Goal: Task Accomplishment & Management: Manage account settings

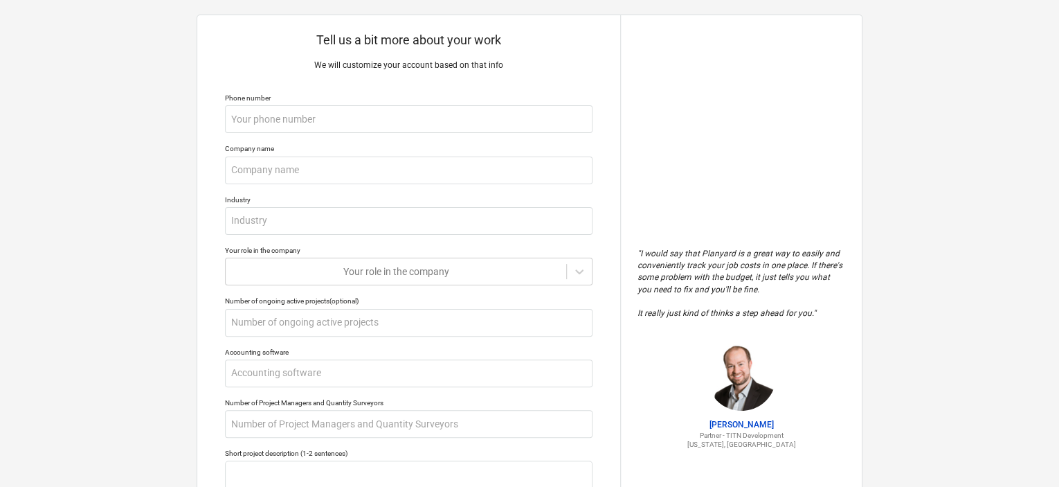
scroll to position [17, 0]
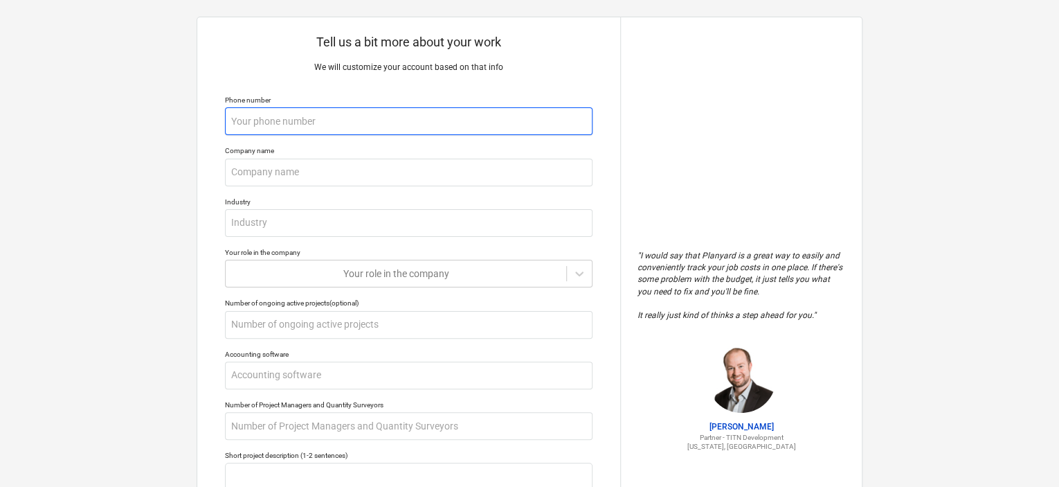
click at [414, 121] on input "text" at bounding box center [409, 121] width 368 height 28
type textarea "x"
type input "0"
type textarea "x"
type input "07"
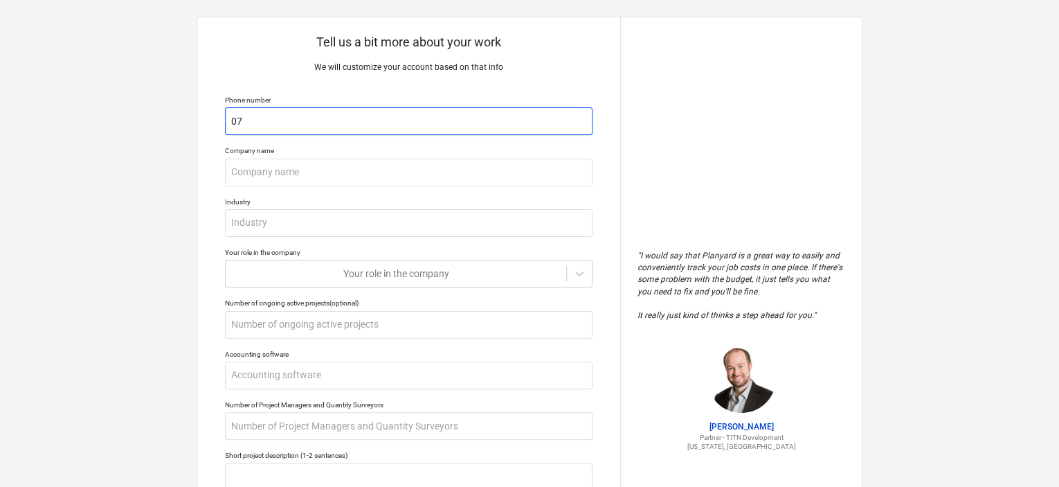
type textarea "x"
type input "072"
type textarea "x"
type input "0722"
type textarea "x"
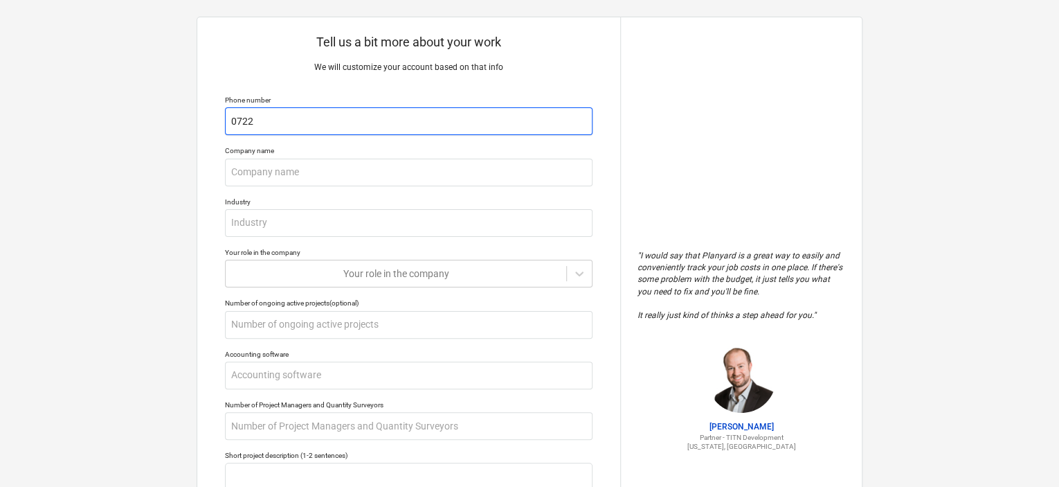
type input "07226"
type textarea "x"
type input "072266"
type textarea "x"
type input "0722669"
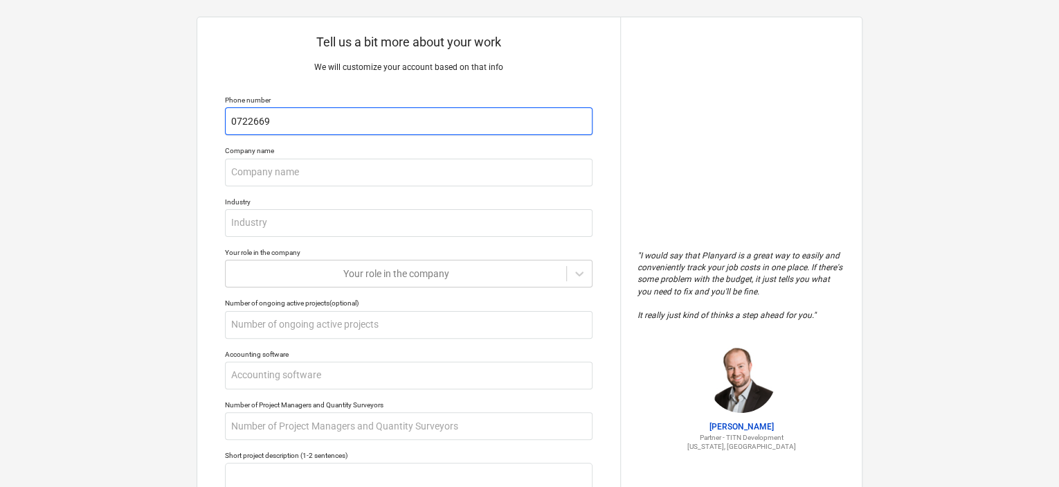
type textarea "x"
type input "07226694"
type textarea "x"
type input "072266945"
type textarea "x"
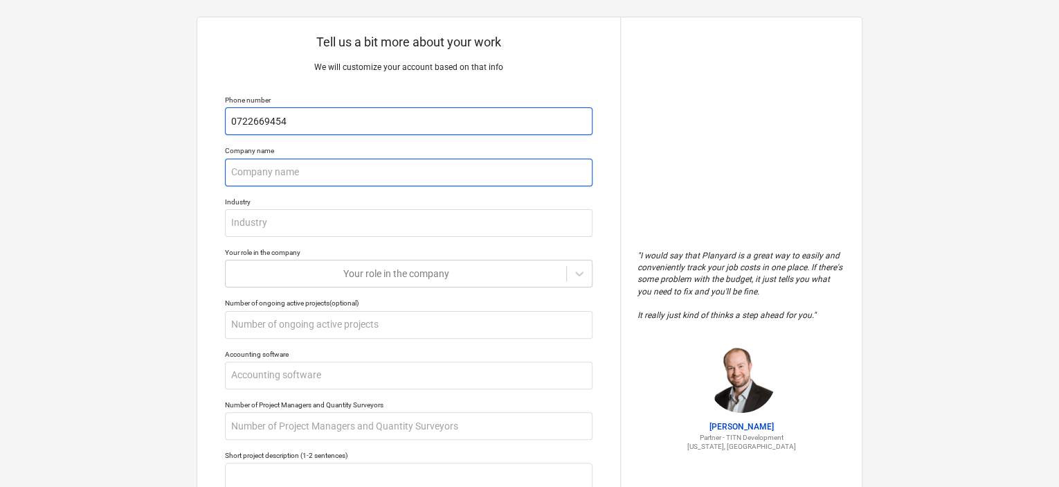
type input "0722669454"
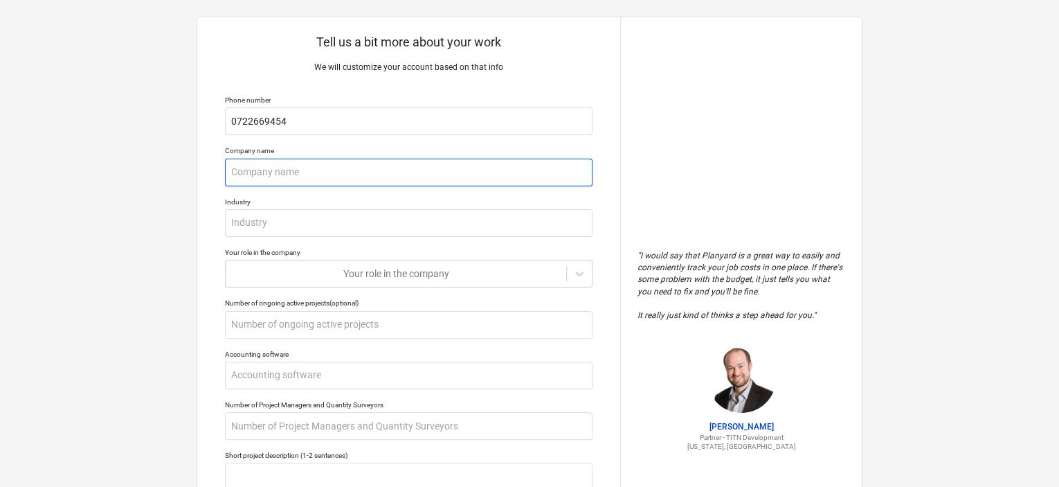
click at [402, 177] on input "text" at bounding box center [409, 173] width 368 height 28
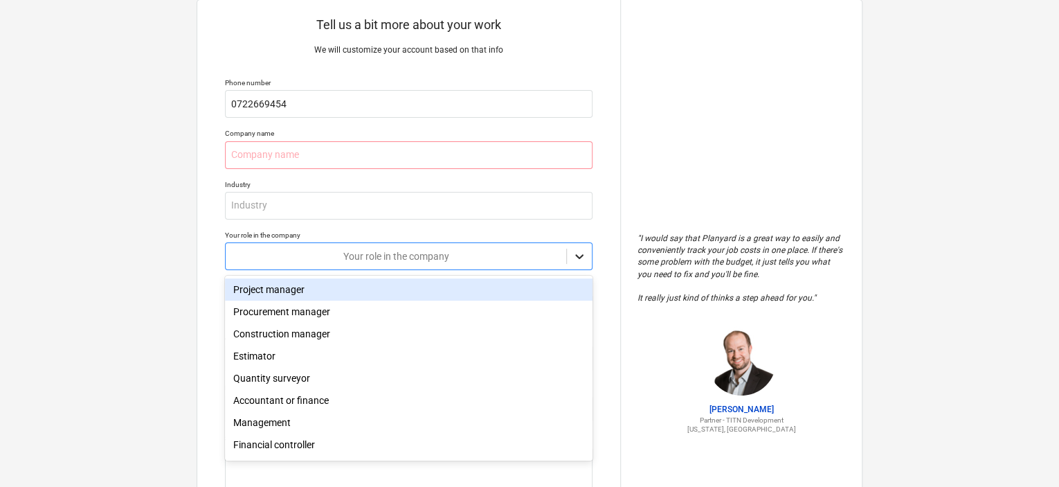
click at [582, 273] on body "Tell us a bit more about your work We will customize your account based on that…" at bounding box center [529, 216] width 1059 height 500
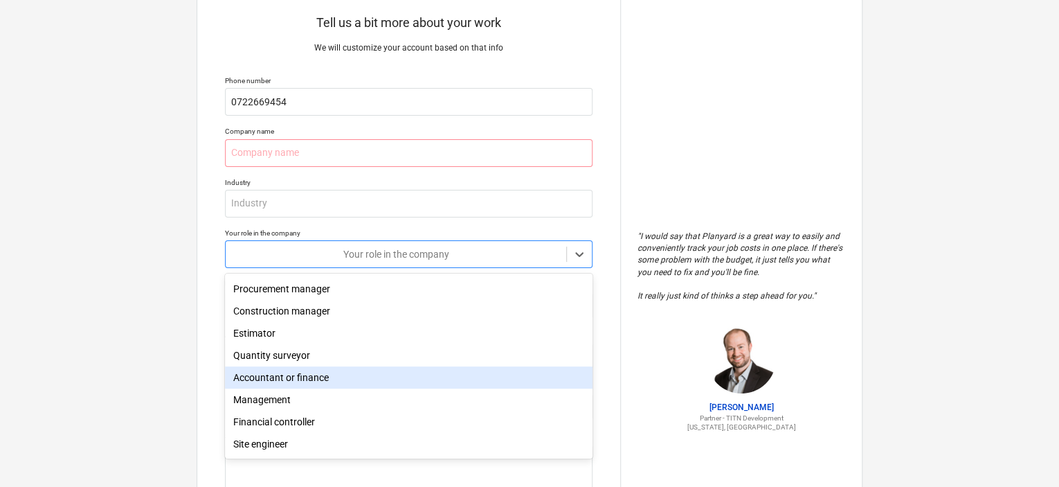
scroll to position [0, 0]
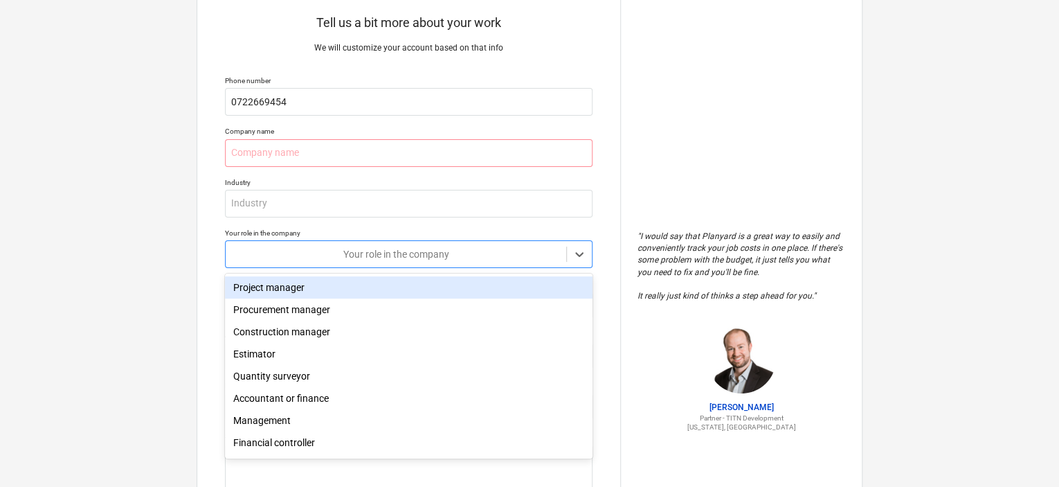
click at [472, 285] on div "Project manager" at bounding box center [409, 287] width 368 height 22
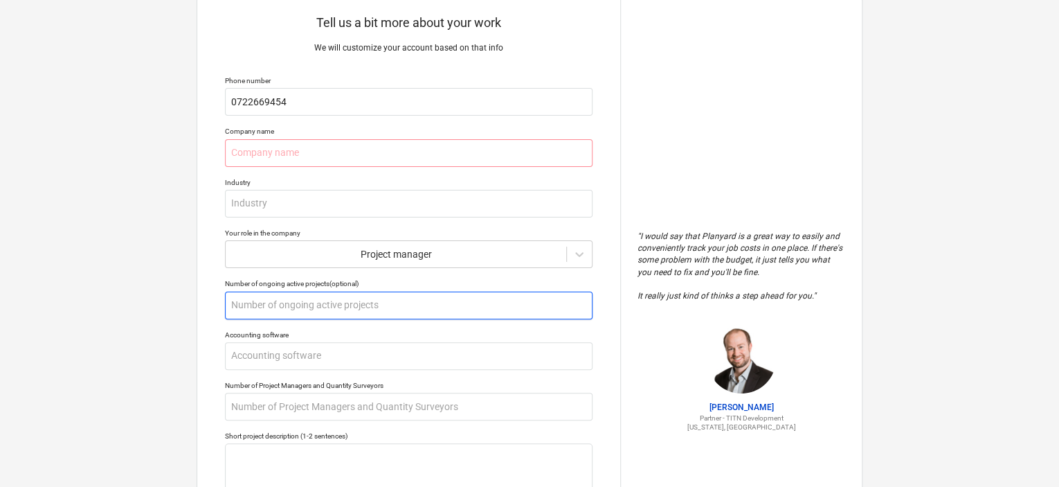
click at [473, 312] on input "text" at bounding box center [409, 305] width 368 height 28
type textarea "x"
type input "1"
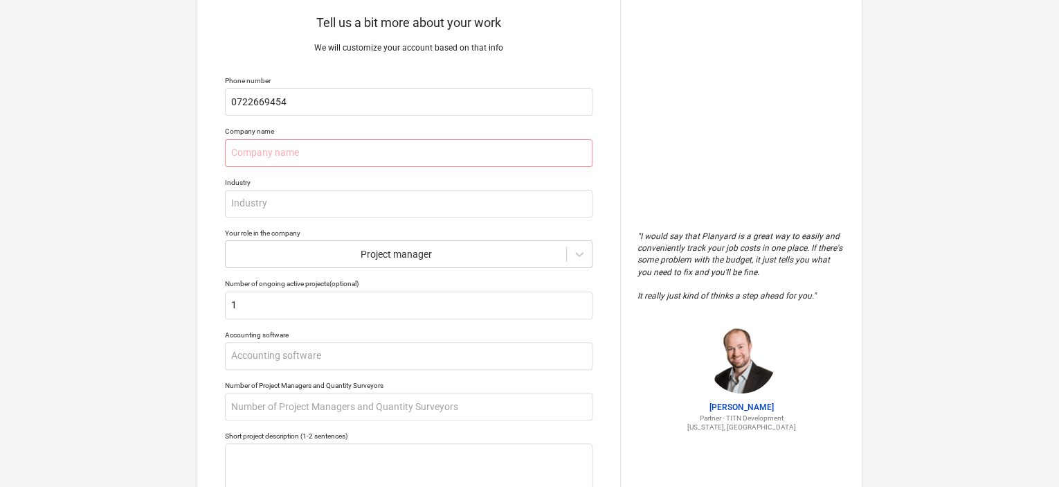
click at [604, 343] on div "Tell us a bit more about your work We will customize your account based on that…" at bounding box center [408, 331] width 423 height 667
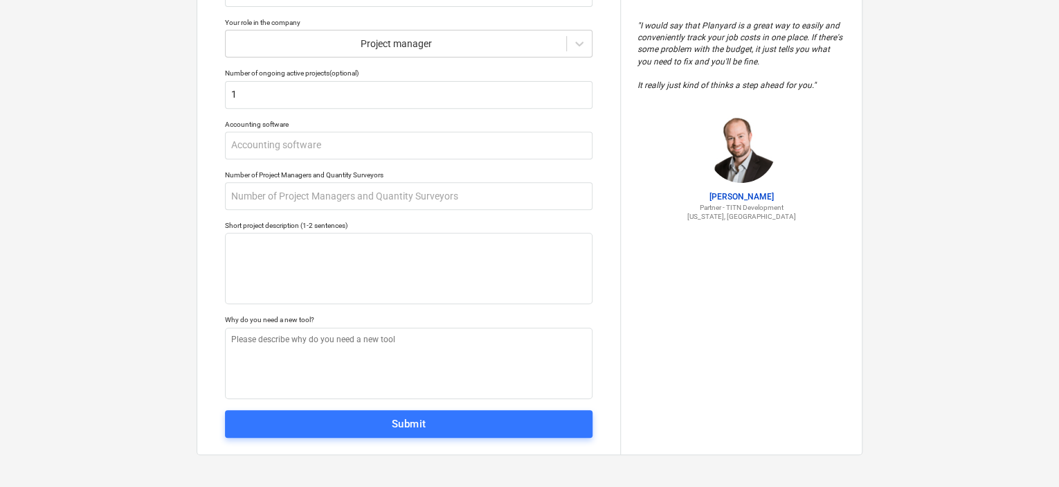
scroll to position [246, 0]
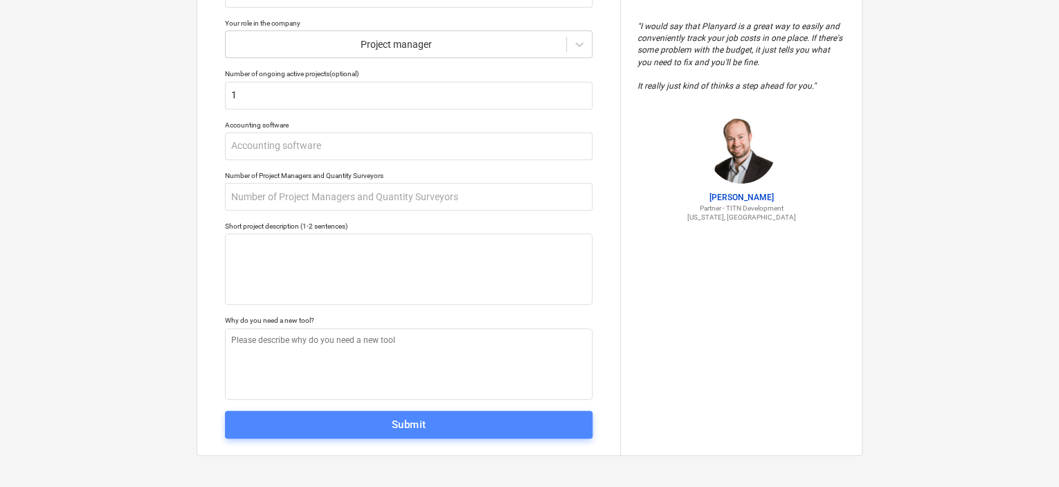
click at [545, 431] on span "Submit" at bounding box center [408, 424] width 337 height 18
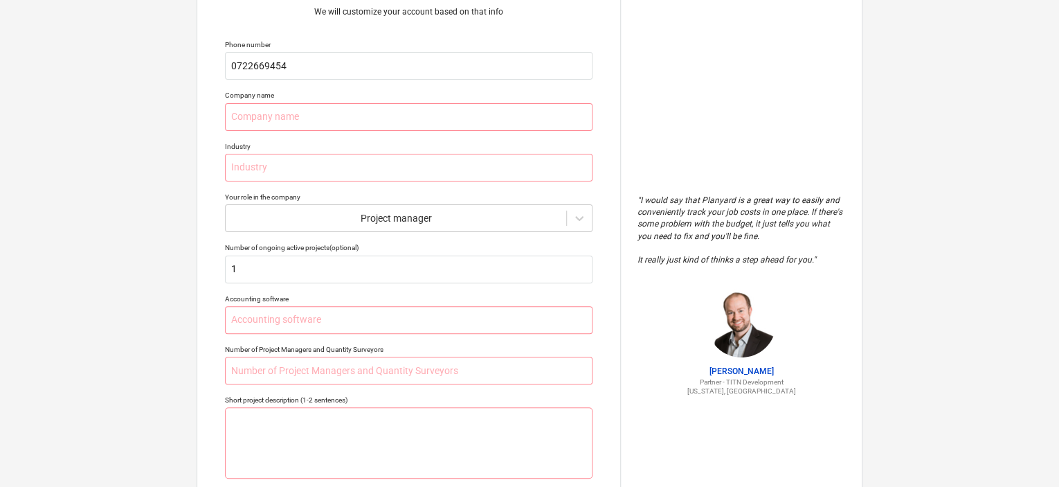
scroll to position [0, 0]
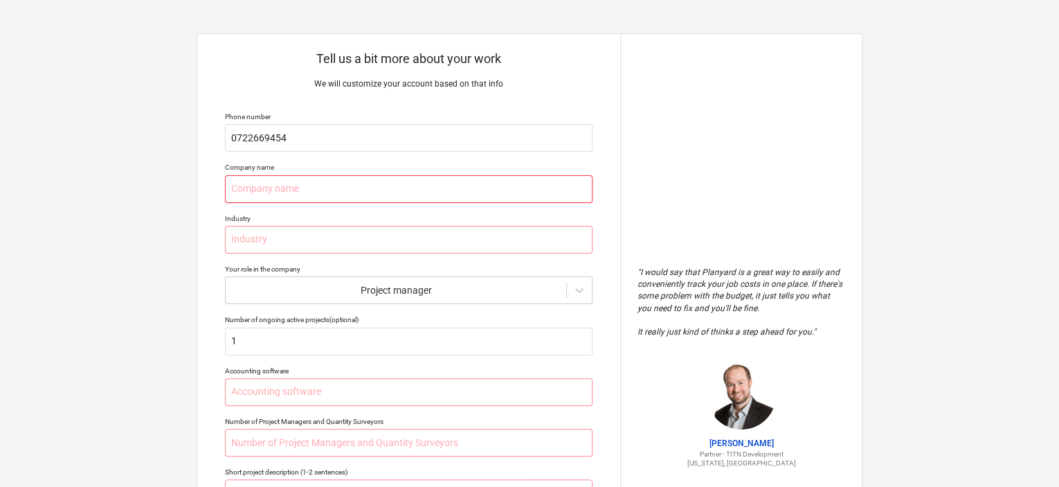
click at [417, 186] on input "text" at bounding box center [409, 189] width 368 height 28
type textarea "x"
type input "A"
type textarea "x"
type input "Ar"
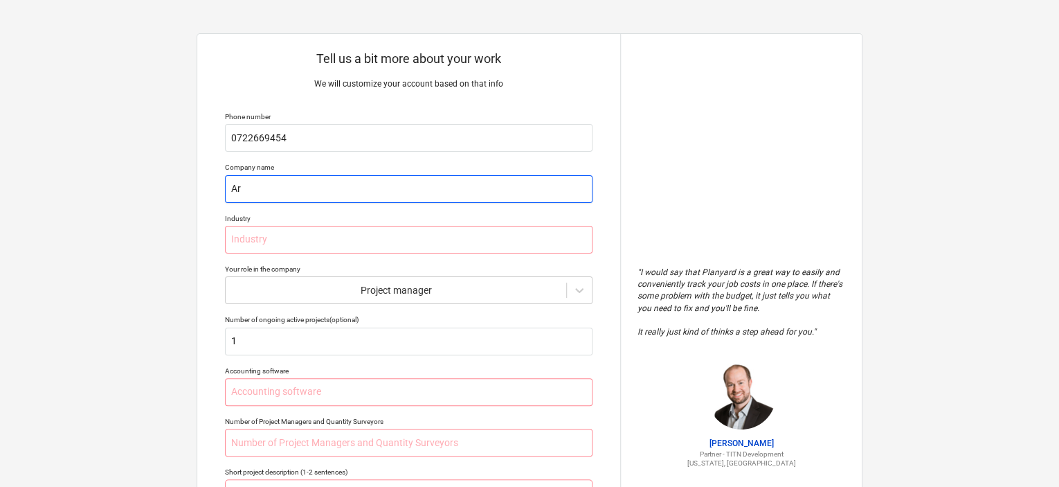
type textarea "x"
type input "Arc"
type textarea "x"
type input "Arch"
type textarea "x"
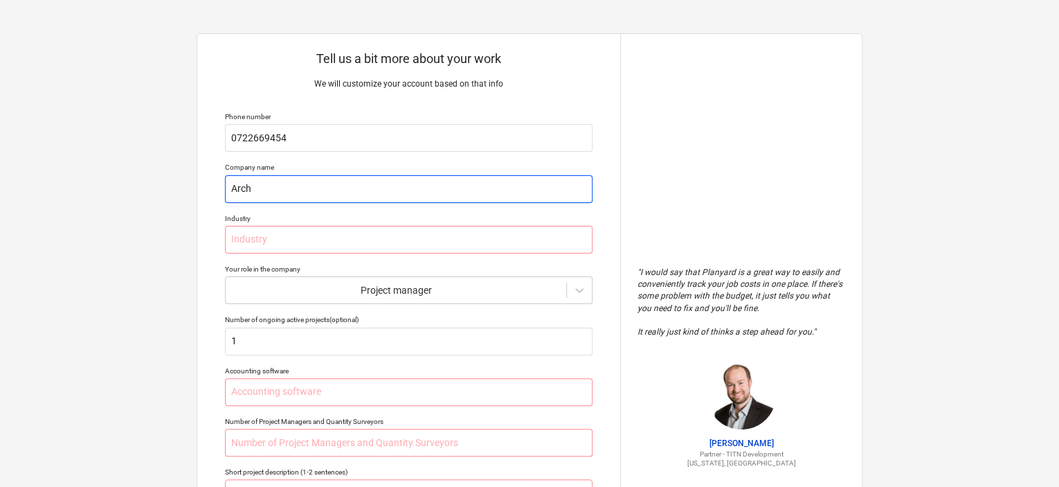
type input "Archi"
type textarea "x"
type input "Archip"
type textarea "x"
type input "Archipr"
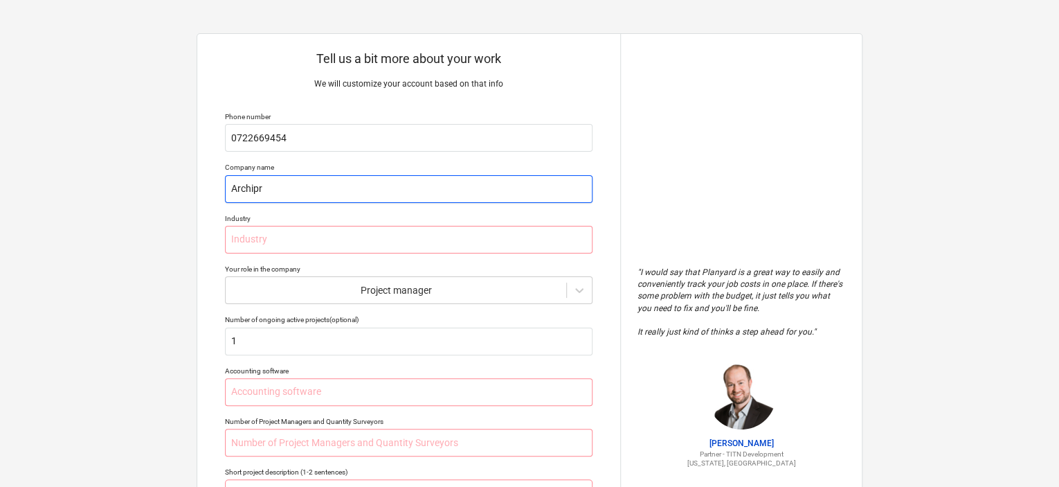
type textarea "x"
type input "Archipro"
type textarea "x"
type input "Archipro"
type textarea "x"
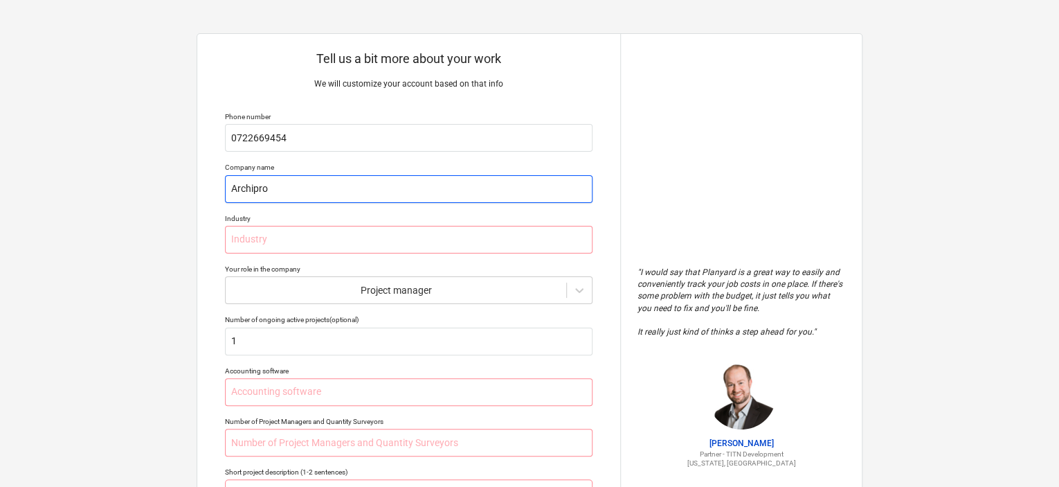
type input "Archipro D"
type textarea "x"
type input "Archipro De"
type textarea "x"
type input "Archipro Dev"
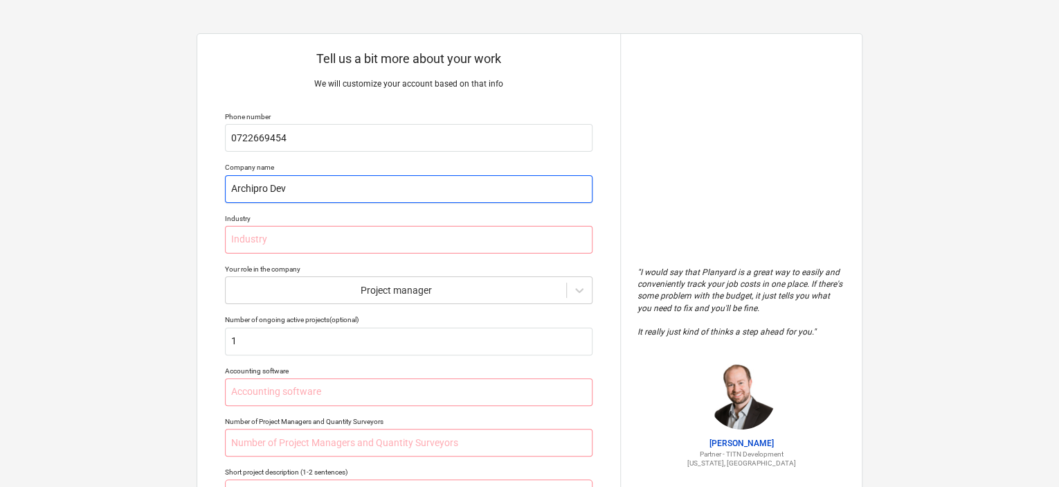
type textarea "x"
type input "Archipro Deve"
type textarea "x"
type input "Archipro Devel"
type textarea "x"
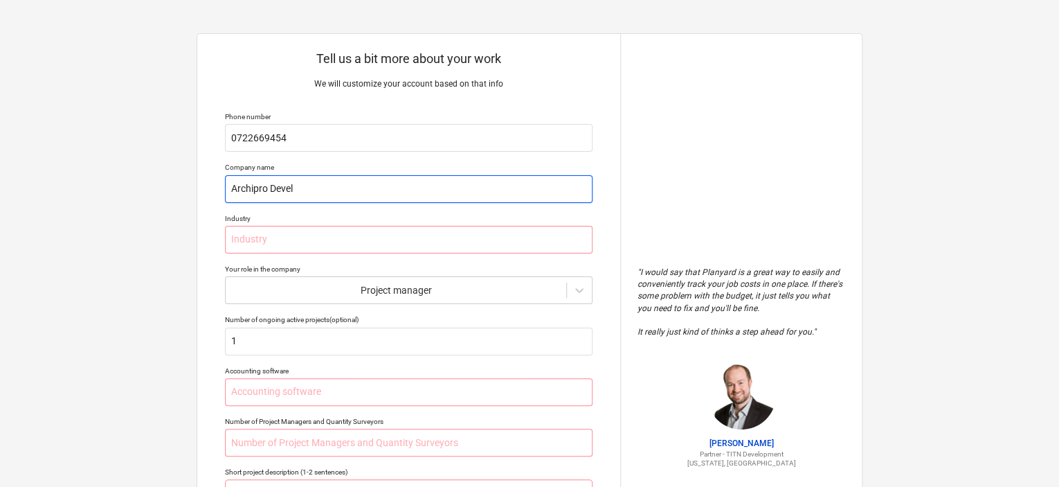
type input "Archipro Devele"
type textarea "x"
type input "Archipro Devel"
type textarea "x"
type input "Archipro Develo"
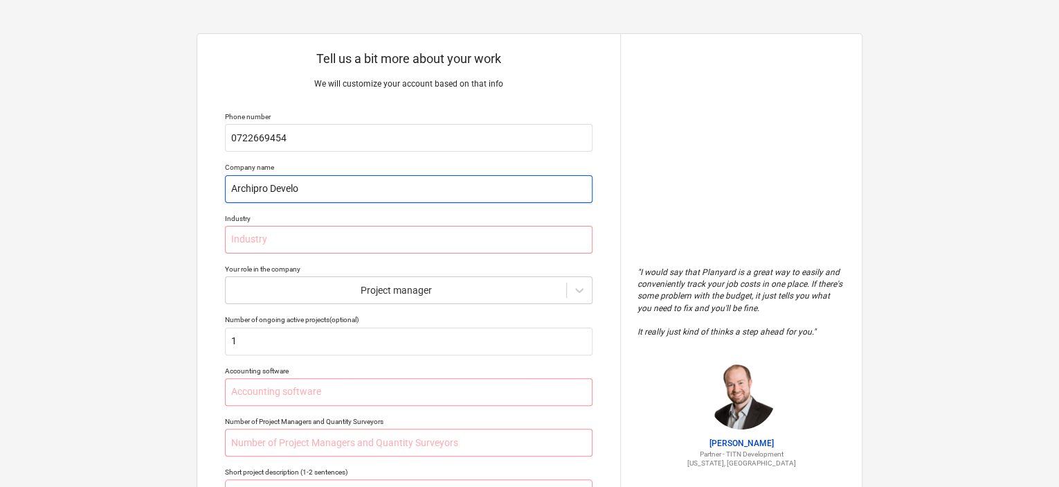
type textarea "x"
type input "Archipro Develop"
type textarea "x"
type input "Archipro Developm"
type textarea "x"
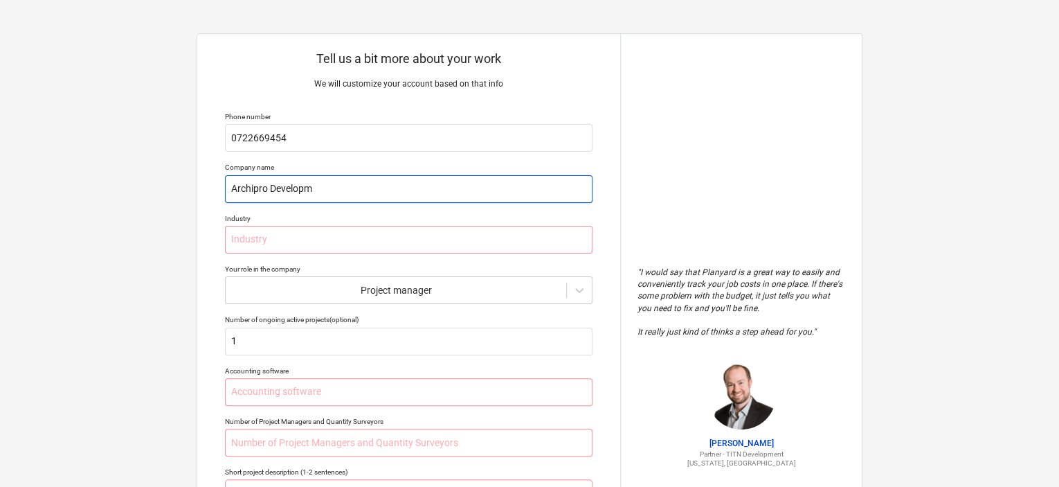
type input "Archipro Developme"
type textarea "x"
type input "Archipro Developmen"
type textarea "x"
type input "Archipro Development"
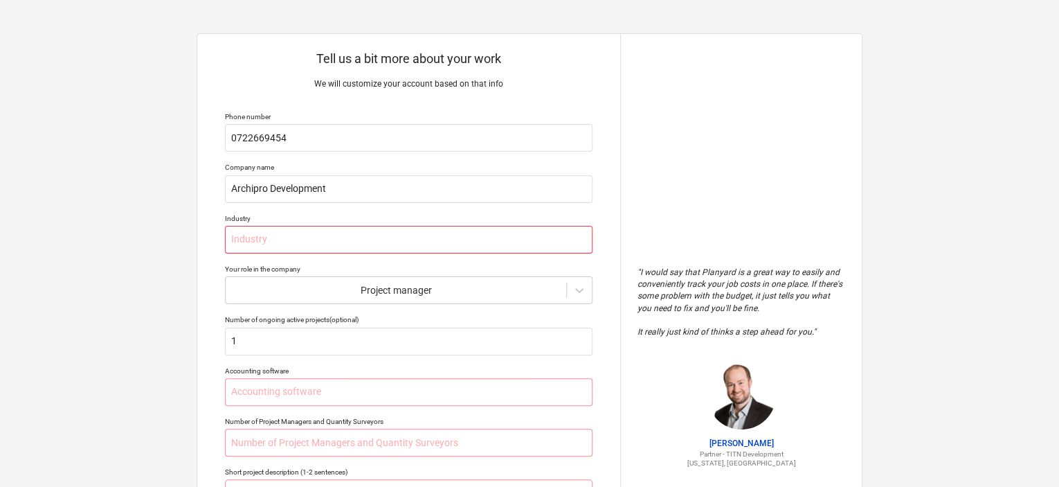
click at [392, 250] on input "text" at bounding box center [409, 240] width 368 height 28
type textarea "x"
type input "C"
type textarea "x"
type input "Co"
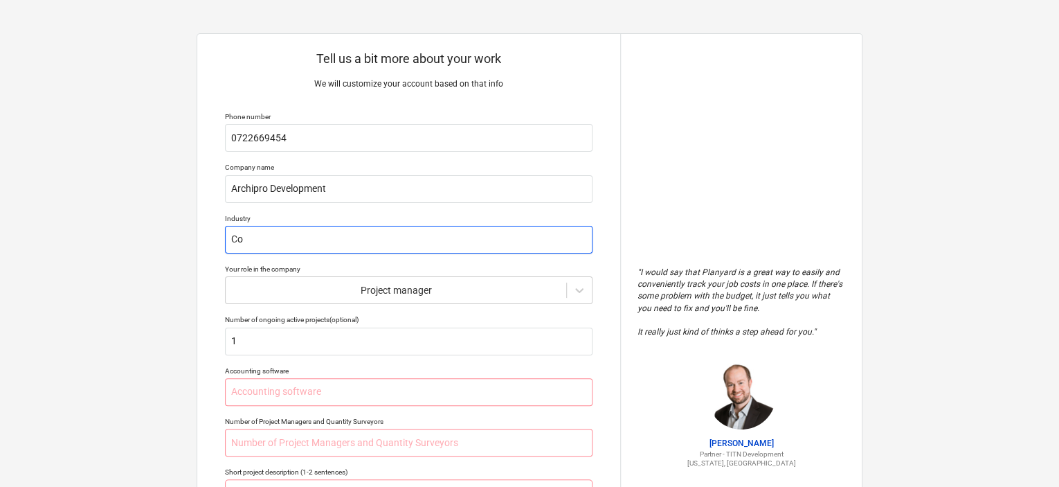
type textarea "x"
type input "Con"
type textarea "x"
type input "Cons"
type textarea "x"
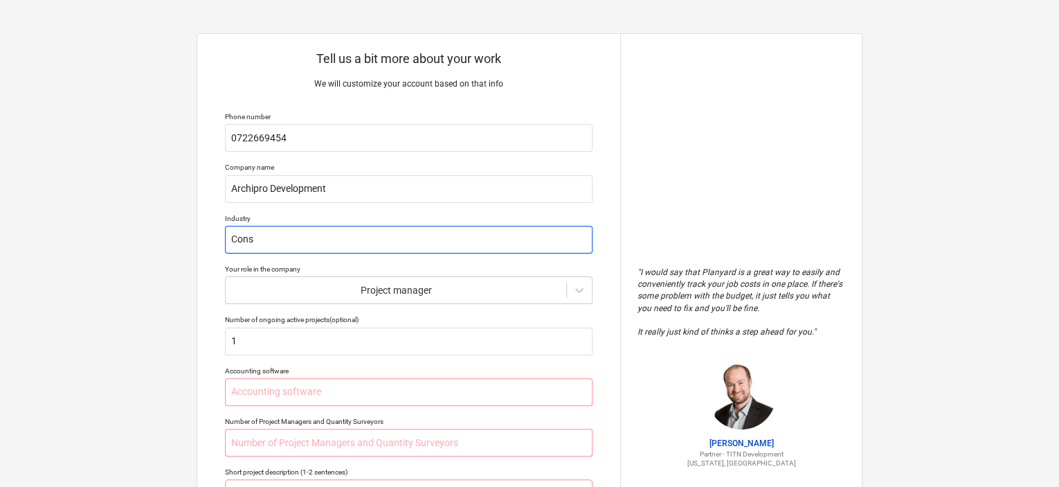
type input "Const"
type textarea "x"
type input "Constr"
type textarea "x"
type input "Constru"
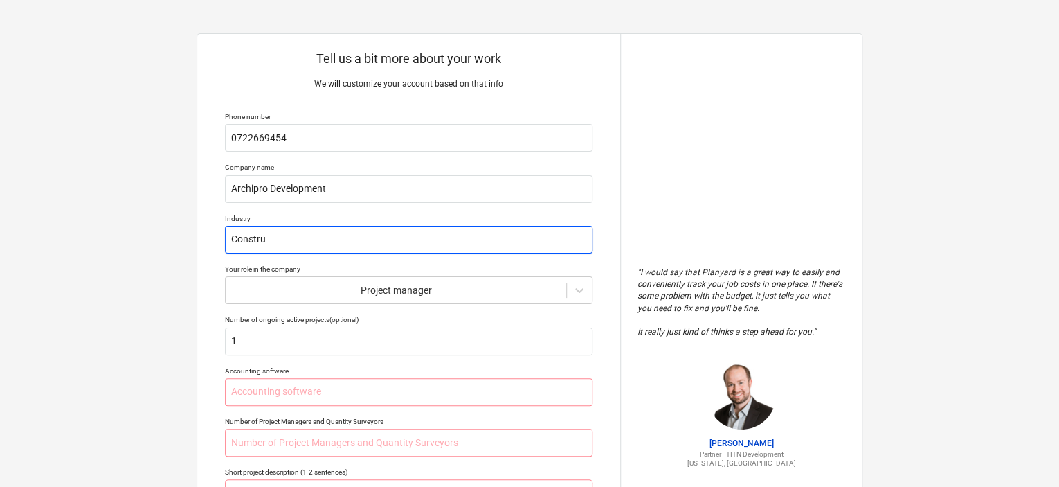
type textarea "x"
type input "Construc"
type textarea "x"
type input "Construct"
type textarea "x"
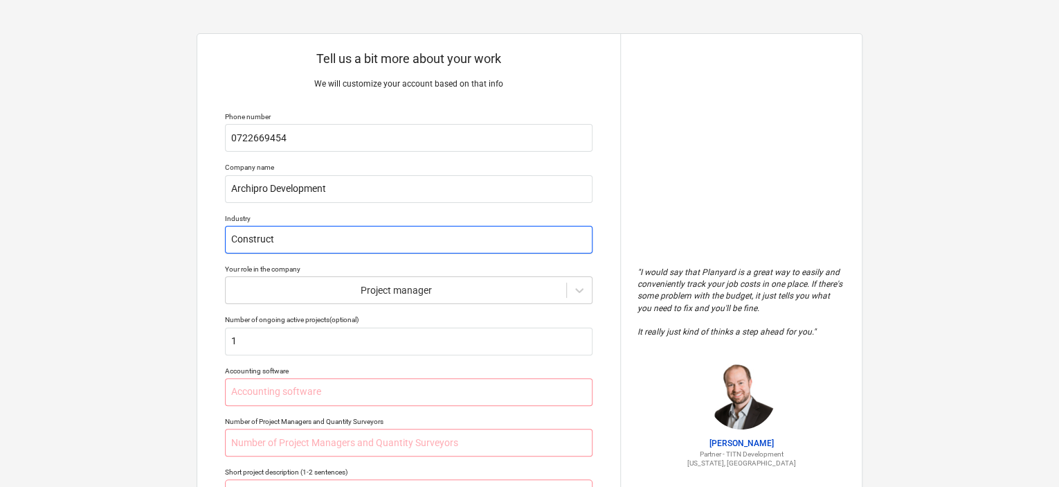
type input "Constructi"
type textarea "x"
type input "Constructio"
type textarea "x"
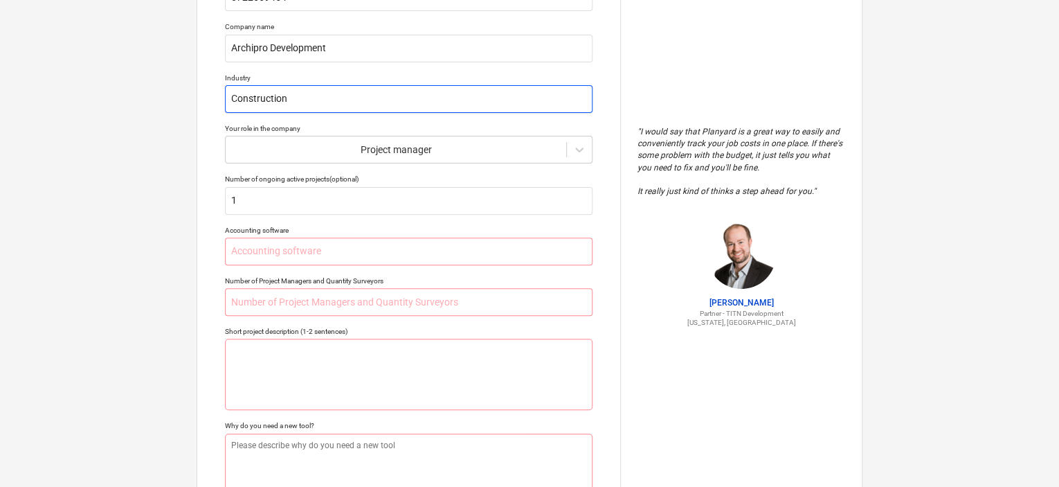
scroll to position [140, 0]
type input "Construction"
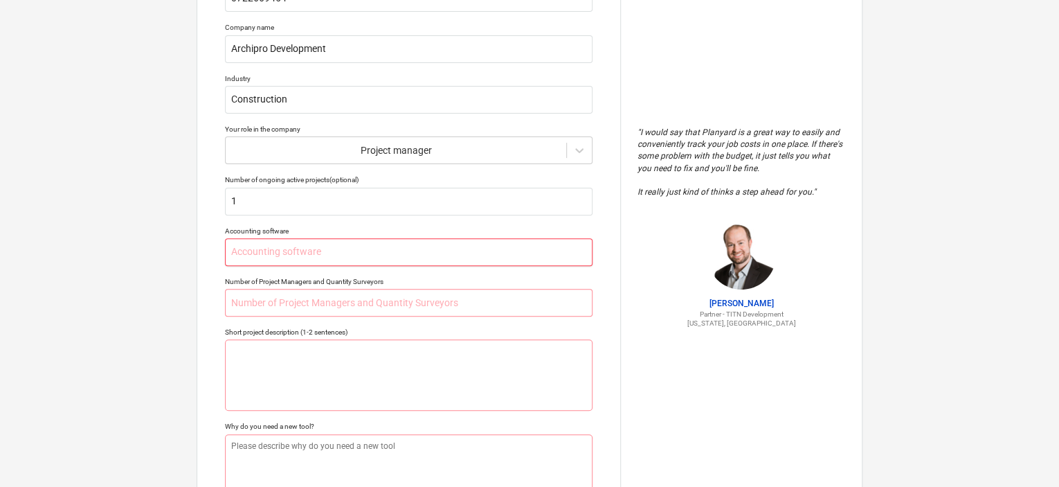
click at [545, 258] on input "text" at bounding box center [409, 252] width 368 height 28
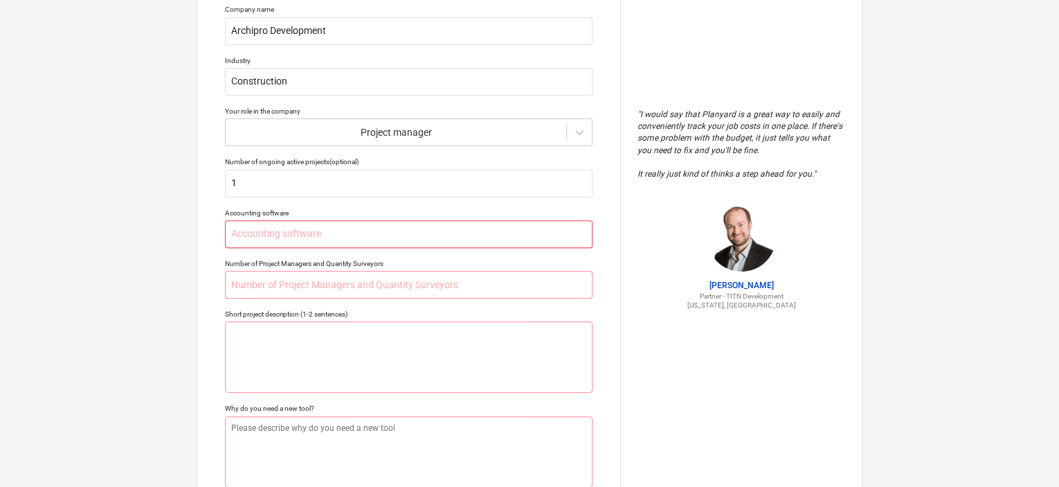
scroll to position [160, 0]
type textarea "x"
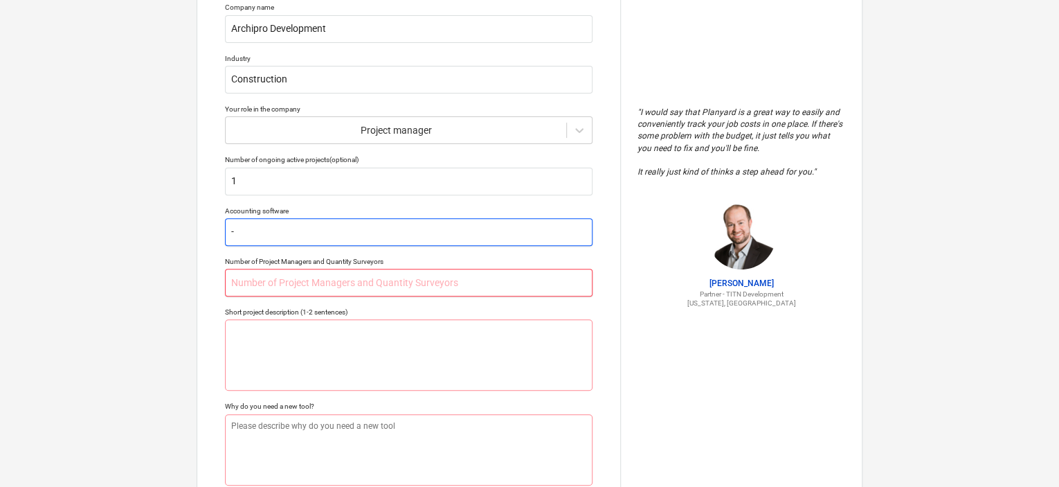
type input "-"
click at [504, 279] on input "text" at bounding box center [409, 283] width 368 height 28
type textarea "x"
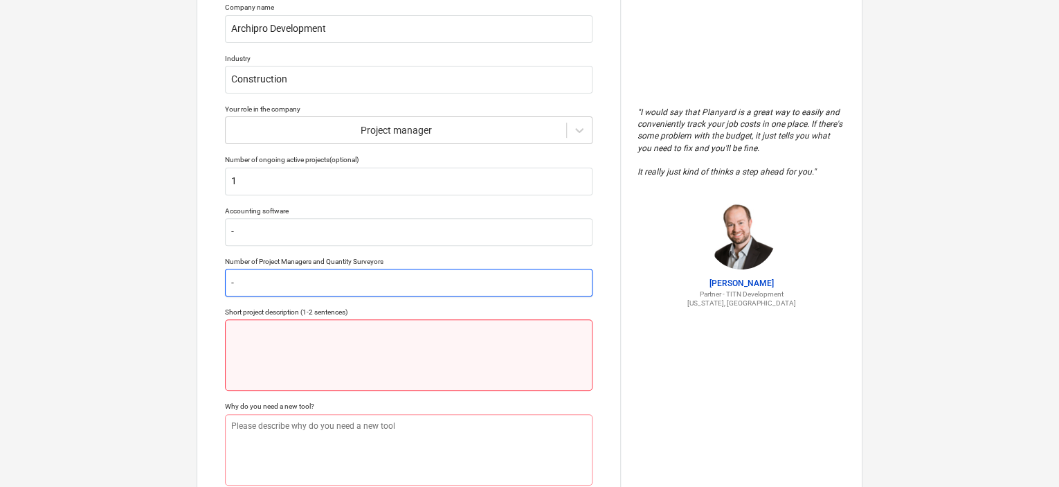
type input "-"
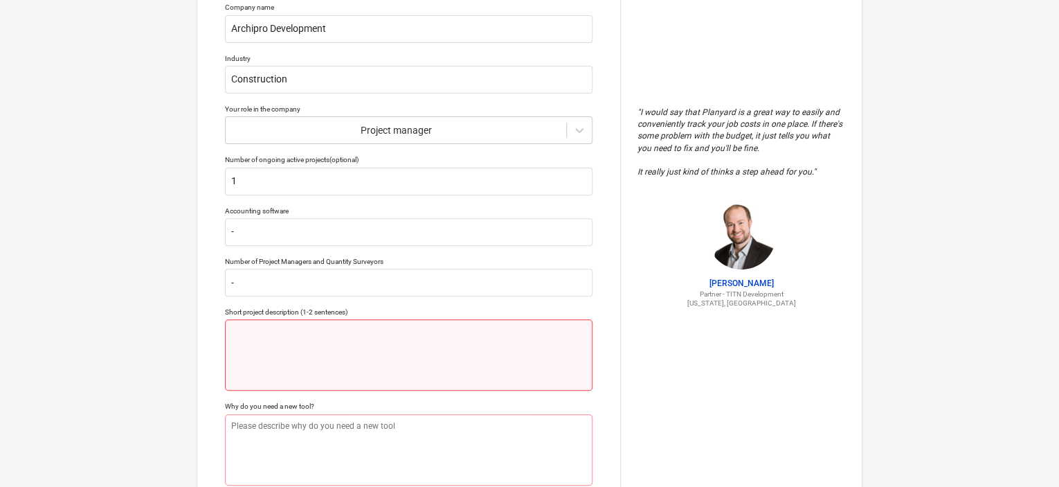
click at [426, 374] on textarea at bounding box center [409, 354] width 368 height 71
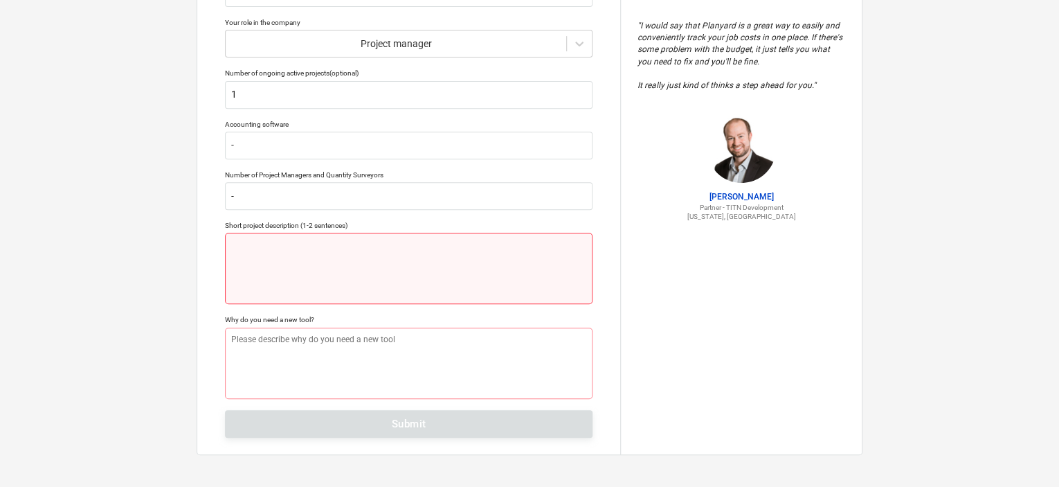
type textarea "x"
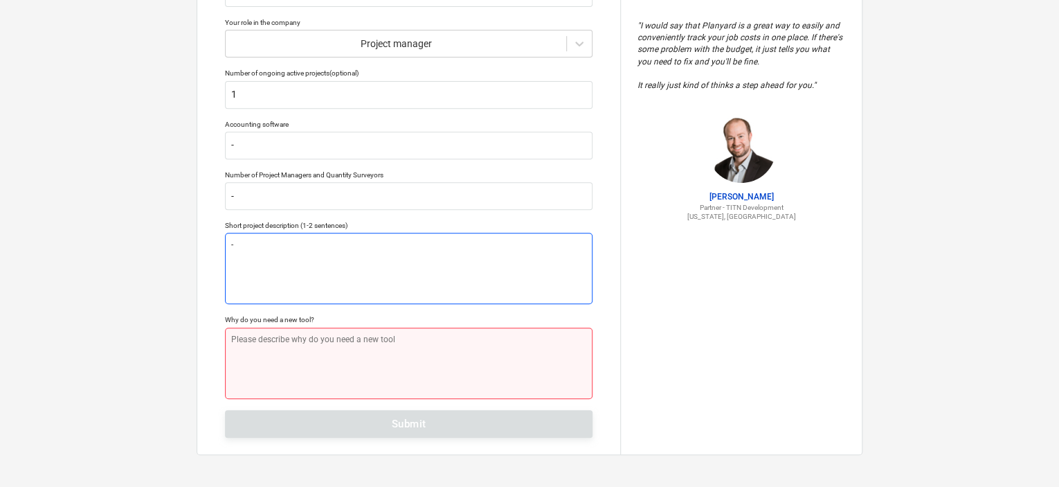
type textarea "-"
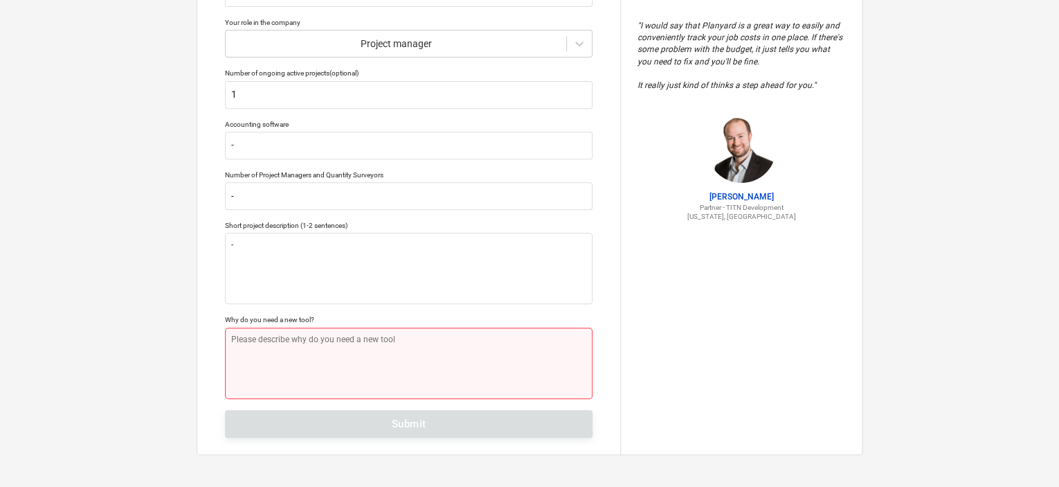
click at [403, 349] on textarea at bounding box center [409, 362] width 368 height 71
type textarea "x"
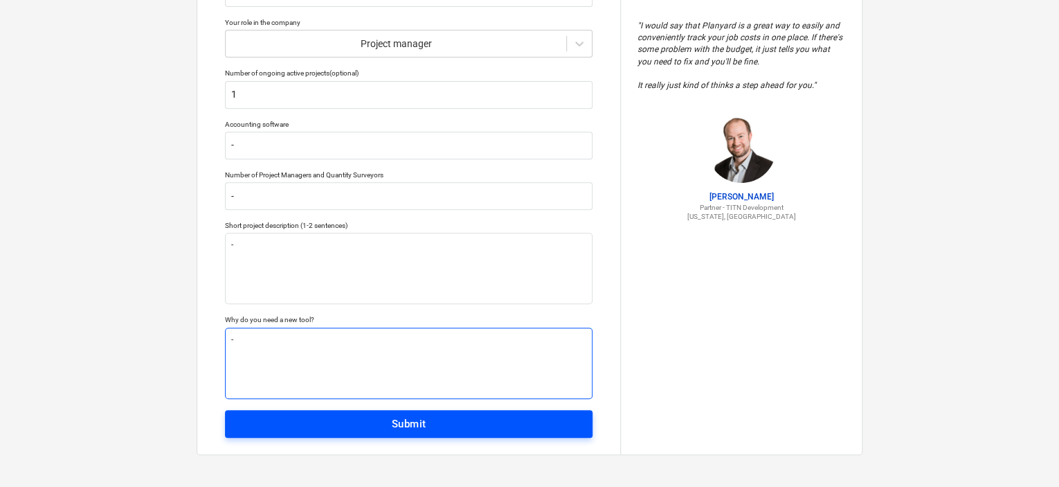
type textarea "-"
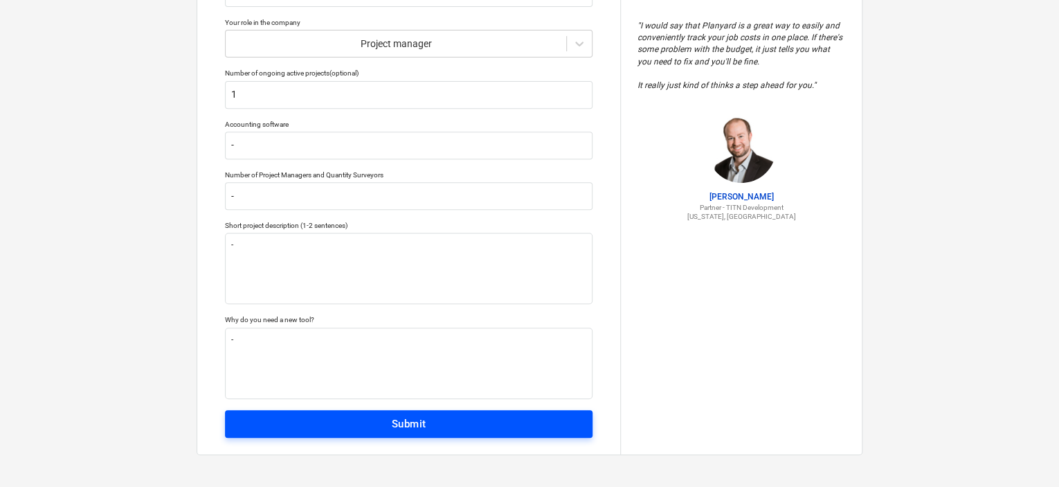
click at [396, 426] on div "Submit" at bounding box center [409, 424] width 35 height 18
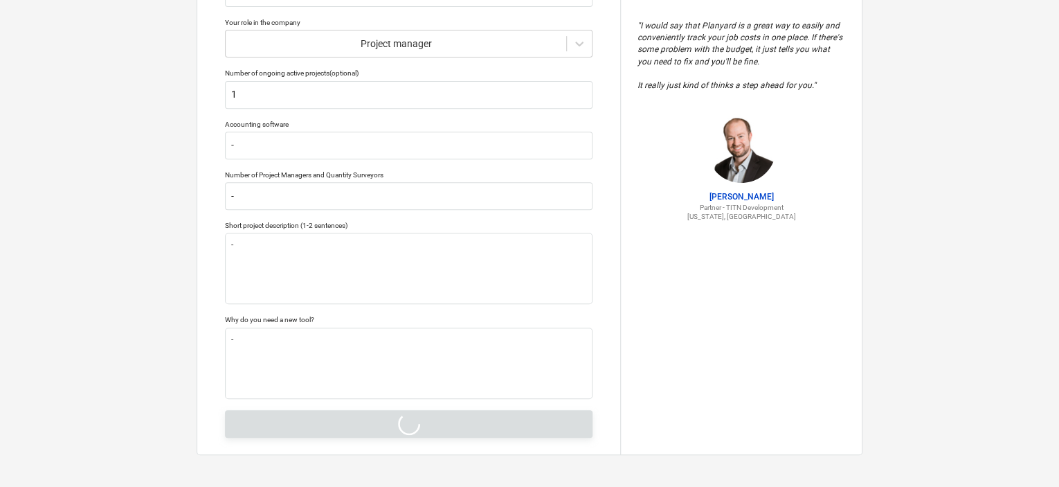
type textarea "x"
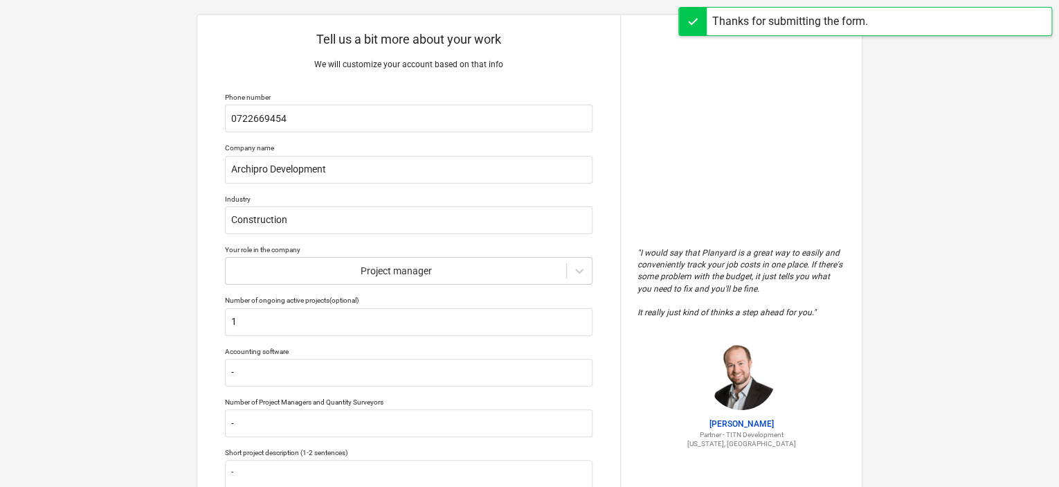
scroll to position [0, 0]
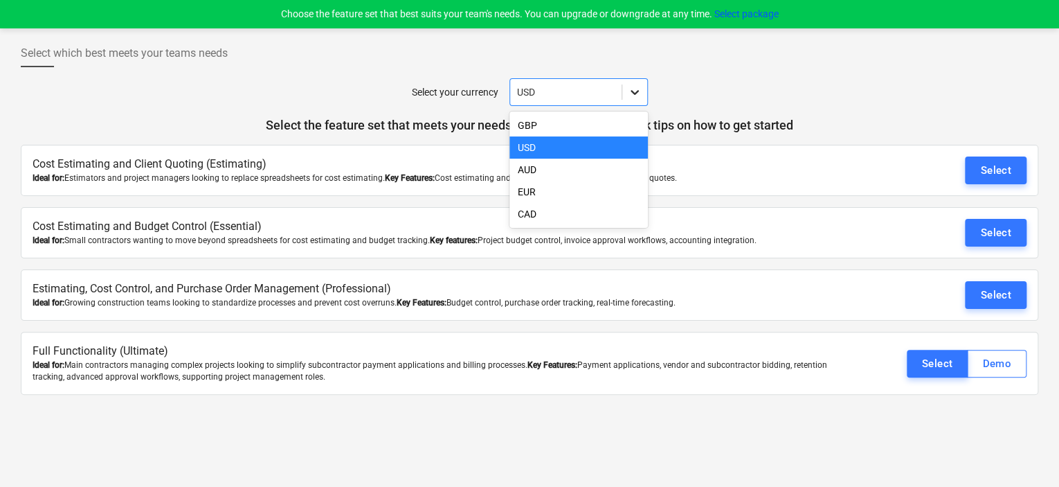
click at [636, 88] on icon at bounding box center [635, 92] width 14 height 14
click at [551, 195] on div "EUR" at bounding box center [578, 192] width 138 height 22
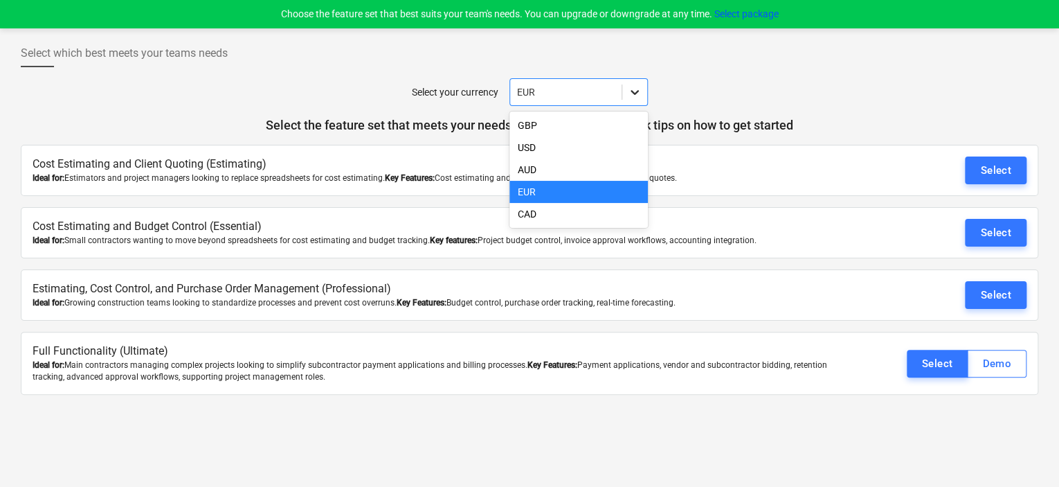
click at [642, 93] on div at bounding box center [634, 92] width 25 height 25
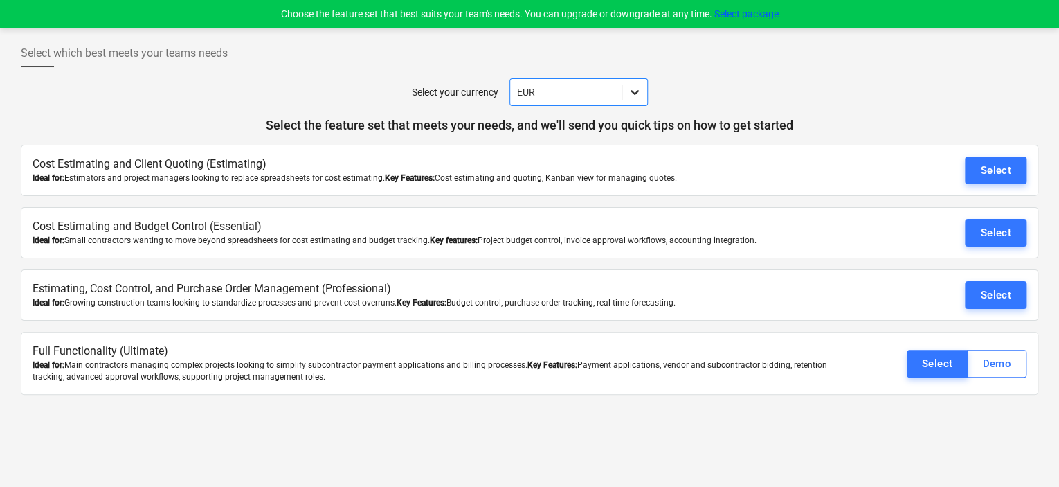
click at [642, 93] on div at bounding box center [634, 92] width 25 height 25
click at [994, 356] on div "Demo" at bounding box center [996, 363] width 29 height 18
click at [925, 361] on div "Select" at bounding box center [937, 363] width 31 height 18
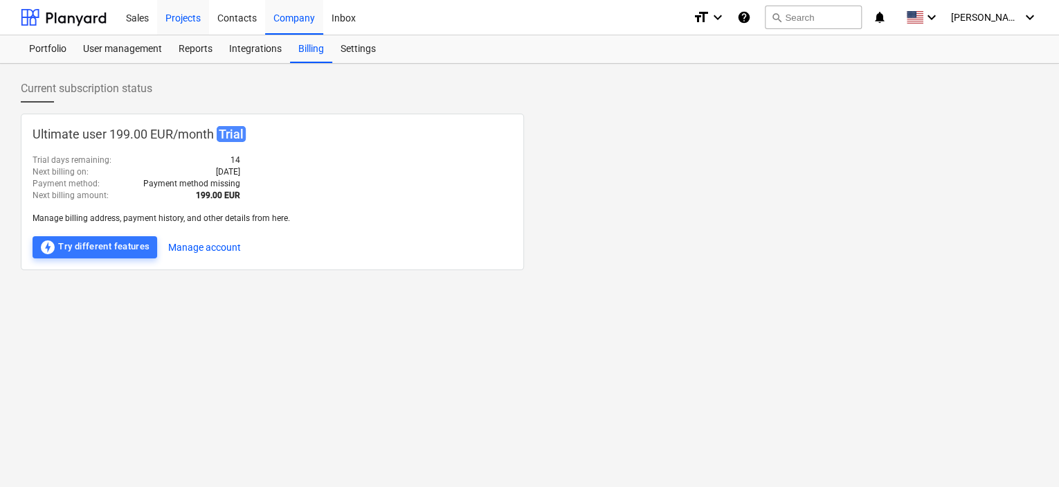
click at [176, 13] on div "Projects" at bounding box center [183, 16] width 52 height 35
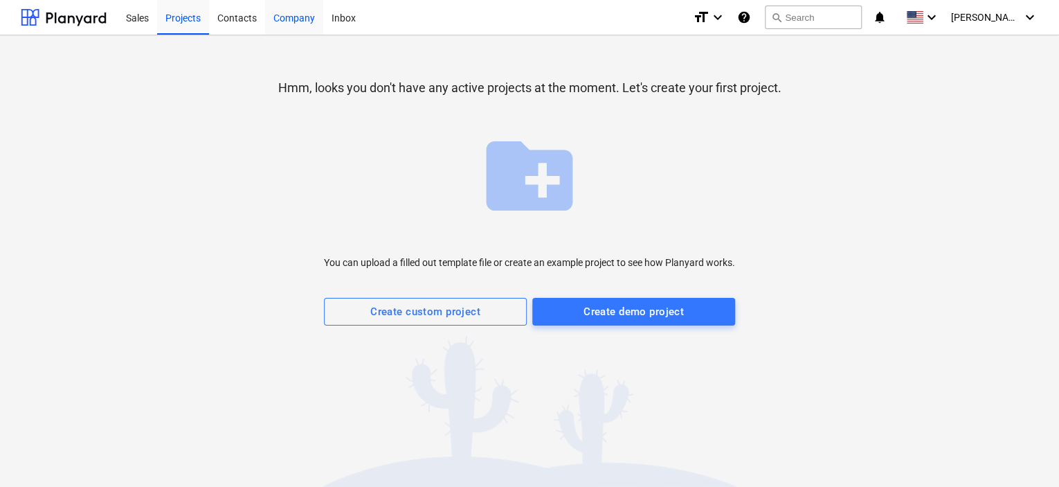
click at [302, 26] on div "Company" at bounding box center [294, 16] width 58 height 35
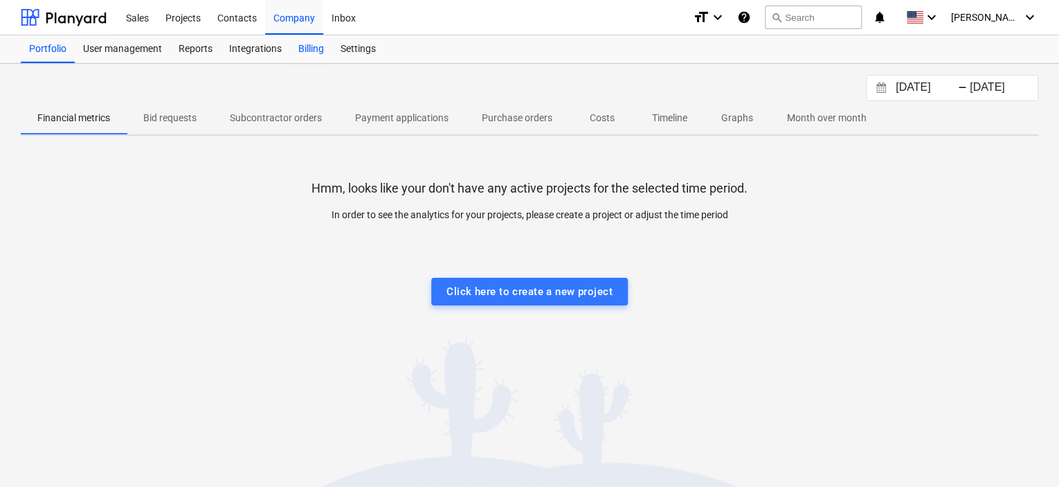
click at [310, 45] on div "Billing" at bounding box center [311, 49] width 42 height 28
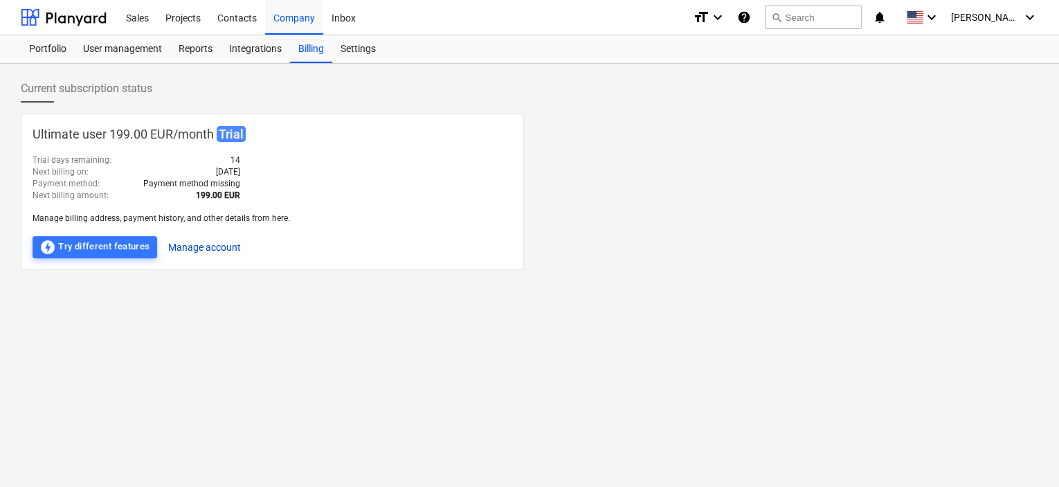
click at [201, 248] on button "Manage account" at bounding box center [204, 247] width 73 height 22
click at [940, 26] on div "keyboard_arrow_down" at bounding box center [923, 17] width 34 height 35
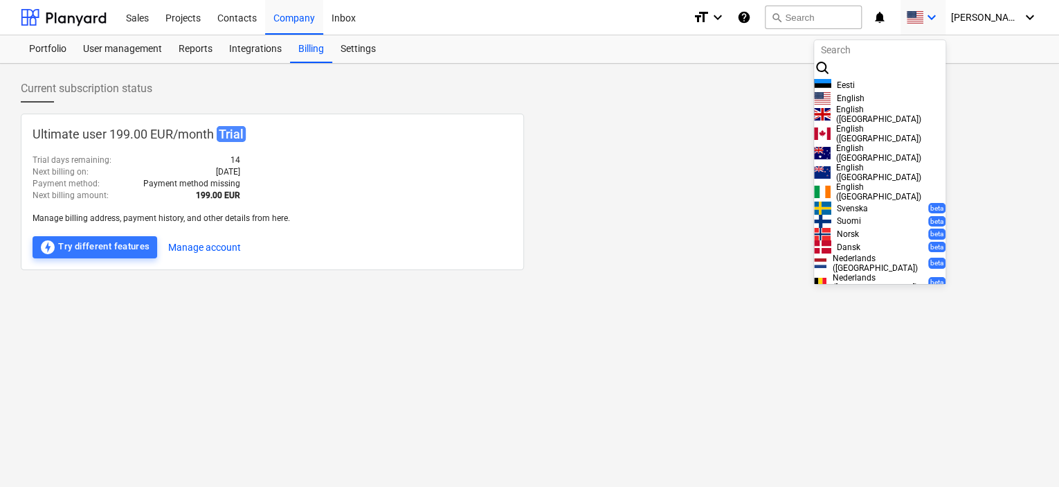
click at [953, 13] on div at bounding box center [529, 243] width 1059 height 487
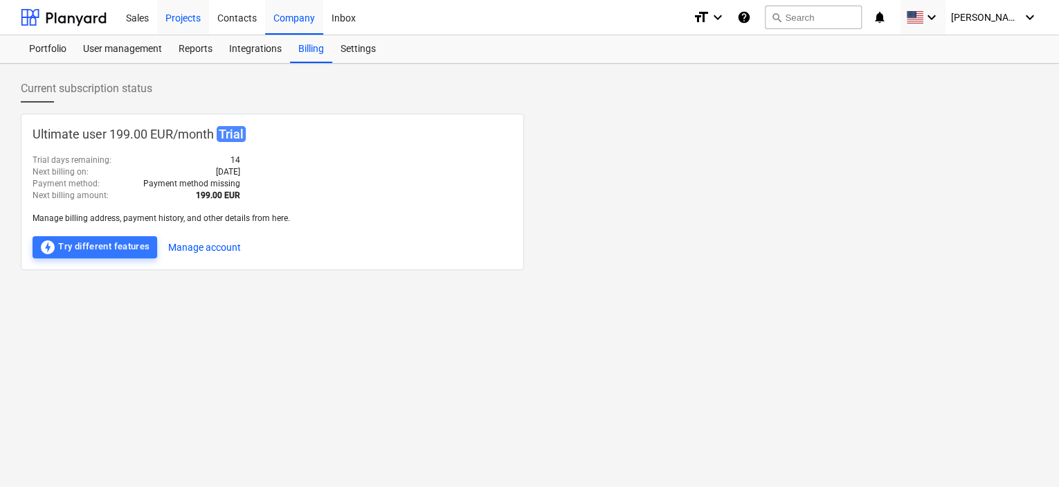
click at [184, 19] on div "Projects" at bounding box center [183, 16] width 52 height 35
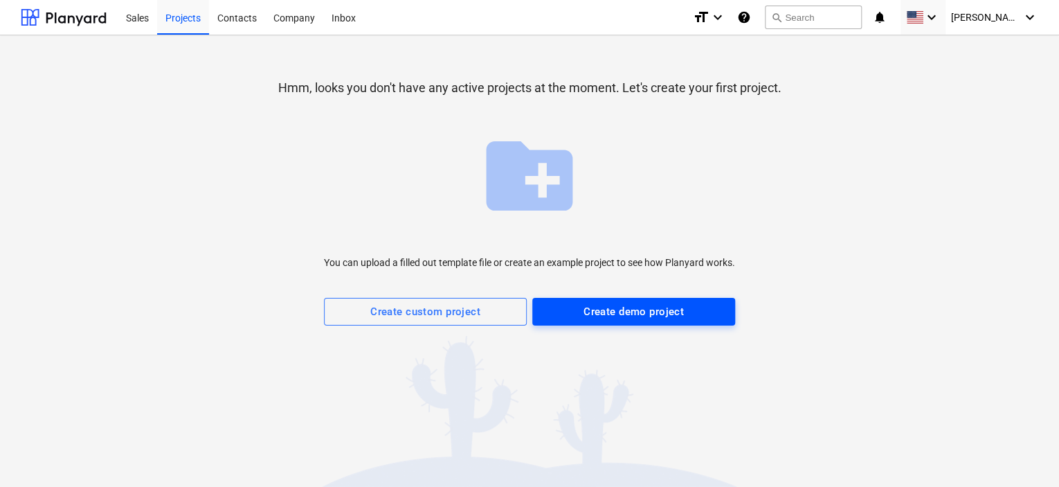
click at [572, 311] on span "Create demo project" at bounding box center [634, 311] width 172 height 18
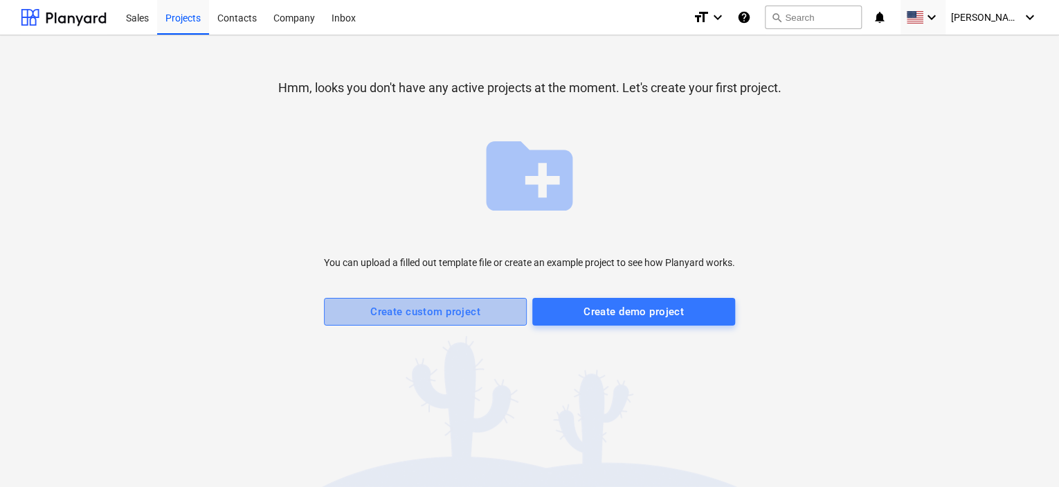
click at [458, 314] on div "Create custom project" at bounding box center [425, 311] width 110 height 18
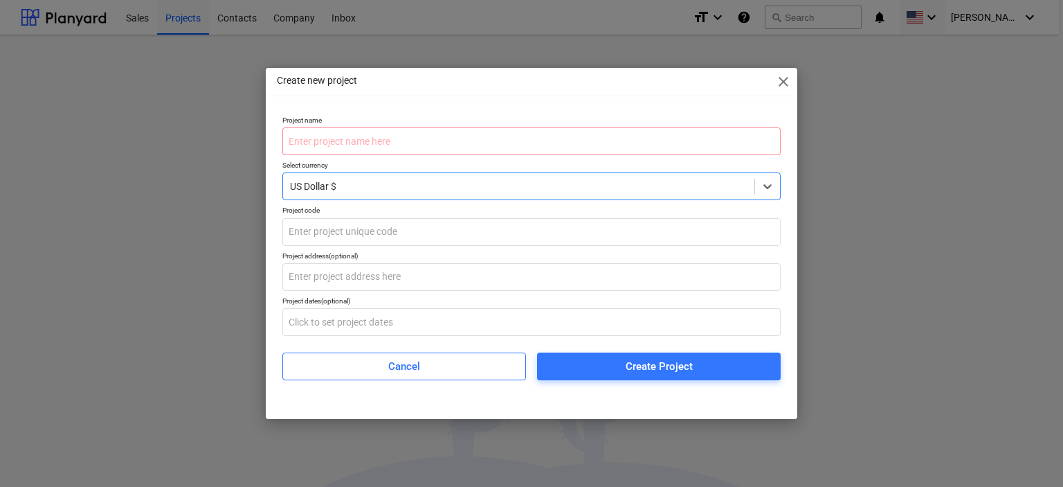
click at [589, 183] on div at bounding box center [519, 186] width 458 height 14
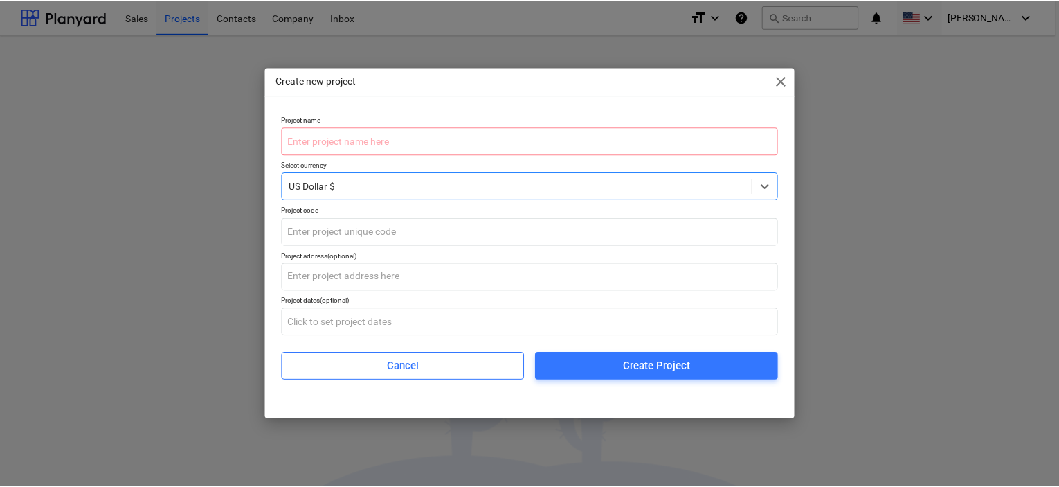
scroll to position [2680, 0]
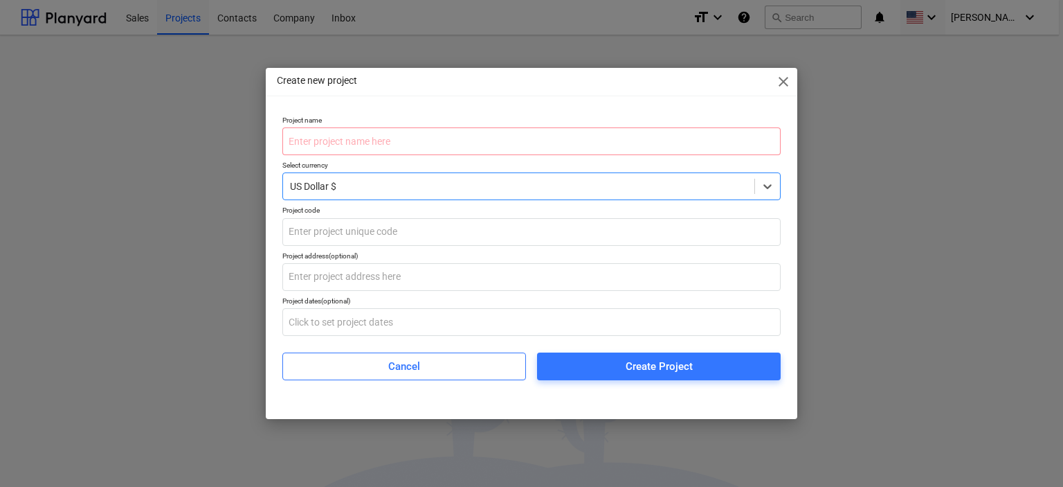
click at [469, 138] on input "text" at bounding box center [531, 141] width 498 height 28
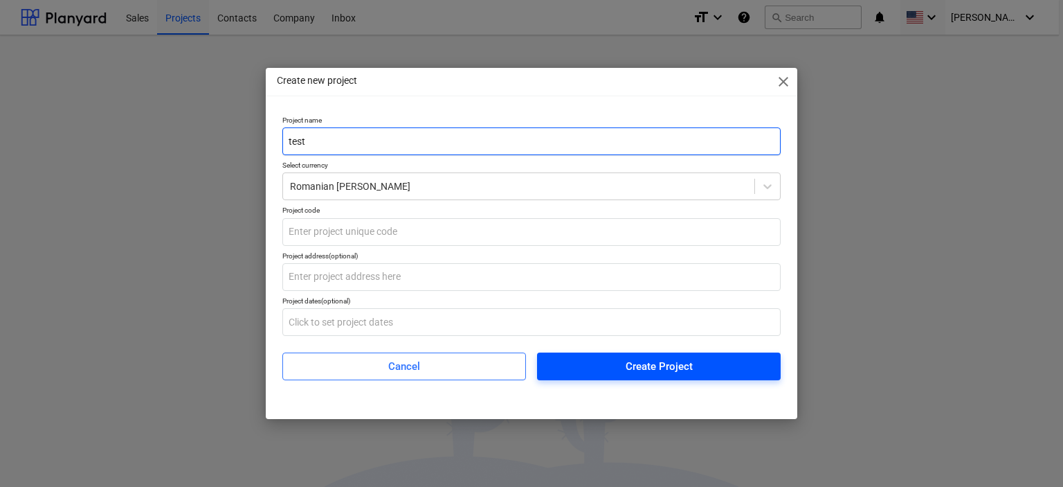
type input "test"
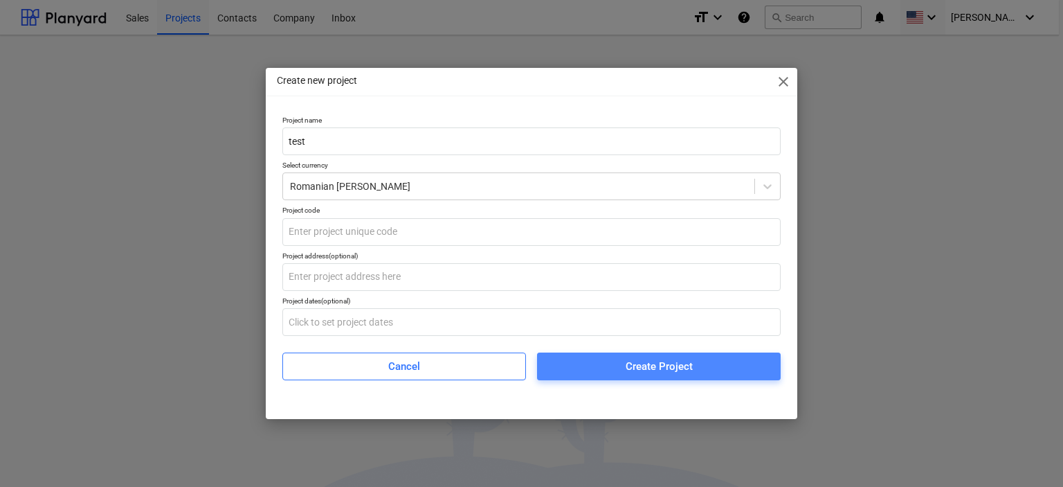
click at [582, 363] on span "Create Project" at bounding box center [659, 366] width 210 height 18
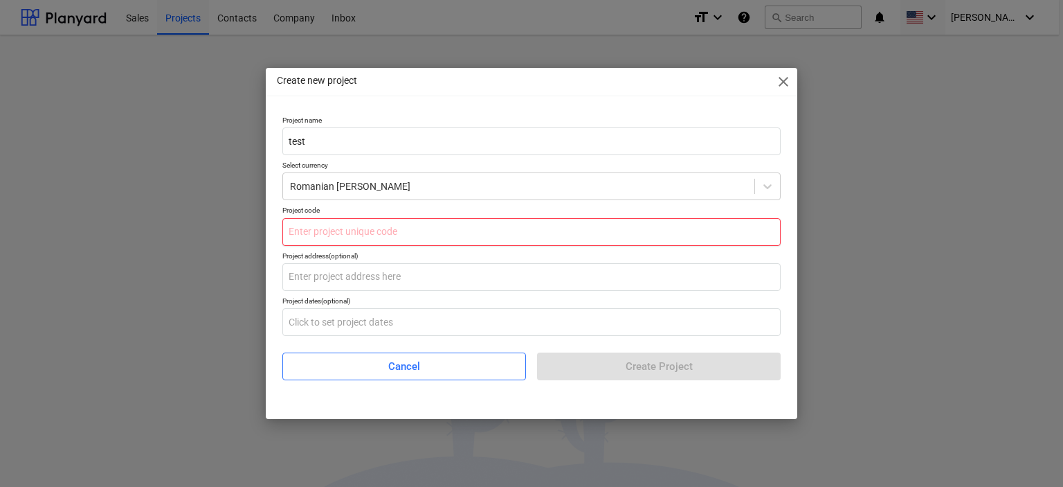
click at [458, 231] on input "text" at bounding box center [531, 232] width 498 height 28
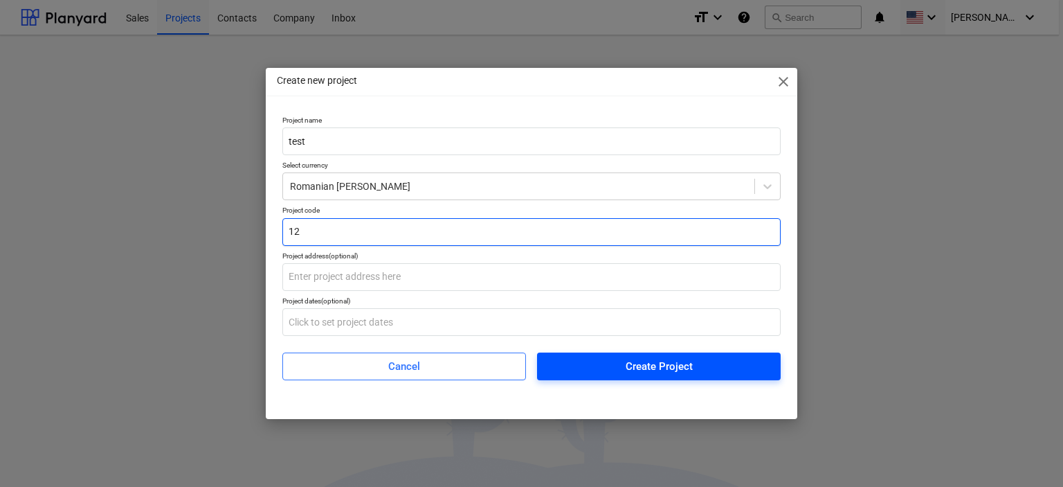
type input "12"
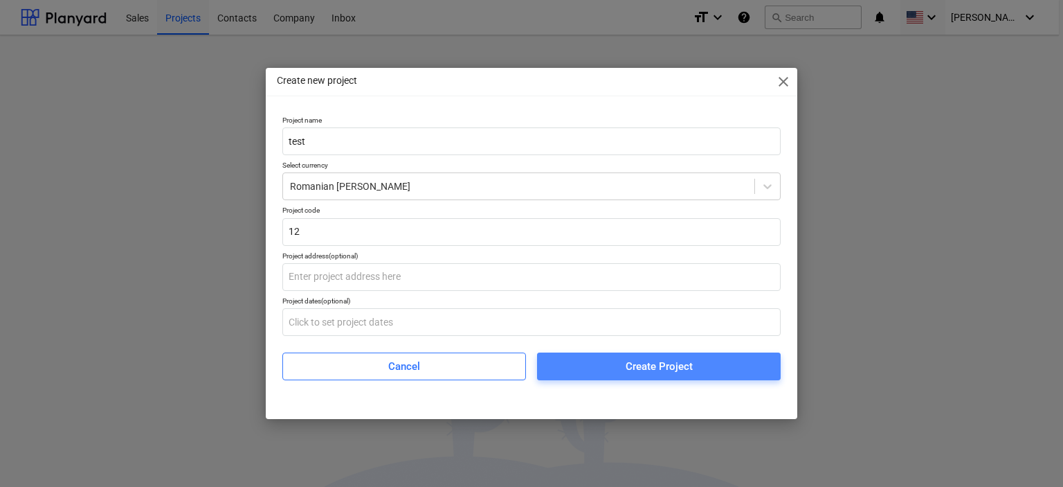
click at [584, 371] on span "Create Project" at bounding box center [659, 366] width 210 height 18
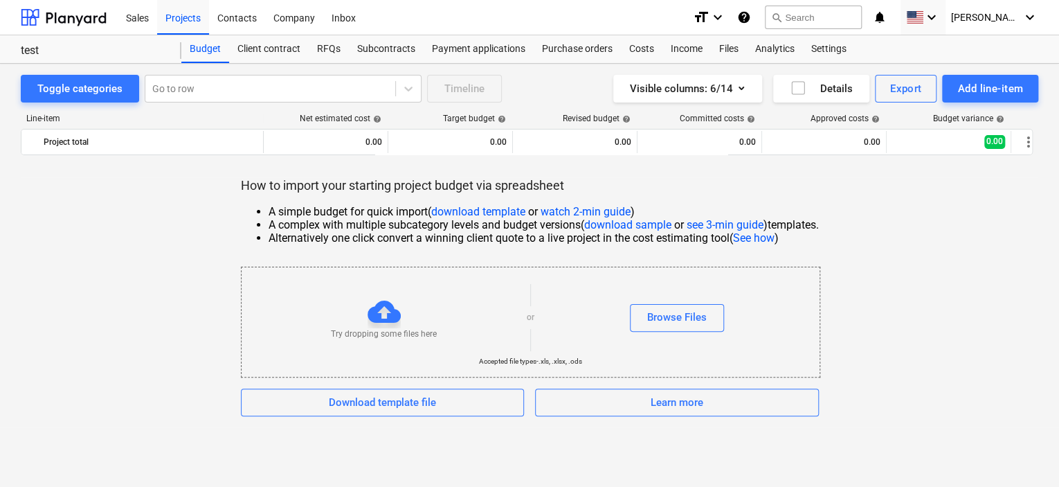
scroll to position [13, 0]
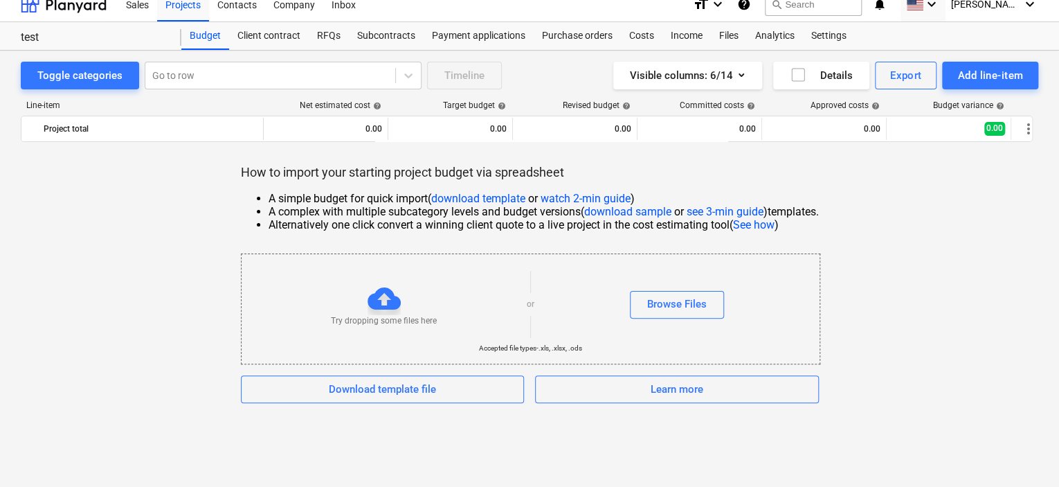
click at [463, 201] on link "download template" at bounding box center [478, 198] width 94 height 13
click at [949, 252] on div "How to import your starting project budget via spreadsheet A simple budget for …" at bounding box center [530, 283] width 1018 height 239
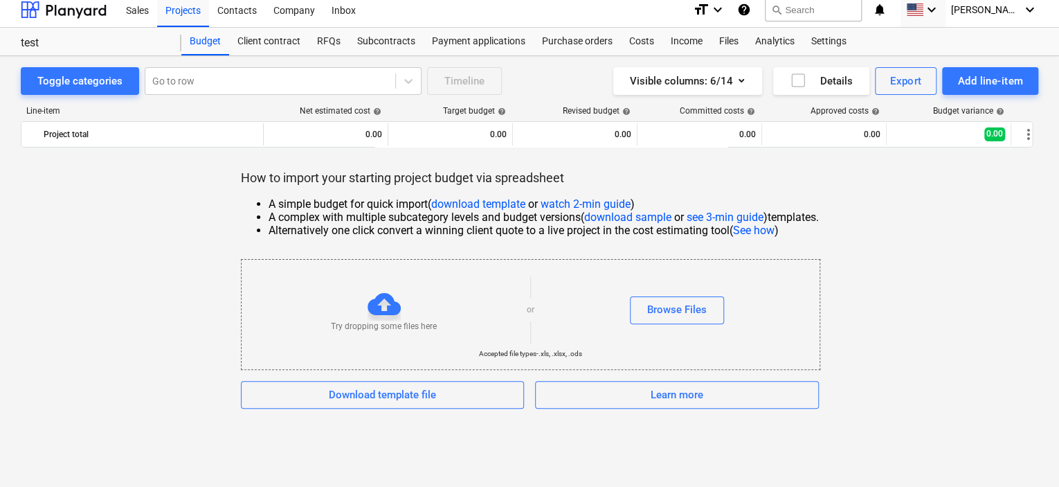
scroll to position [0, 0]
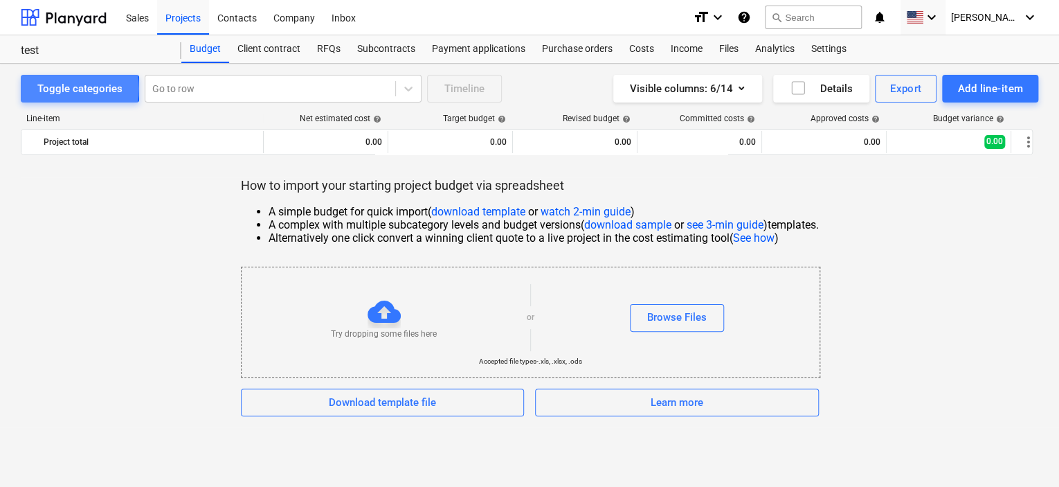
click at [71, 89] on div "Toggle categories" at bounding box center [79, 89] width 85 height 18
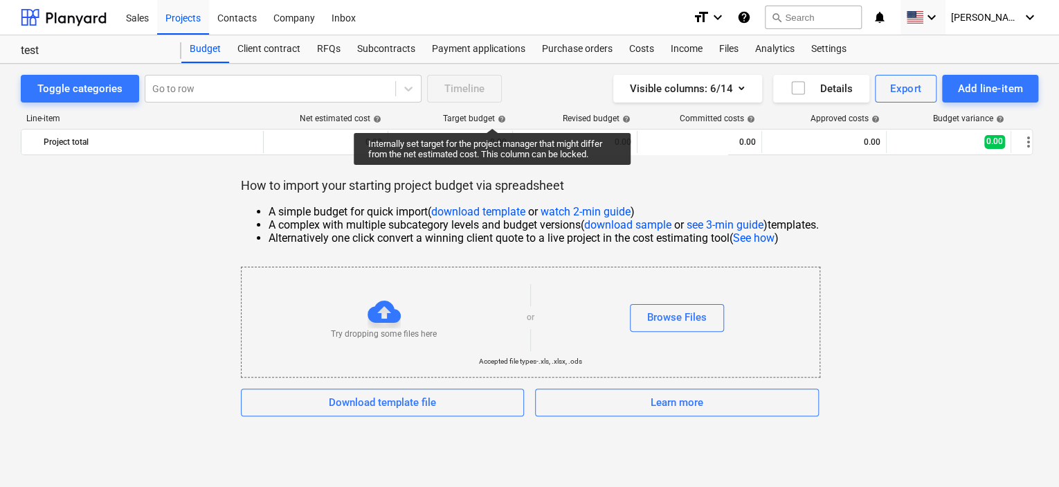
click at [492, 116] on div "Target budget help" at bounding box center [474, 119] width 63 height 10
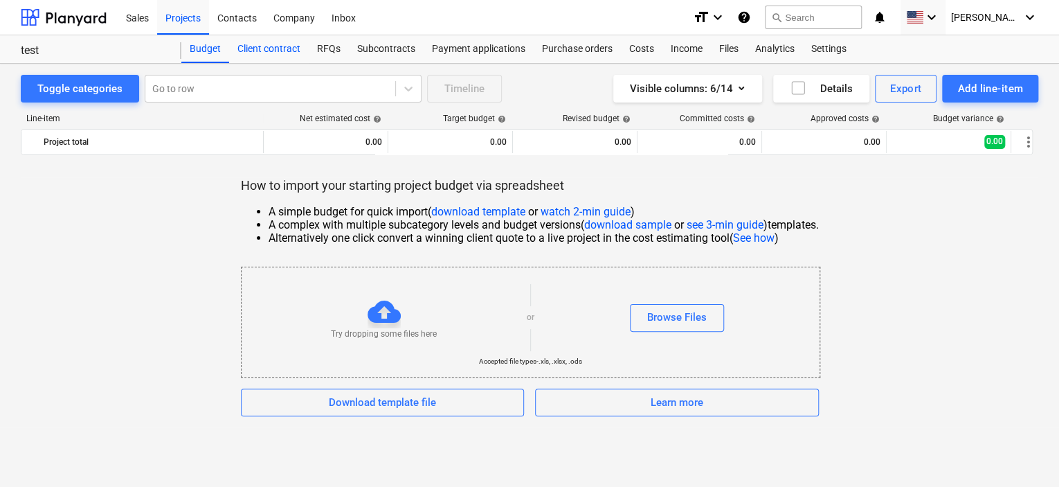
click at [290, 49] on div "Client contract" at bounding box center [269, 49] width 80 height 28
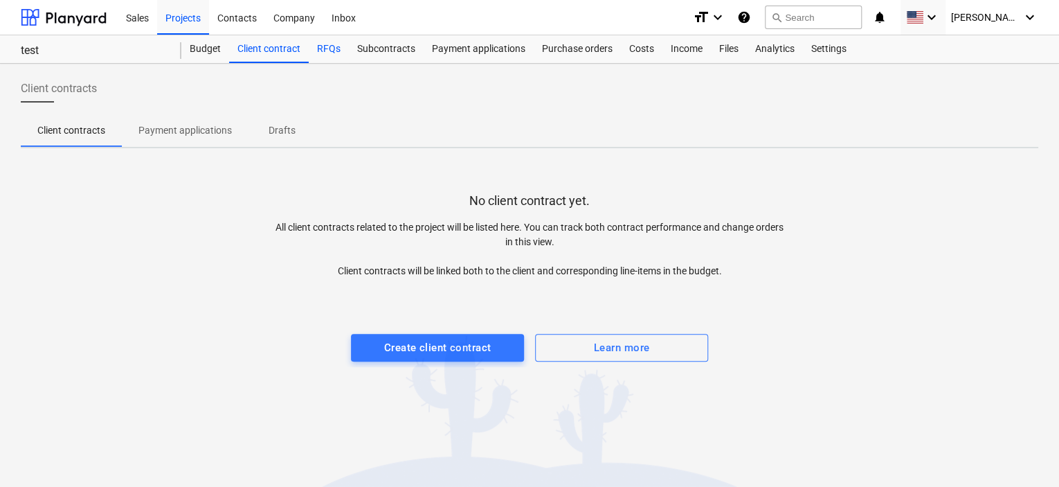
click at [330, 48] on div "RFQs" at bounding box center [329, 49] width 40 height 28
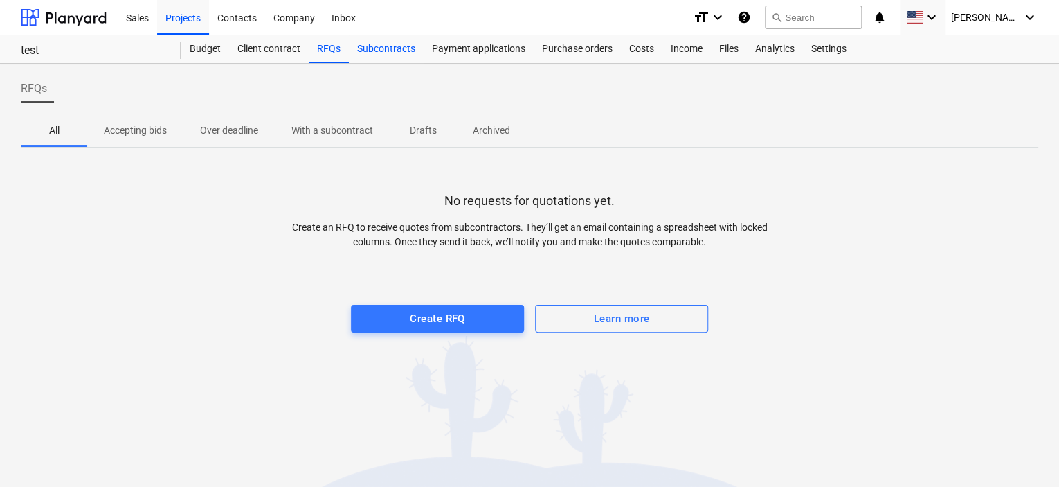
click at [401, 57] on div "Subcontracts" at bounding box center [386, 49] width 75 height 28
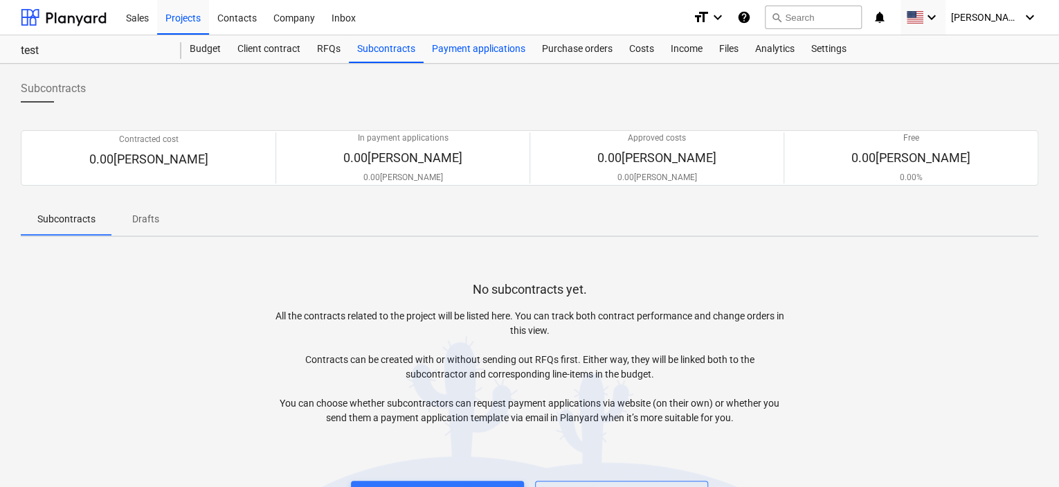
click at [454, 52] on div "Payment applications" at bounding box center [479, 49] width 110 height 28
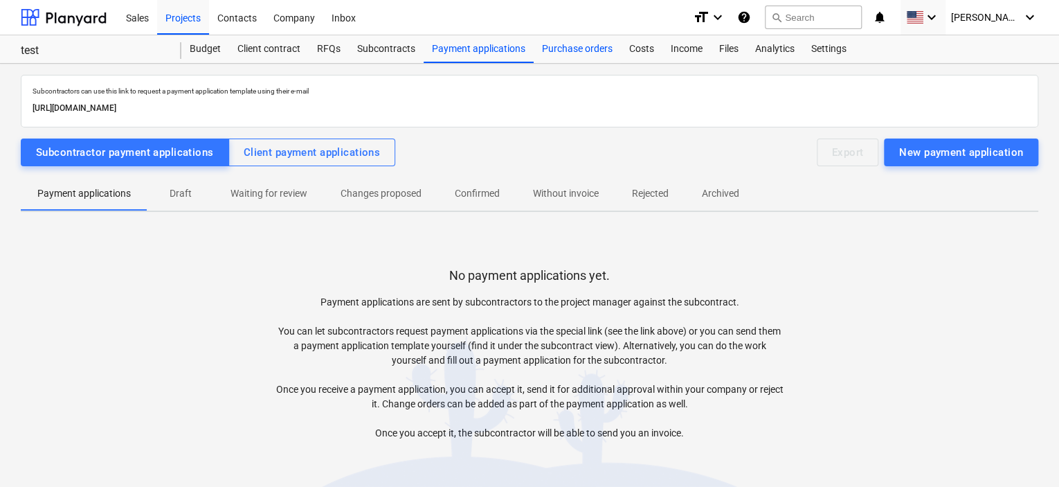
click at [581, 49] on div "Purchase orders" at bounding box center [577, 49] width 87 height 28
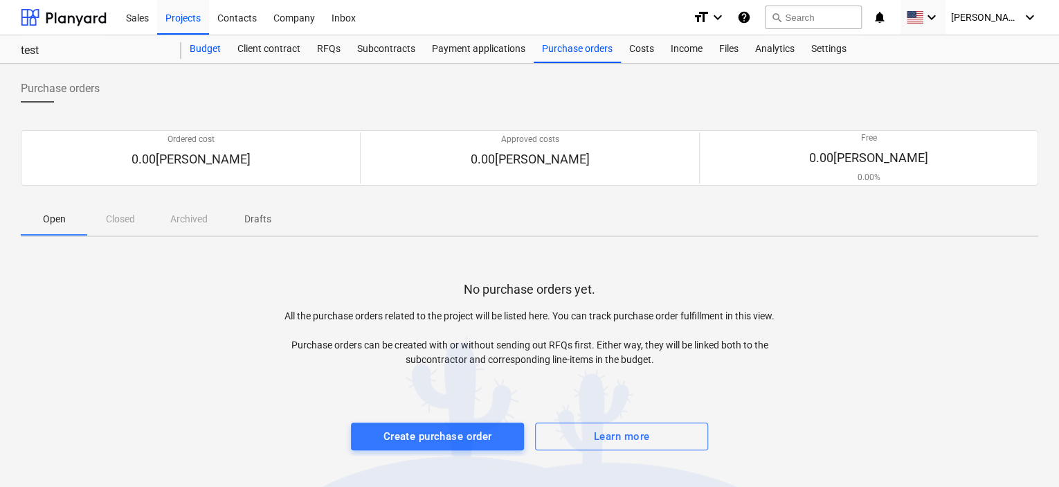
click at [202, 49] on div "Budget" at bounding box center [205, 49] width 48 height 28
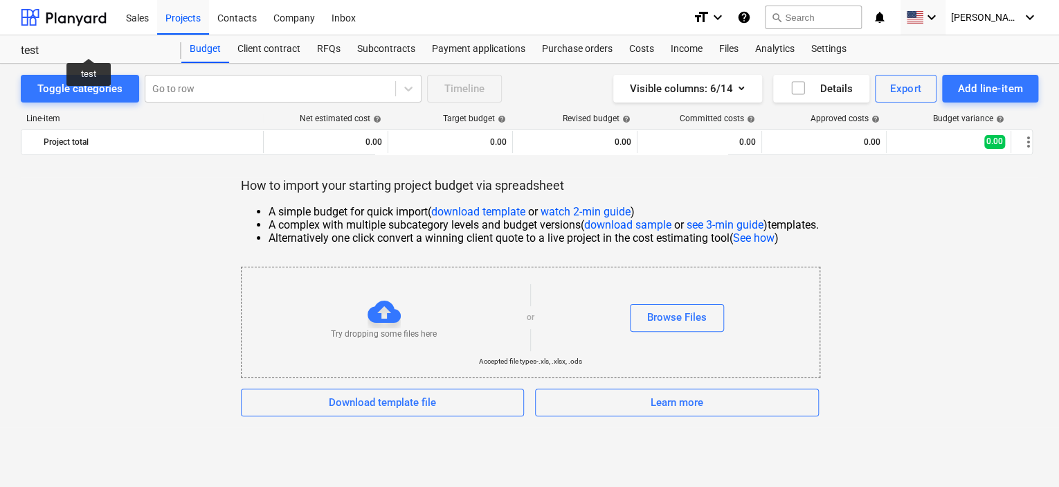
click at [89, 46] on div "test" at bounding box center [93, 51] width 144 height 15
click at [22, 46] on div "test" at bounding box center [93, 51] width 144 height 15
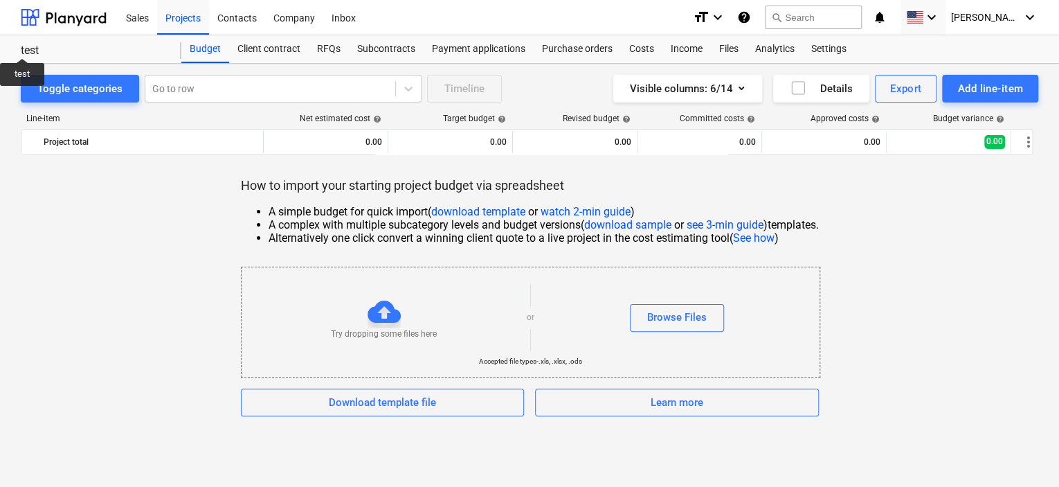
click at [22, 46] on div "test" at bounding box center [93, 51] width 144 height 15
click at [140, 25] on div "Sales" at bounding box center [137, 16] width 39 height 35
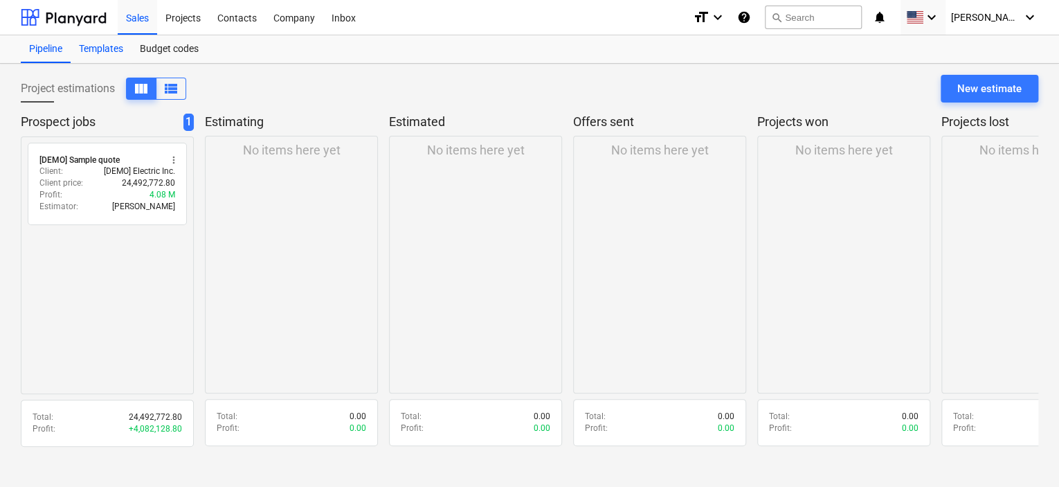
click at [96, 55] on div "Templates" at bounding box center [101, 49] width 61 height 28
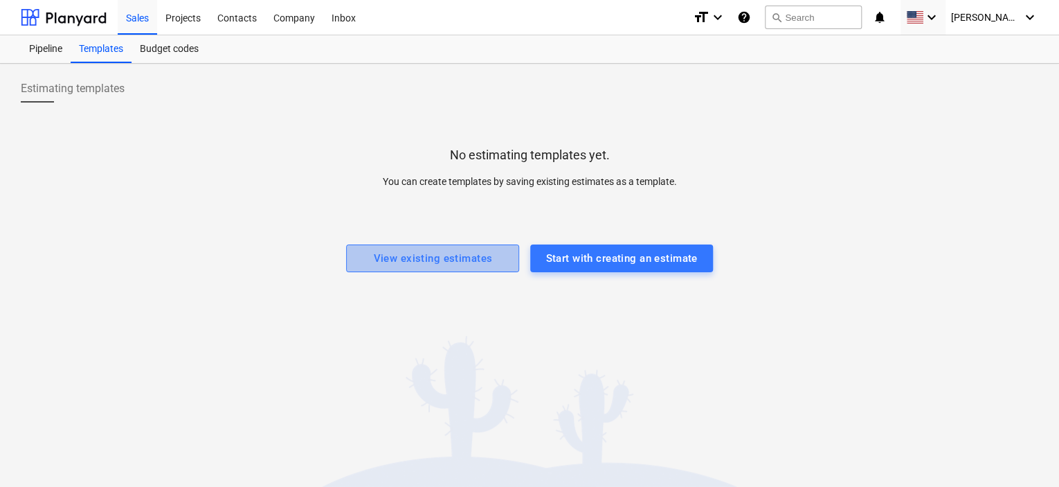
click at [378, 257] on div "View existing estimates" at bounding box center [432, 258] width 119 height 18
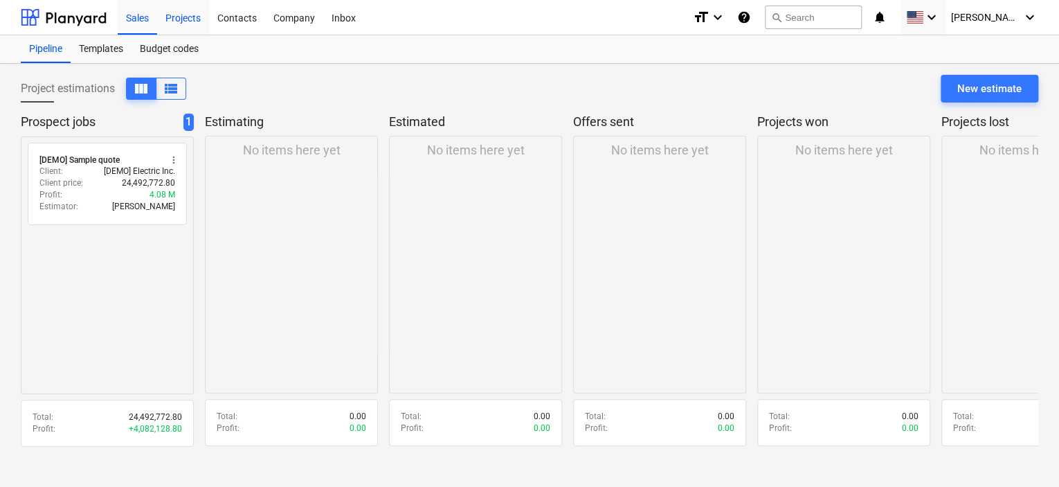
click at [181, 15] on div "Projects" at bounding box center [183, 16] width 52 height 35
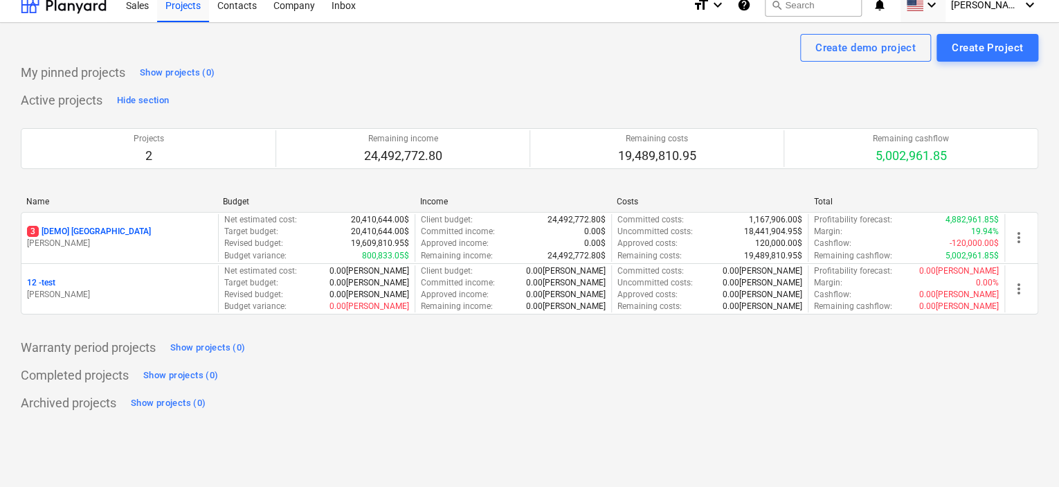
scroll to position [13, 0]
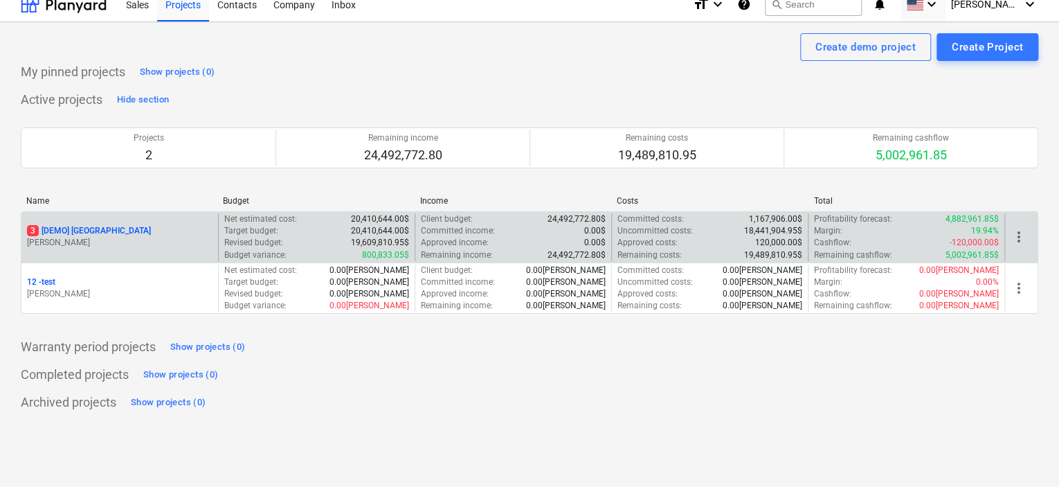
click at [122, 229] on p "3 [DEMO] [GEOGRAPHIC_DATA]" at bounding box center [89, 231] width 124 height 12
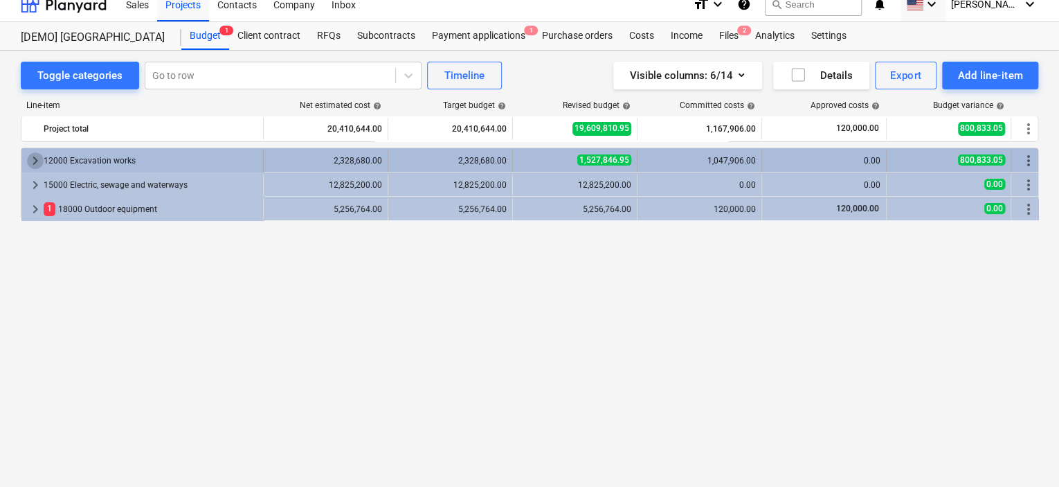
click at [33, 159] on span "keyboard_arrow_right" at bounding box center [35, 160] width 17 height 17
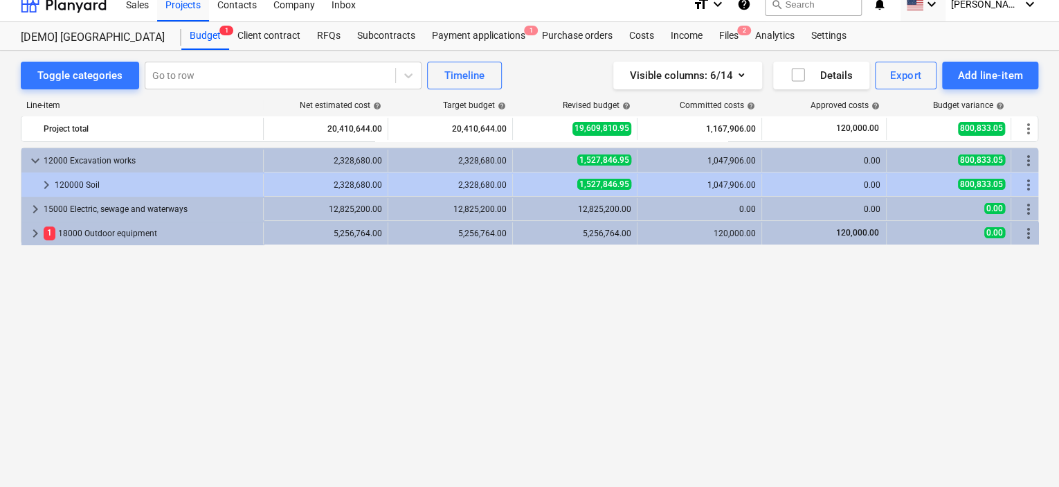
click at [33, 159] on span "keyboard_arrow_down" at bounding box center [35, 160] width 17 height 17
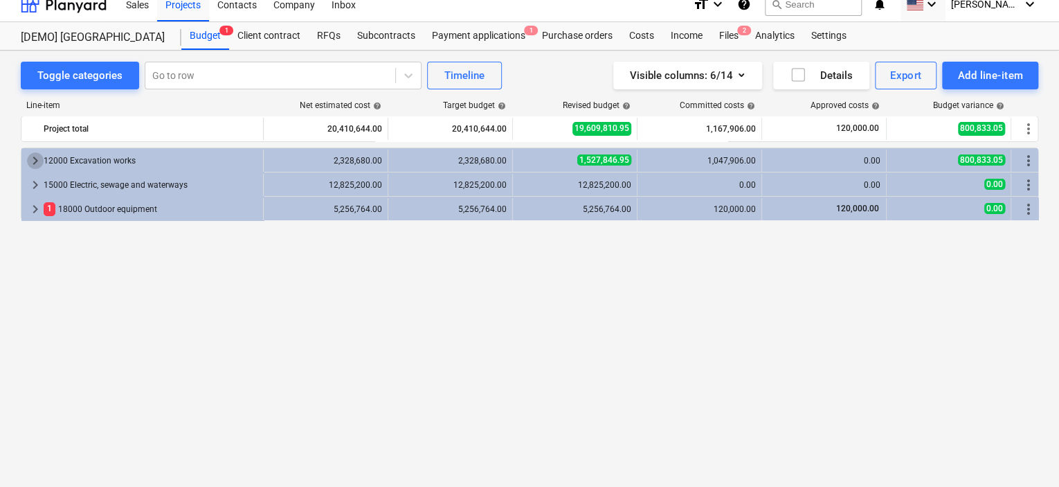
click at [33, 159] on span "keyboard_arrow_right" at bounding box center [35, 160] width 17 height 17
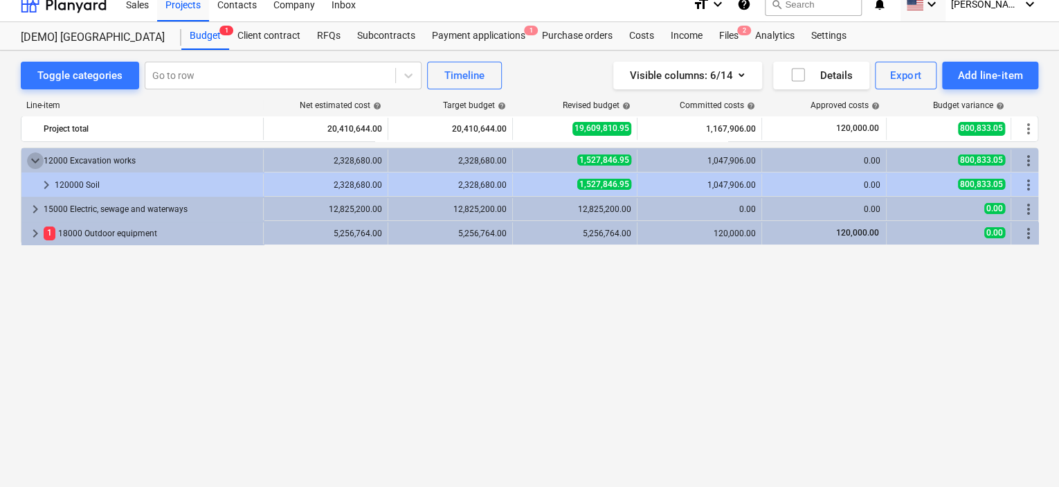
click at [33, 159] on span "keyboard_arrow_down" at bounding box center [35, 160] width 17 height 17
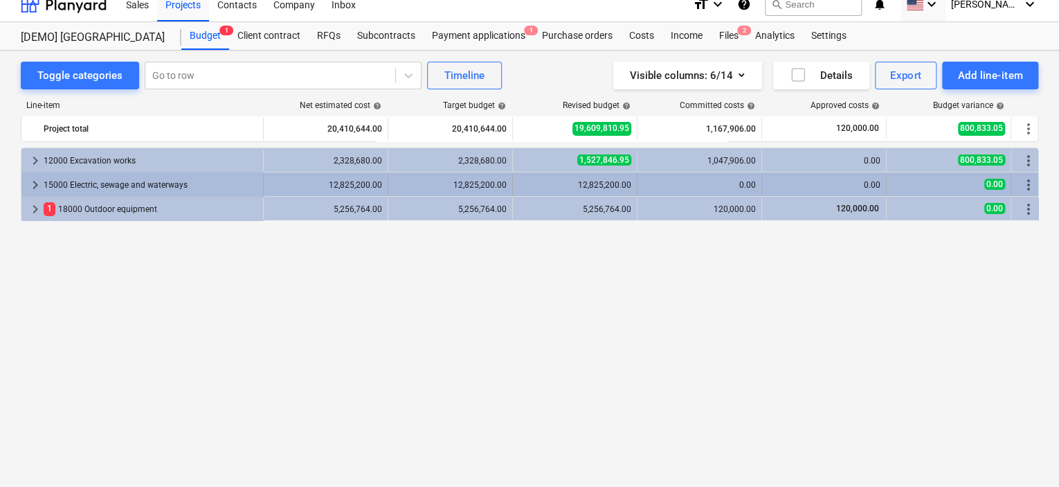
click at [35, 182] on span "keyboard_arrow_right" at bounding box center [35, 185] width 17 height 17
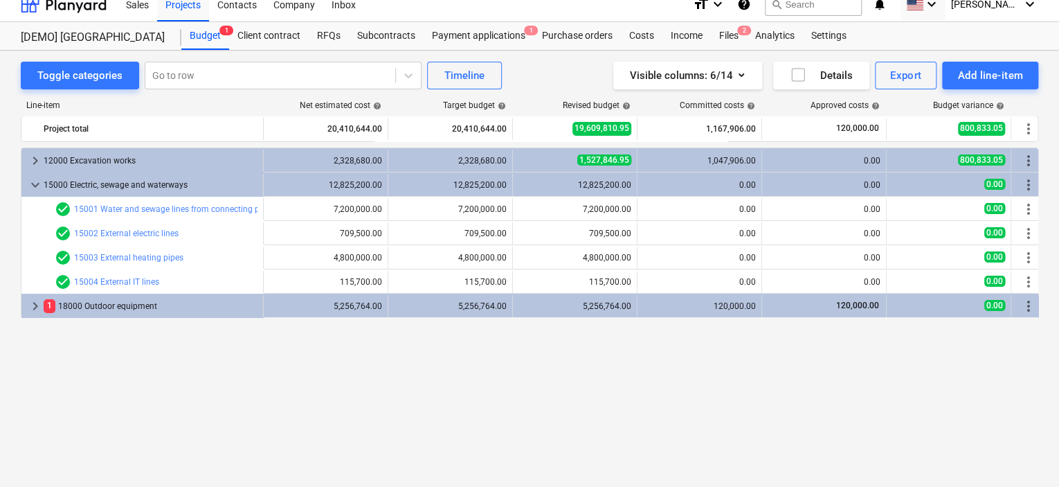
click at [35, 182] on span "keyboard_arrow_down" at bounding box center [35, 185] width 17 height 17
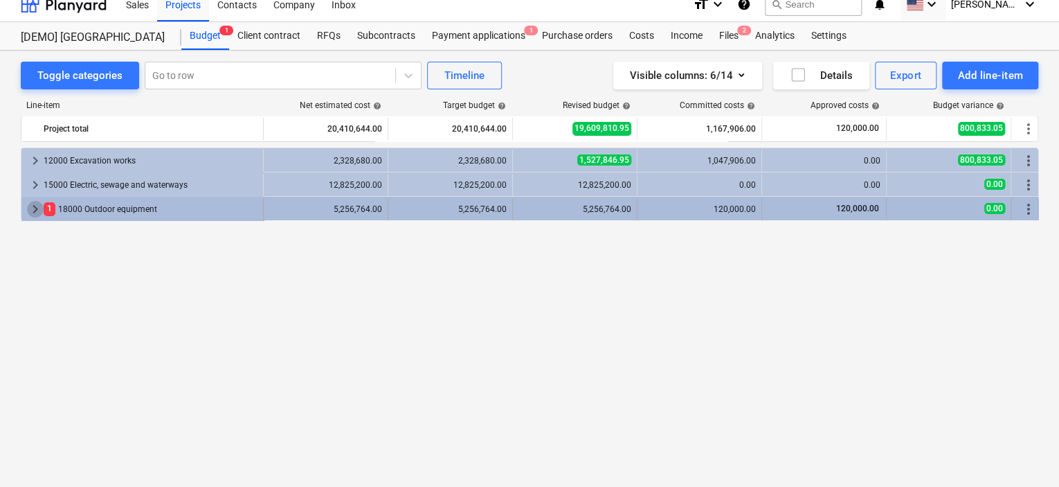
click at [36, 206] on span "keyboard_arrow_right" at bounding box center [35, 209] width 17 height 17
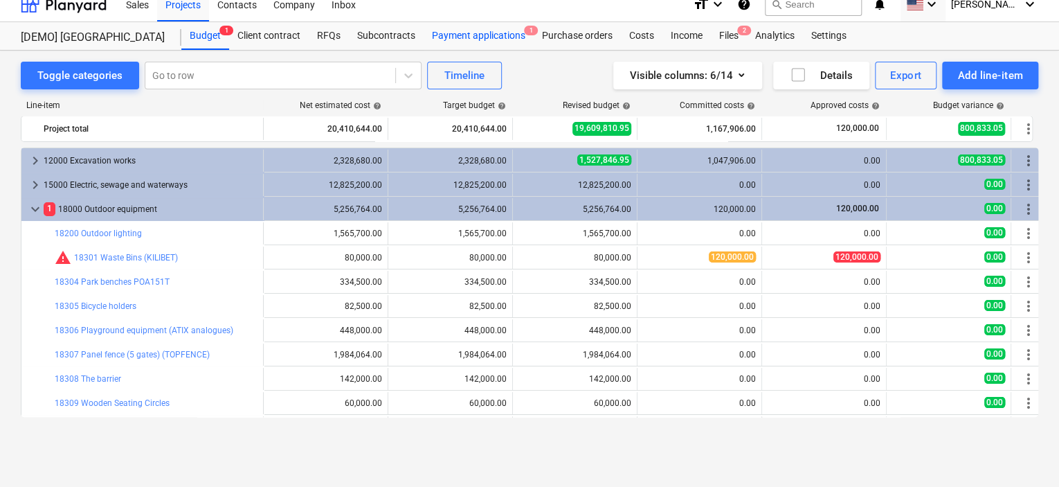
click at [471, 40] on div "Payment applications 1" at bounding box center [479, 36] width 110 height 28
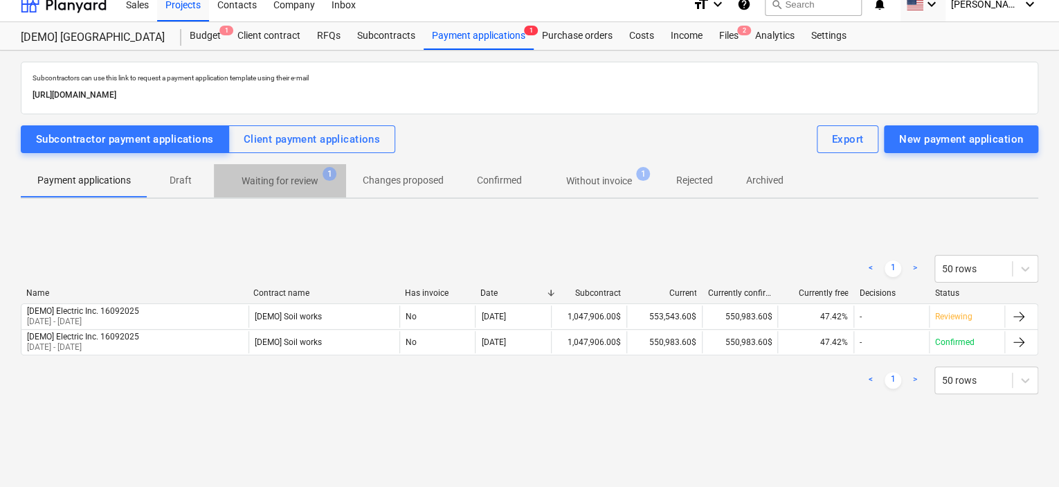
click at [314, 174] on p "Waiting for review" at bounding box center [280, 181] width 77 height 15
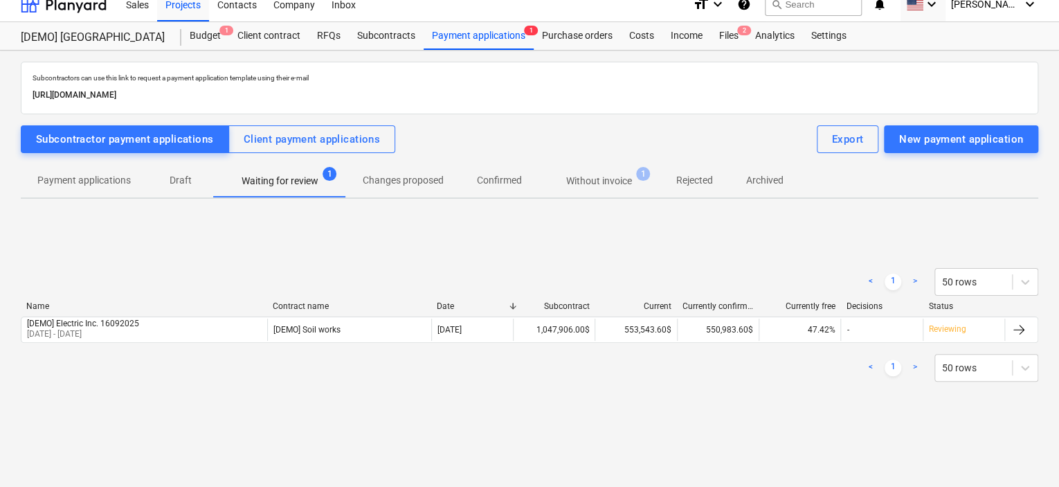
click at [119, 179] on p "Payment applications" at bounding box center [83, 180] width 93 height 15
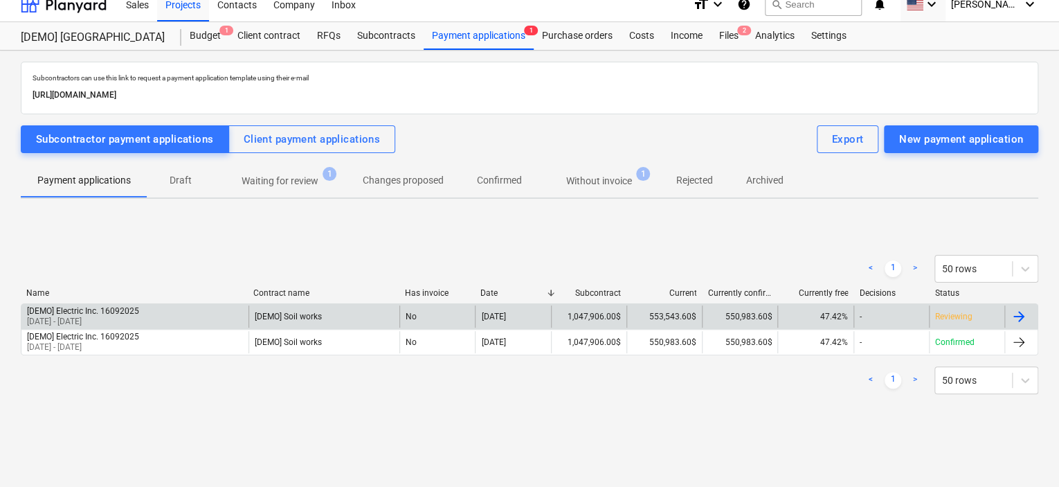
click at [639, 312] on div "553,543.60$" at bounding box center [663, 316] width 75 height 22
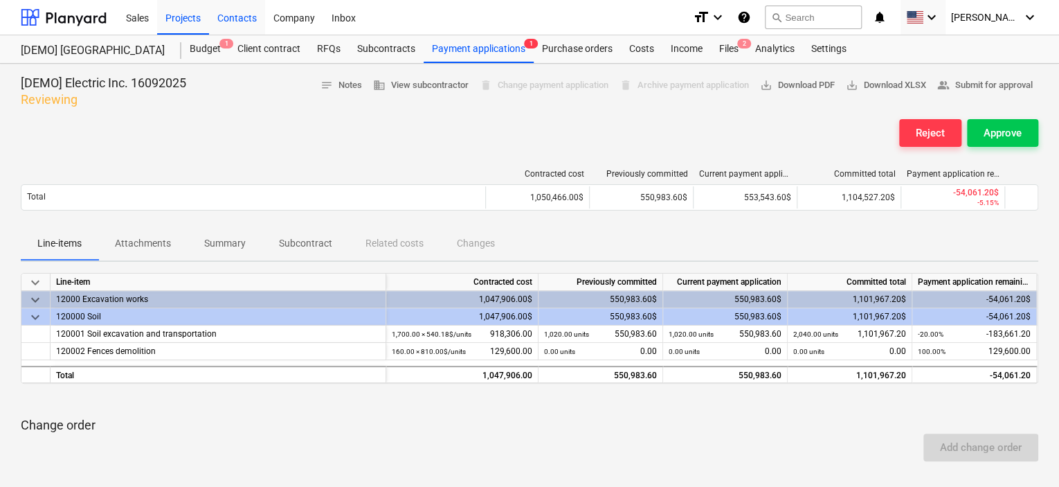
click at [222, 23] on div "Contacts" at bounding box center [237, 16] width 56 height 35
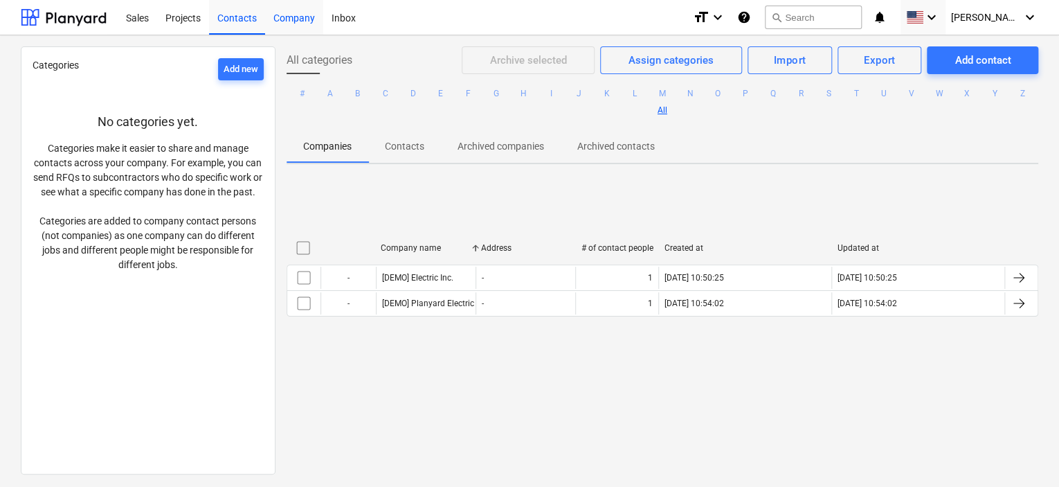
click at [287, 18] on div "Company" at bounding box center [294, 16] width 58 height 35
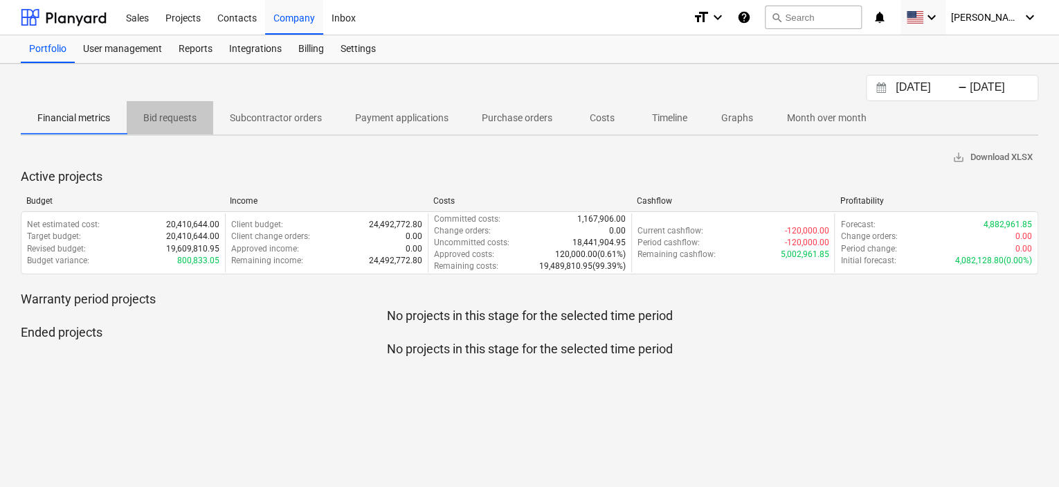
click at [158, 107] on span "Bid requests" at bounding box center [170, 118] width 87 height 23
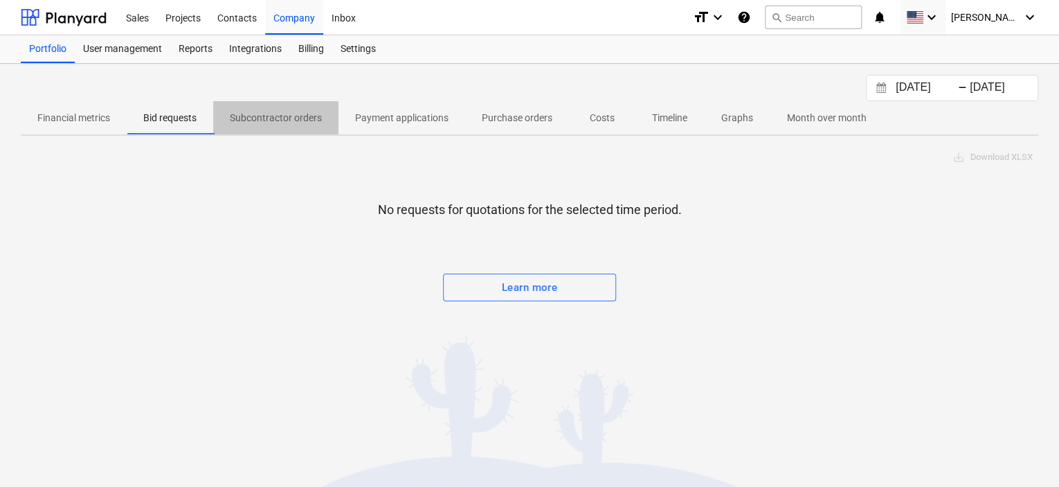
click at [233, 119] on p "Subcontractor orders" at bounding box center [276, 118] width 92 height 15
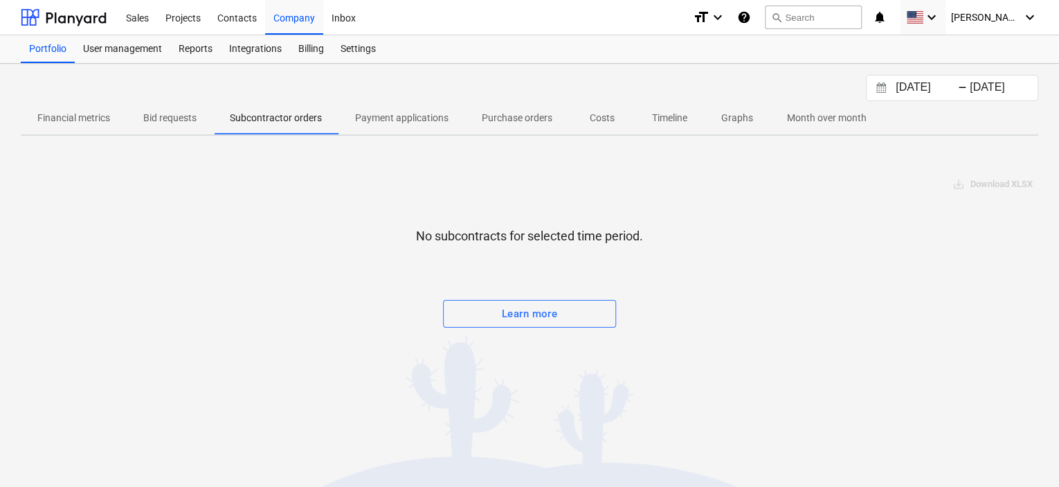
click at [386, 116] on p "Payment applications" at bounding box center [401, 118] width 93 height 15
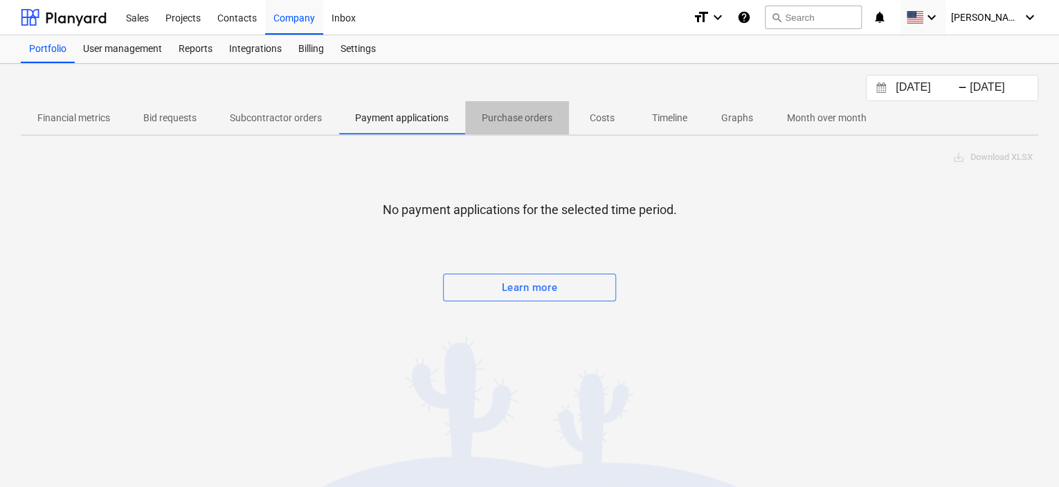
click at [518, 113] on p "Purchase orders" at bounding box center [517, 118] width 71 height 15
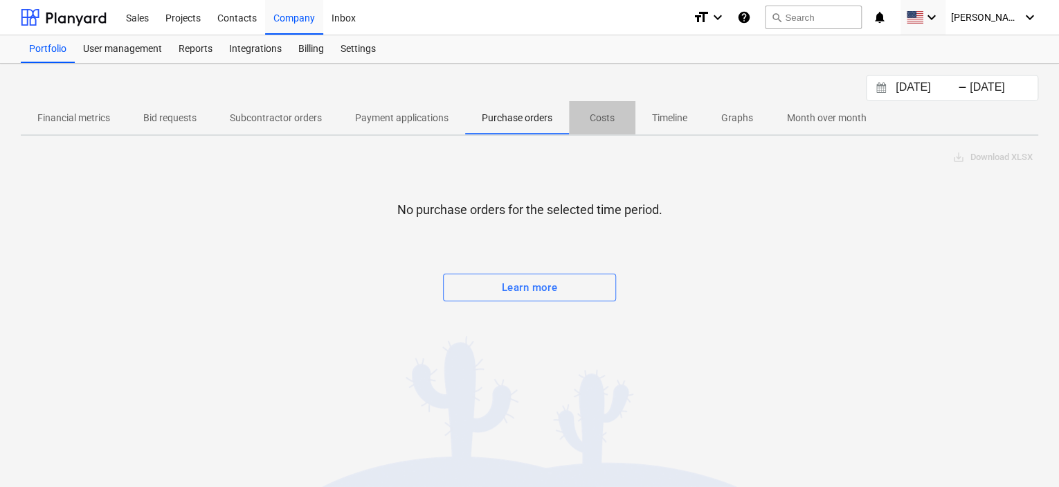
click at [605, 116] on p "Costs" at bounding box center [602, 118] width 33 height 15
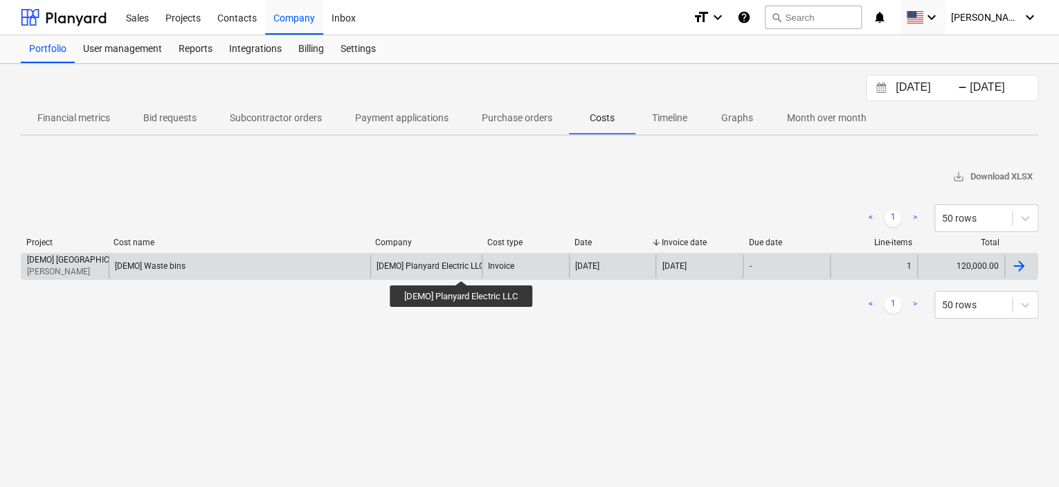
click at [462, 268] on div "[DEMO] Planyard Electric LLC" at bounding box center [431, 266] width 108 height 10
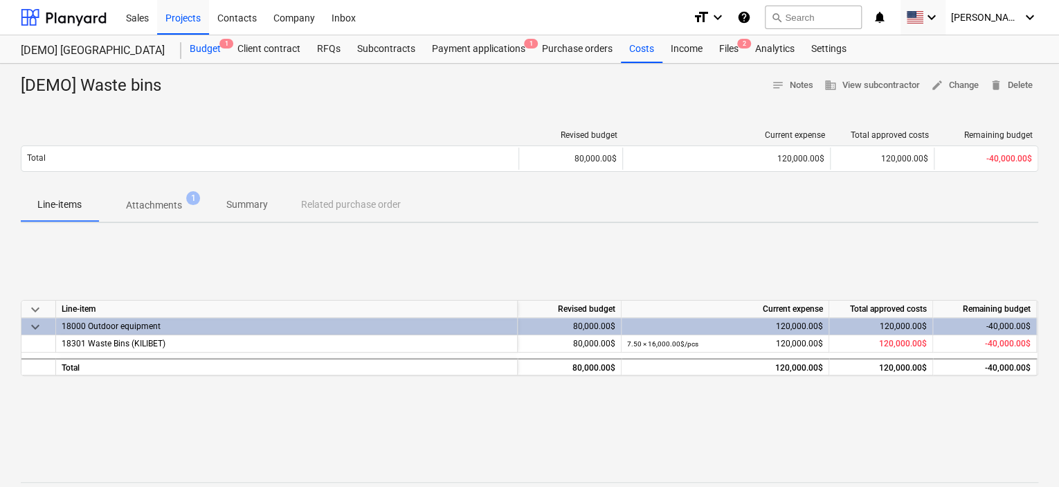
click at [205, 44] on div "Budget 1" at bounding box center [205, 49] width 48 height 28
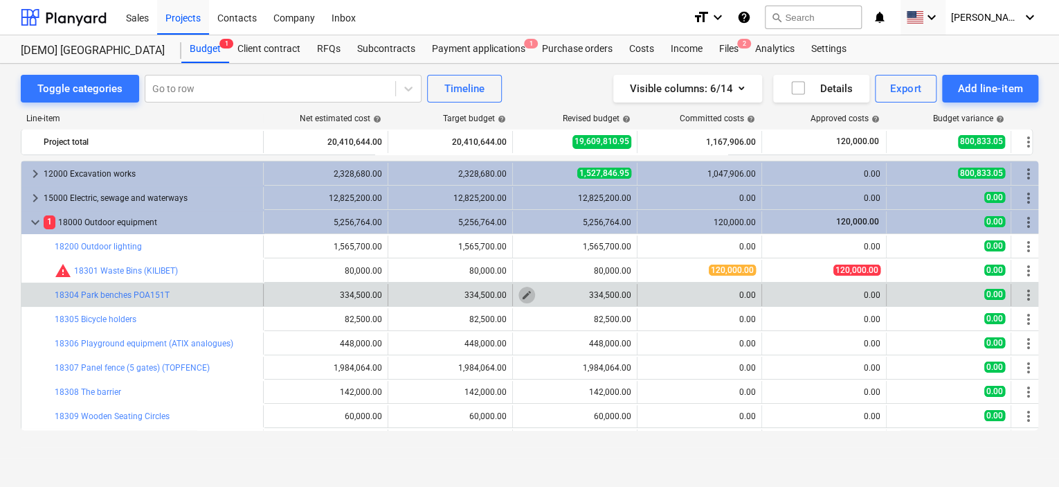
click at [526, 292] on span "edit" at bounding box center [526, 294] width 11 height 11
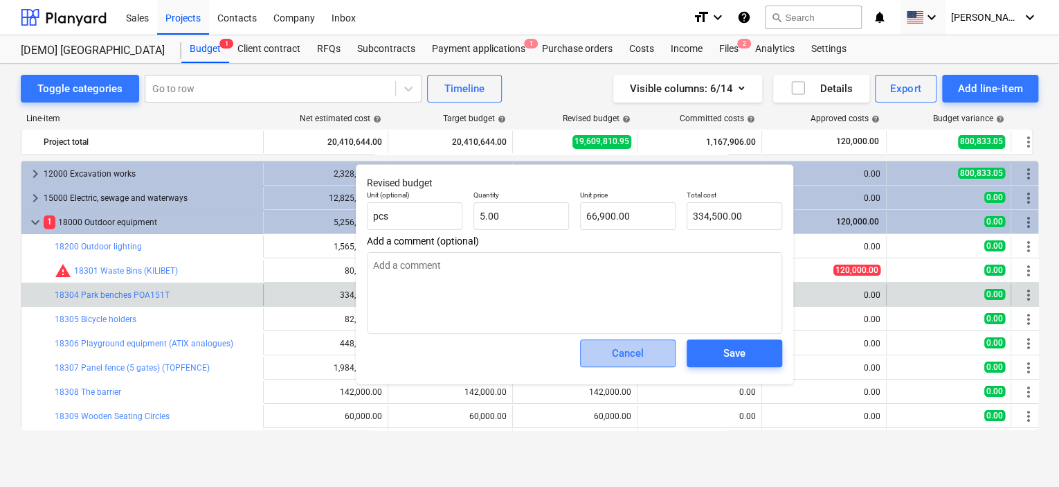
click at [646, 354] on span "Cancel" at bounding box center [627, 353] width 61 height 18
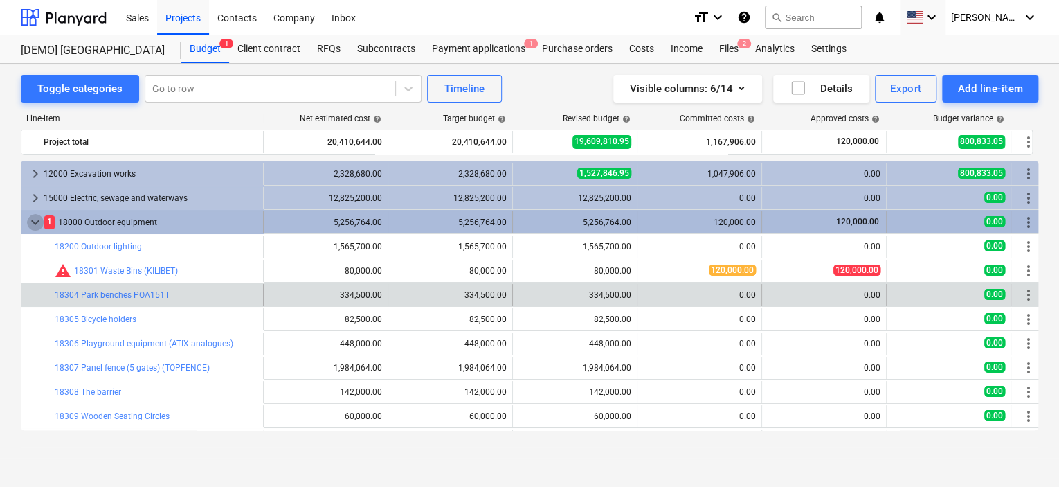
click at [35, 217] on span "keyboard_arrow_down" at bounding box center [35, 222] width 17 height 17
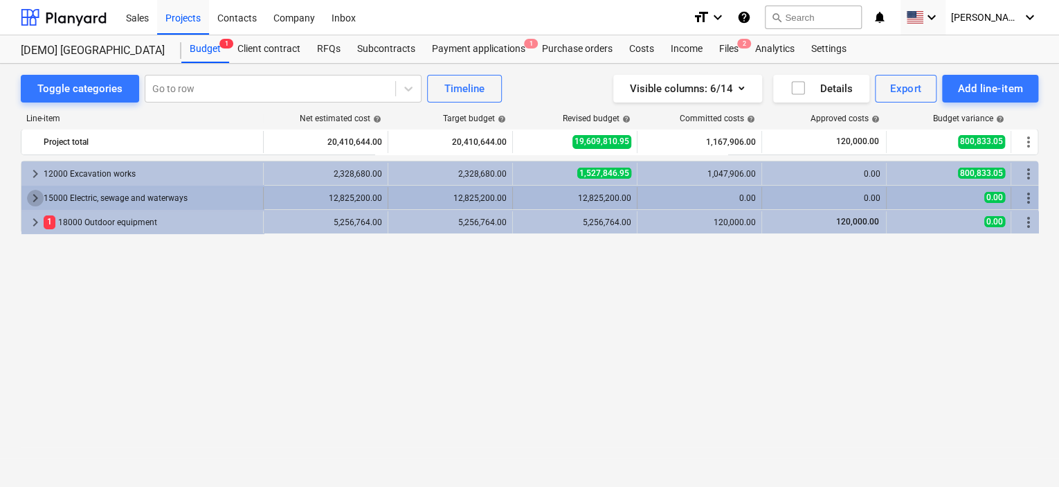
click at [39, 198] on span "keyboard_arrow_right" at bounding box center [35, 198] width 17 height 17
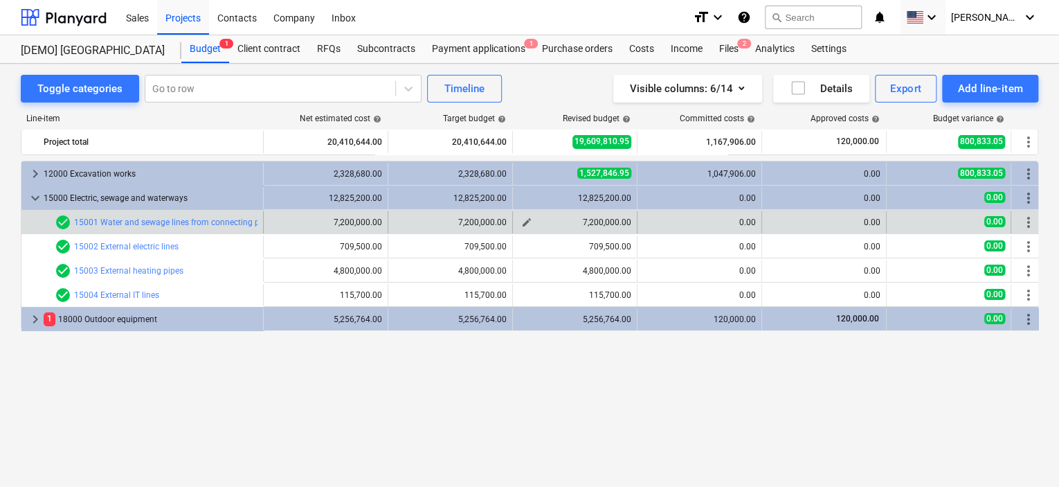
click at [518, 221] on div "edit 7,200,000.00" at bounding box center [575, 222] width 125 height 22
click at [524, 222] on span "edit" at bounding box center [526, 222] width 11 height 11
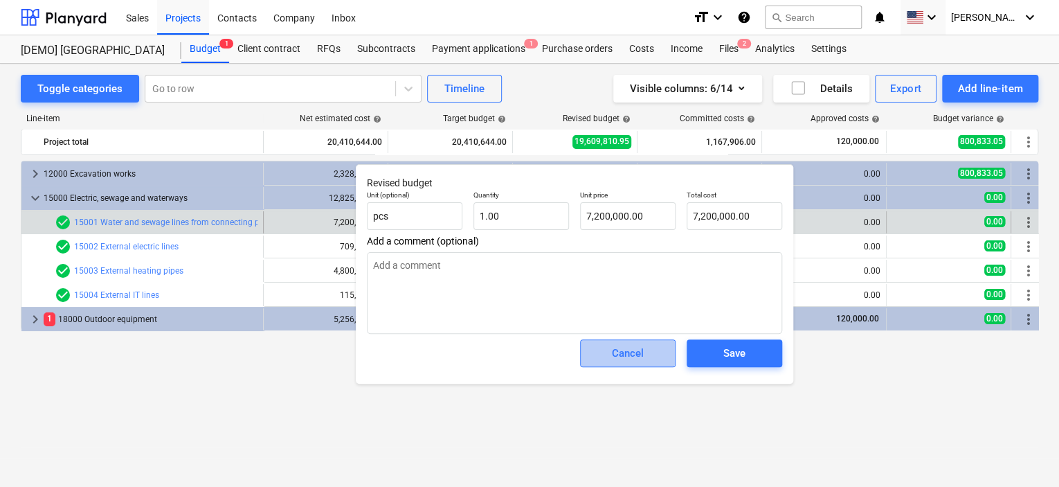
click at [617, 365] on button "Cancel" at bounding box center [628, 353] width 96 height 28
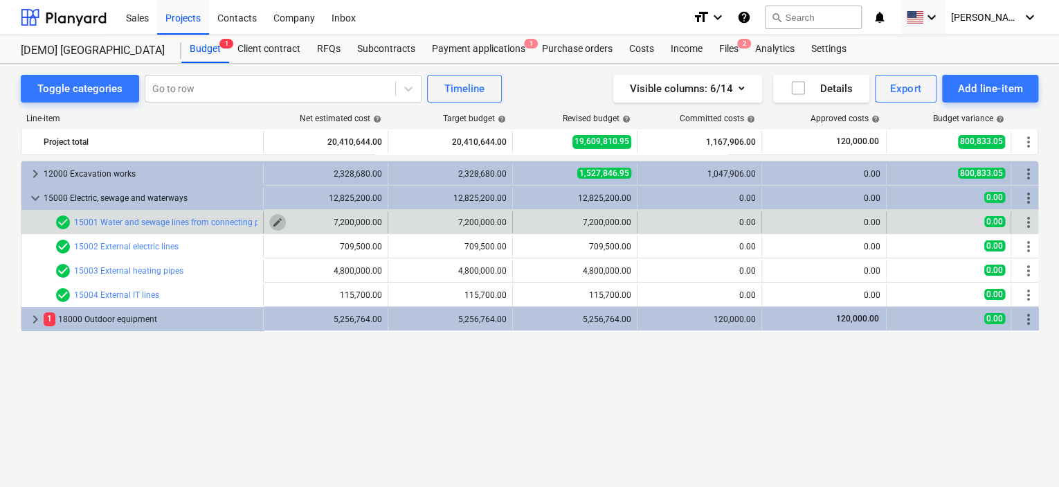
click at [274, 224] on span "edit" at bounding box center [277, 222] width 11 height 11
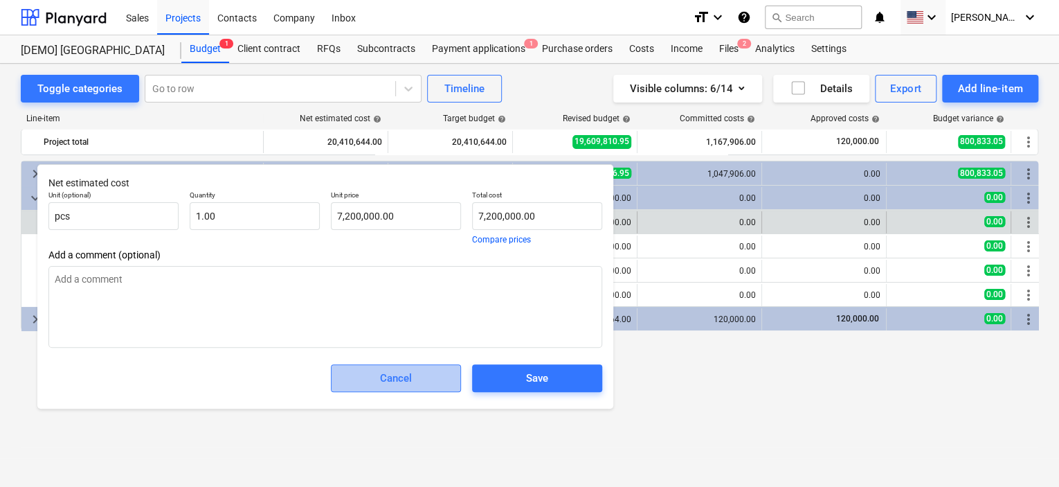
click at [408, 379] on div "Cancel" at bounding box center [396, 378] width 32 height 18
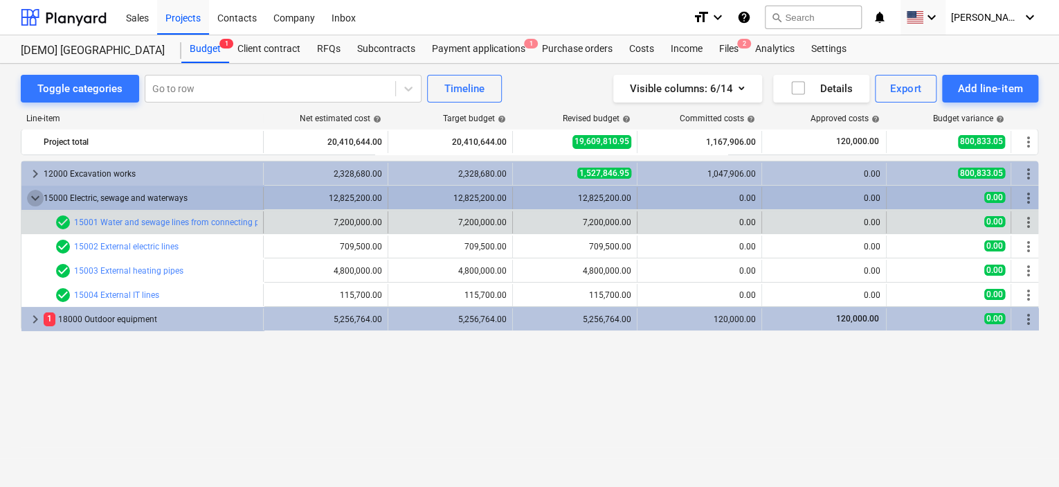
click at [37, 197] on span "keyboard_arrow_down" at bounding box center [35, 198] width 17 height 17
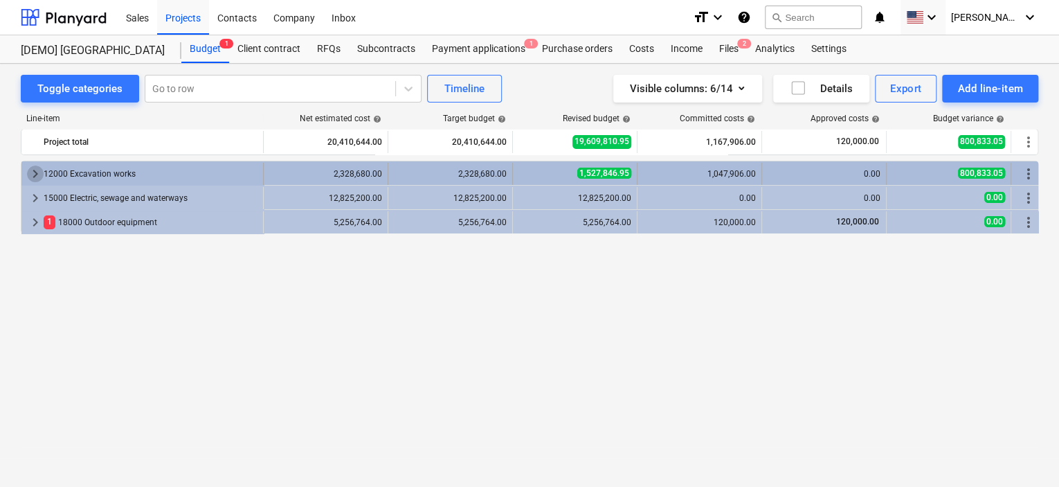
click at [35, 172] on span "keyboard_arrow_right" at bounding box center [35, 173] width 17 height 17
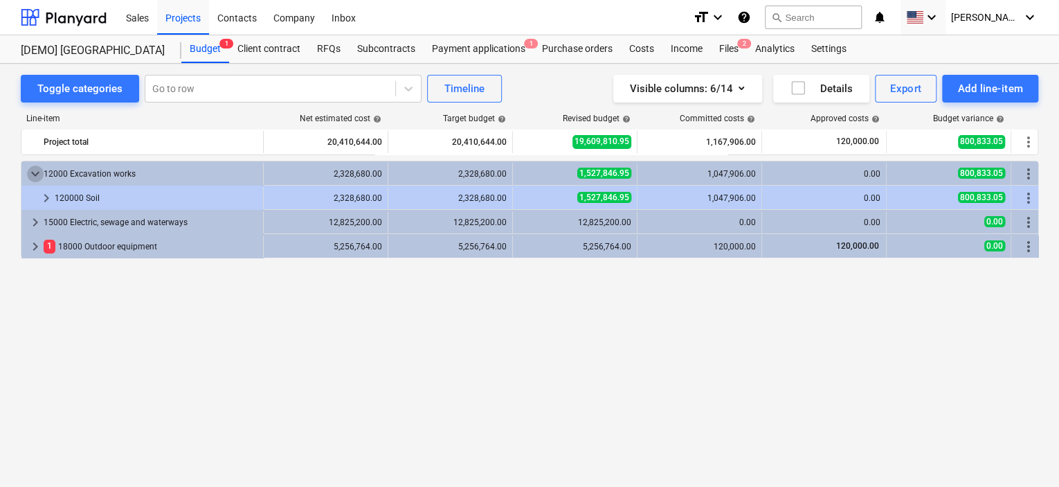
click at [35, 172] on span "keyboard_arrow_down" at bounding box center [35, 173] width 17 height 17
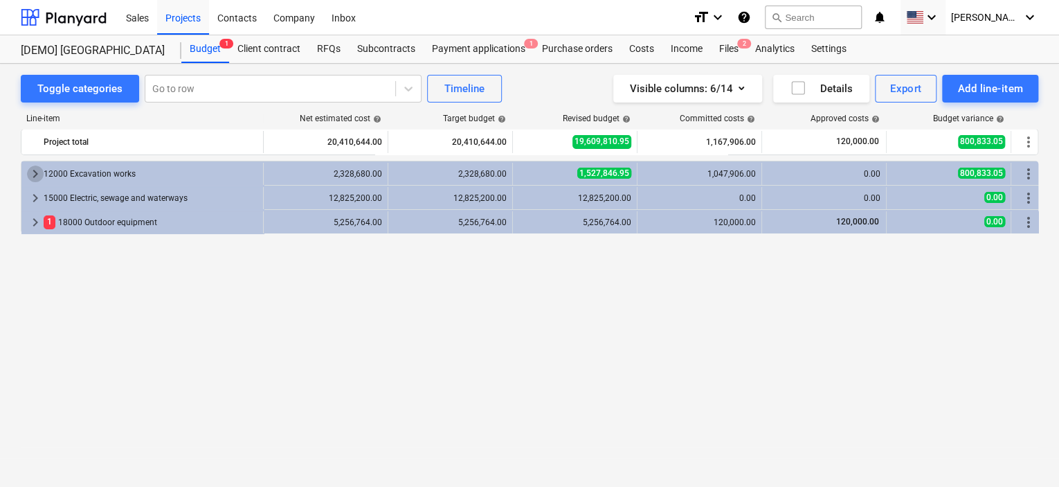
click at [35, 172] on span "keyboard_arrow_right" at bounding box center [35, 173] width 17 height 17
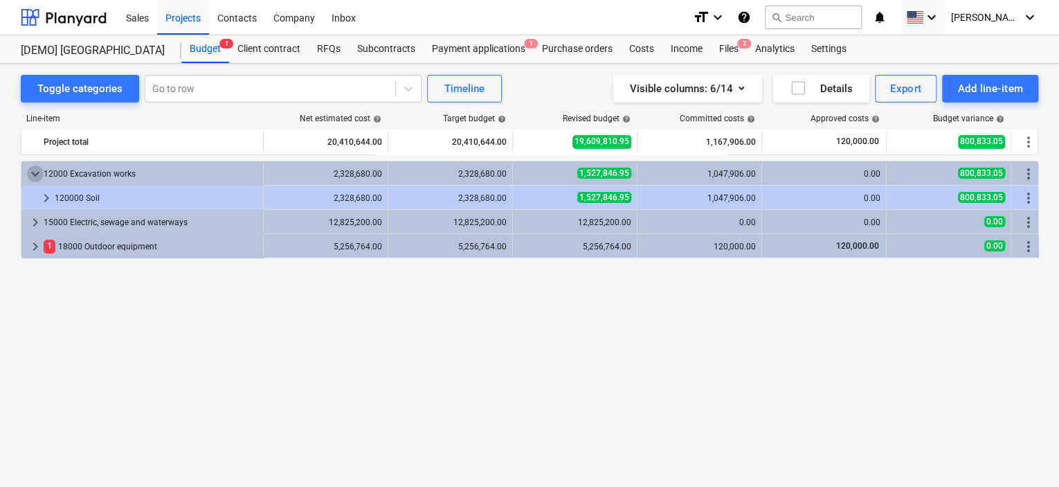
click at [35, 172] on span "keyboard_arrow_down" at bounding box center [35, 173] width 17 height 17
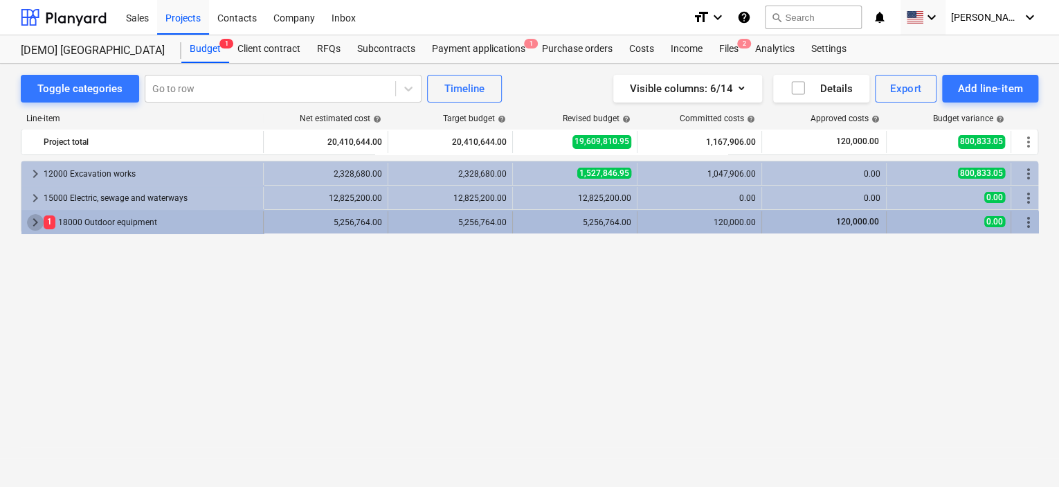
click at [30, 224] on span "keyboard_arrow_right" at bounding box center [35, 222] width 17 height 17
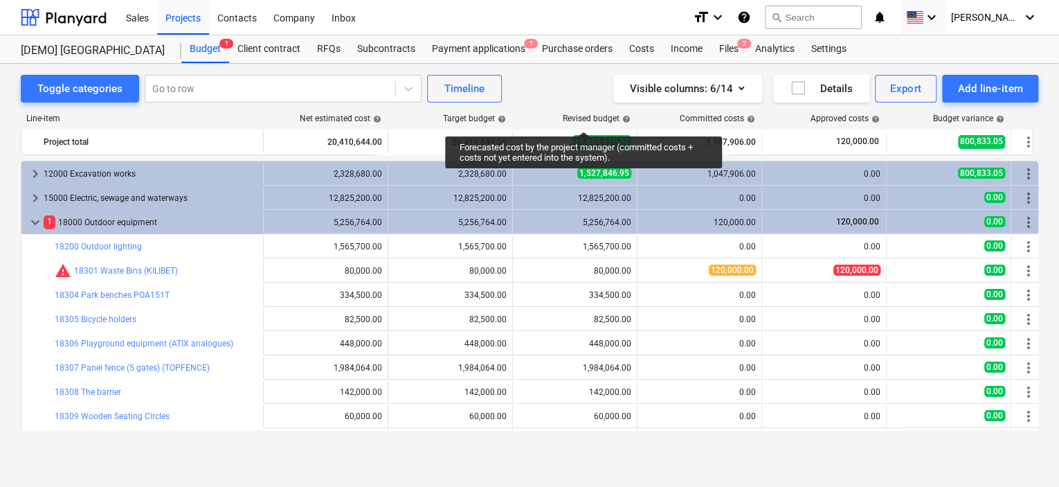
click at [584, 119] on div "Revised budget help" at bounding box center [597, 119] width 68 height 10
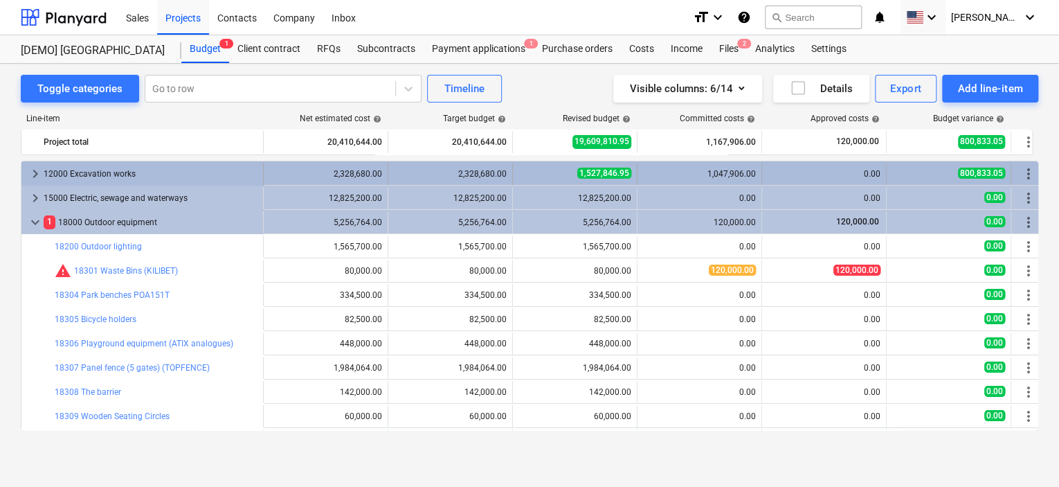
click at [822, 165] on div "0.00" at bounding box center [824, 174] width 113 height 22
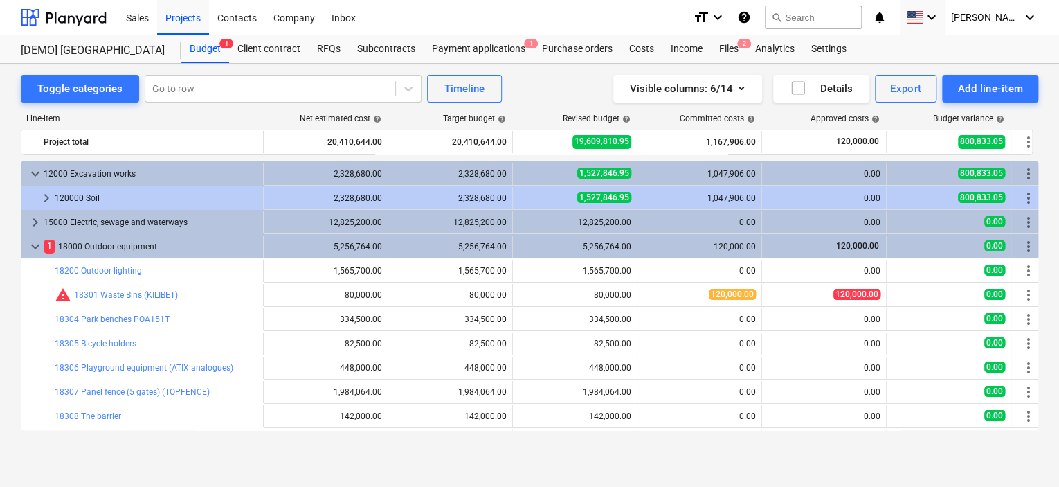
click at [822, 165] on div "0.00" at bounding box center [824, 174] width 113 height 22
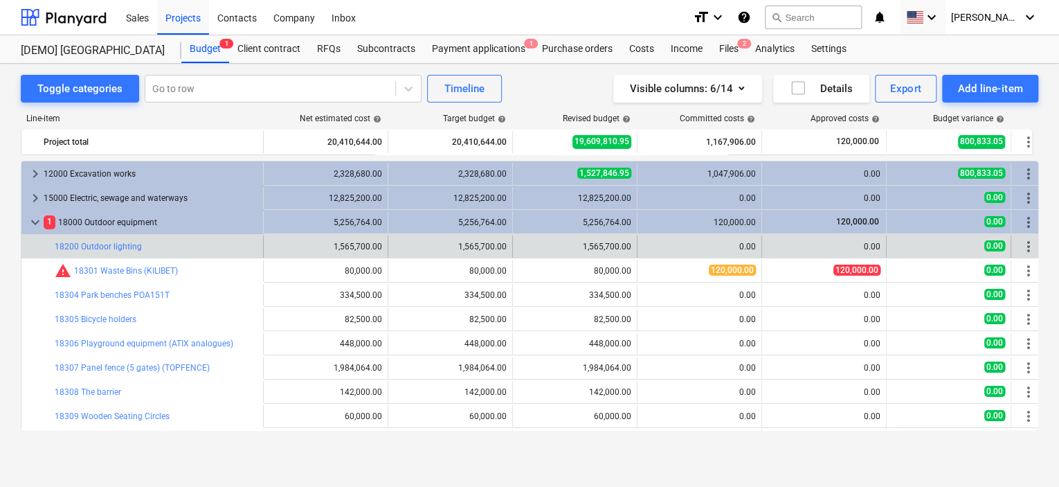
click at [834, 242] on div "0.00" at bounding box center [824, 247] width 113 height 10
click at [767, 245] on div "0.00" at bounding box center [824, 246] width 125 height 22
click at [1029, 248] on span "more_vert" at bounding box center [1028, 246] width 17 height 17
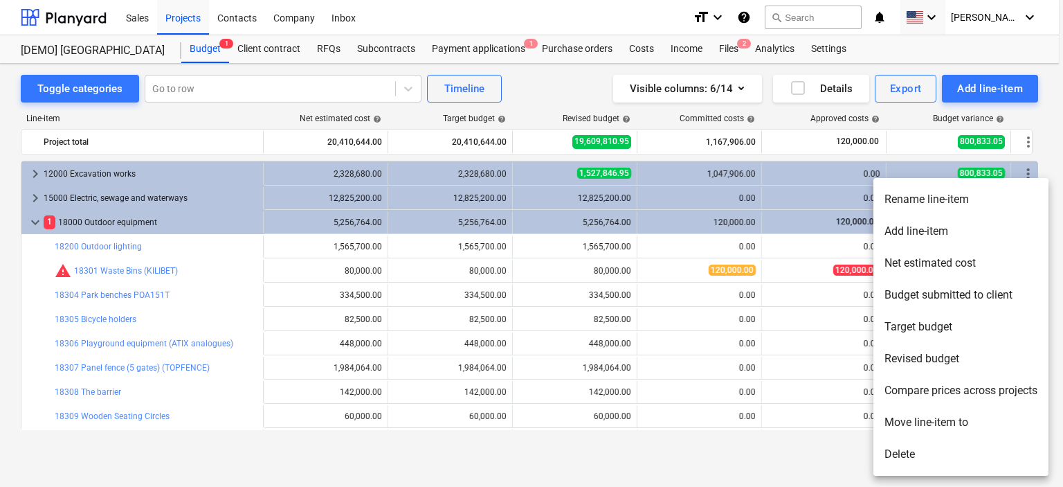
click at [778, 345] on div at bounding box center [531, 243] width 1063 height 487
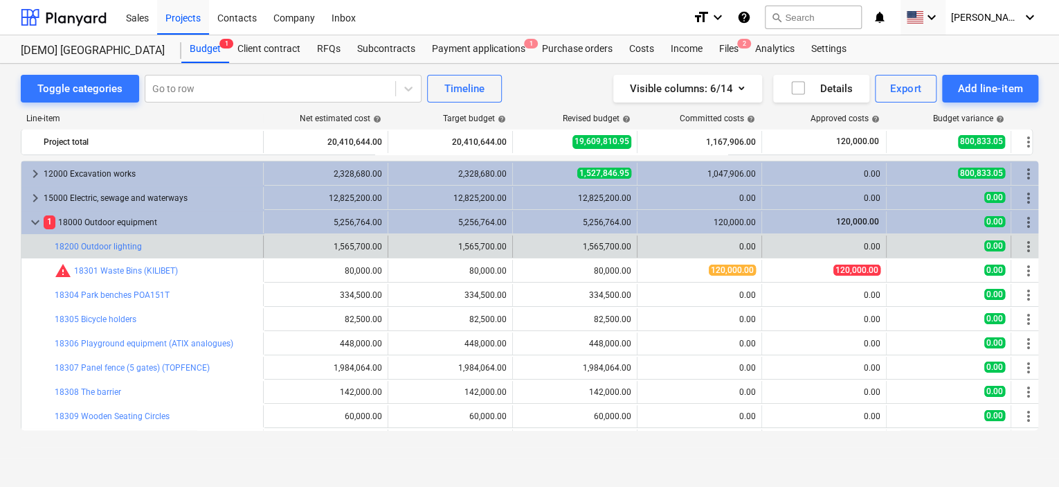
click at [814, 244] on div "0.00" at bounding box center [824, 247] width 113 height 10
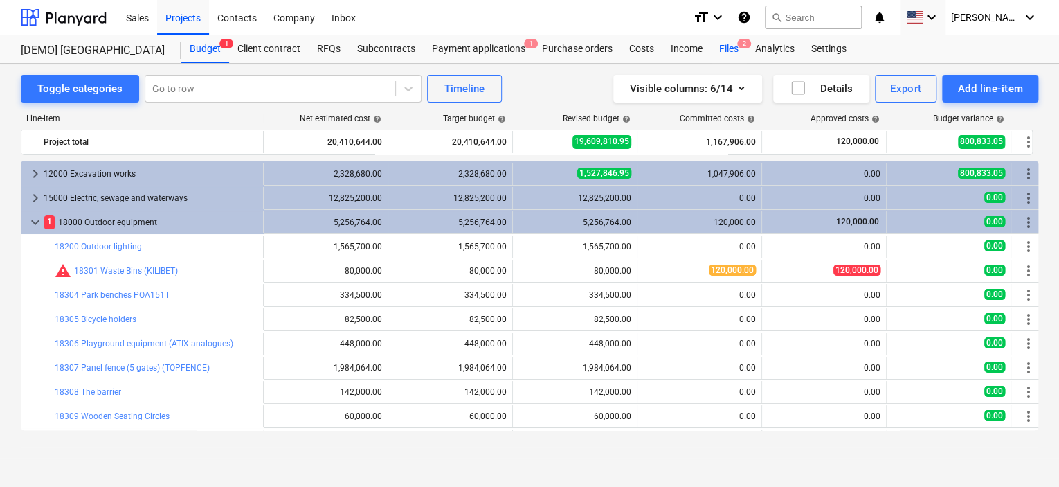
click at [722, 41] on div "Files 2" at bounding box center [729, 49] width 36 height 28
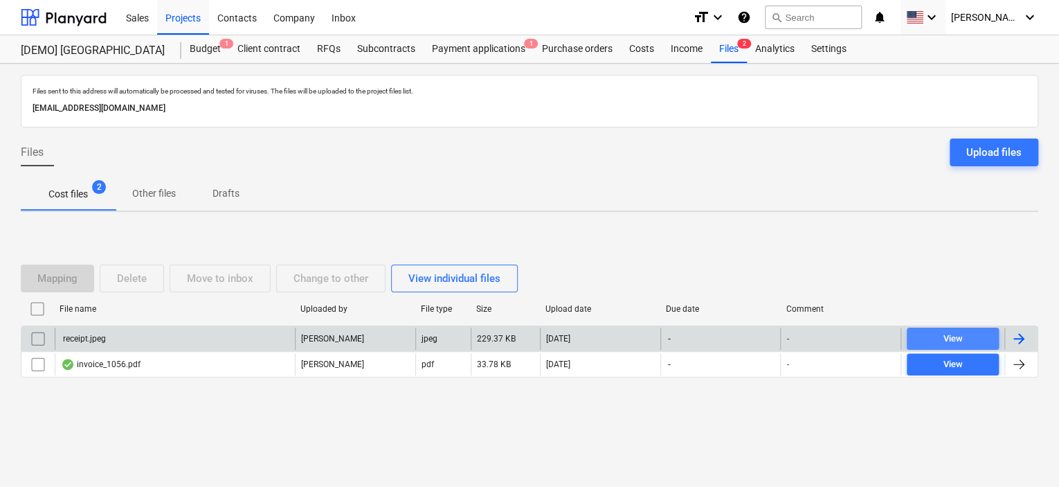
click at [919, 333] on span "View" at bounding box center [952, 339] width 81 height 16
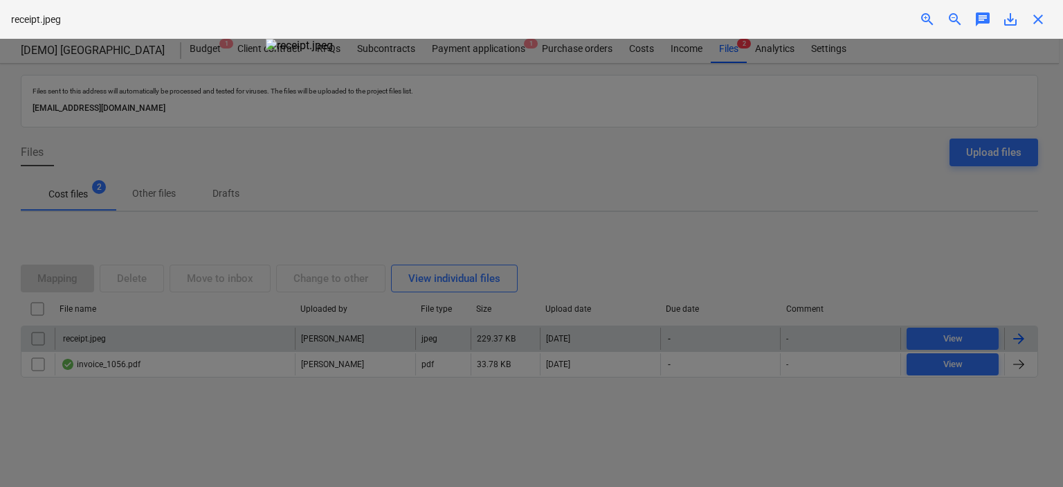
click at [846, 257] on div at bounding box center [531, 263] width 1063 height 448
click at [572, 52] on img at bounding box center [532, 45] width 532 height 13
click at [838, 156] on div at bounding box center [531, 263] width 1063 height 448
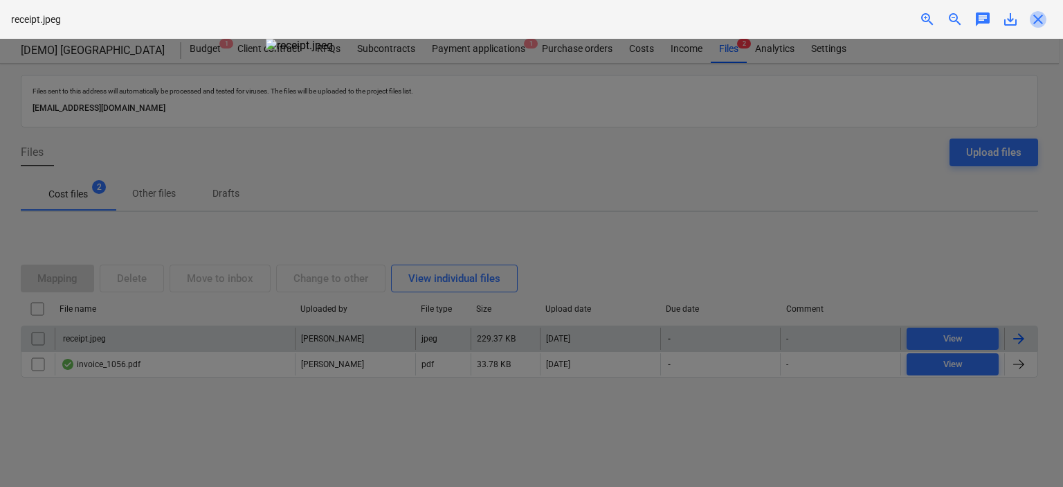
click at [1041, 12] on span "close" at bounding box center [1038, 19] width 17 height 17
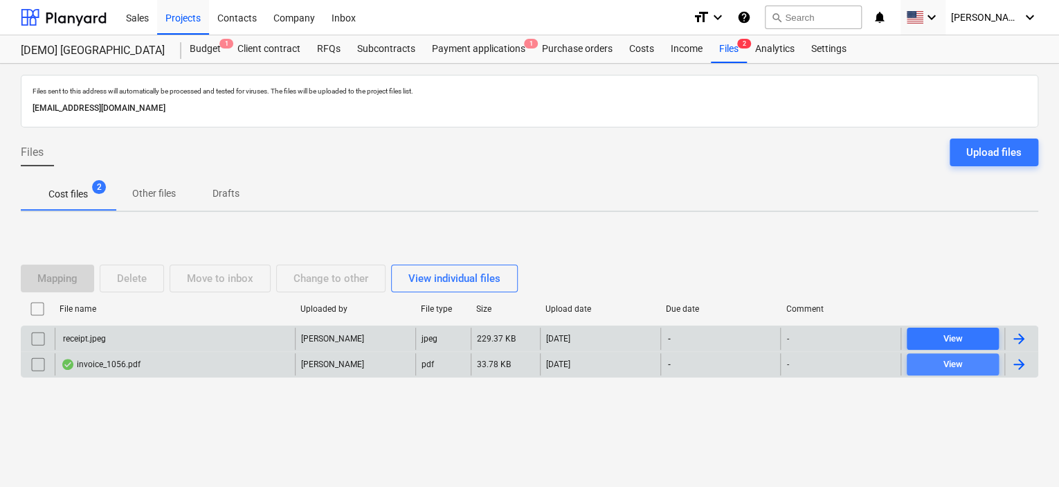
click at [959, 356] on div "View" at bounding box center [952, 364] width 19 height 16
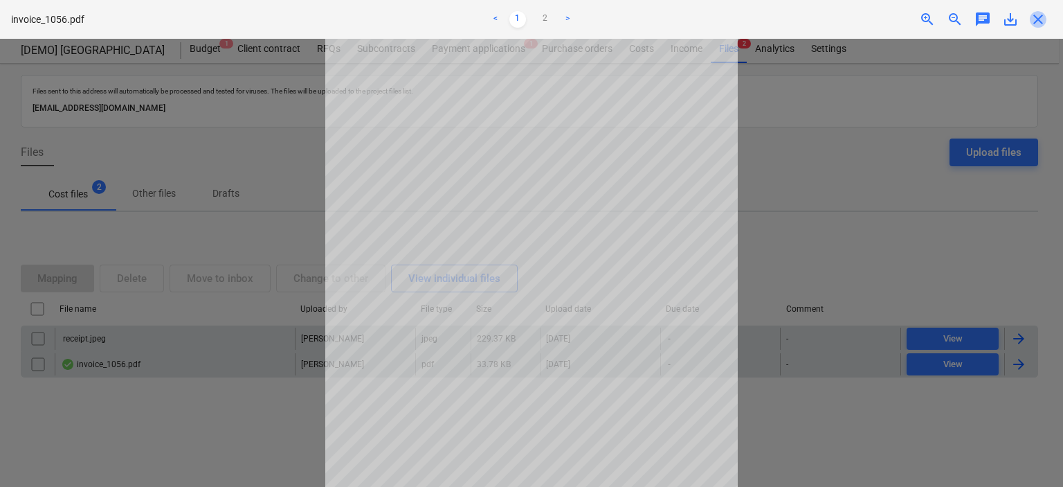
click at [1033, 19] on span "close" at bounding box center [1038, 19] width 17 height 17
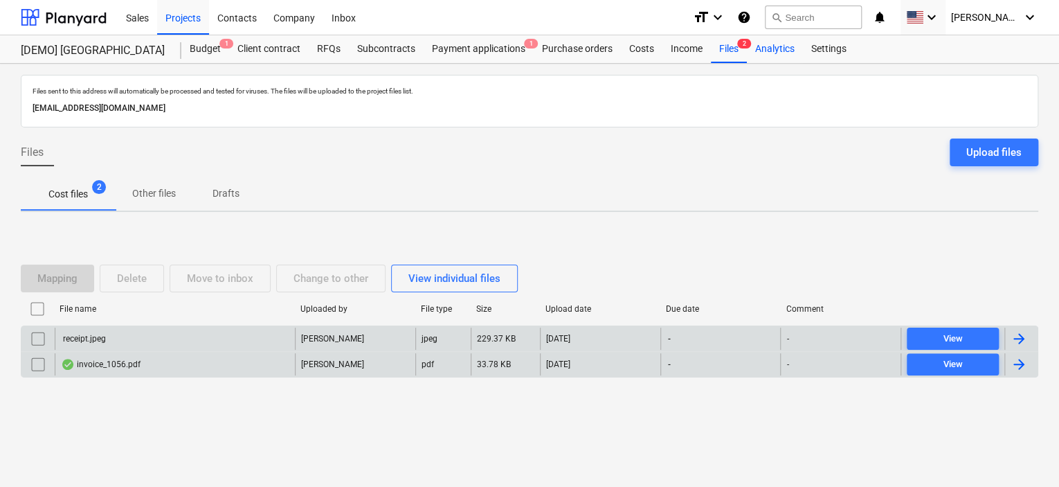
click at [779, 48] on div "Analytics" at bounding box center [775, 49] width 56 height 28
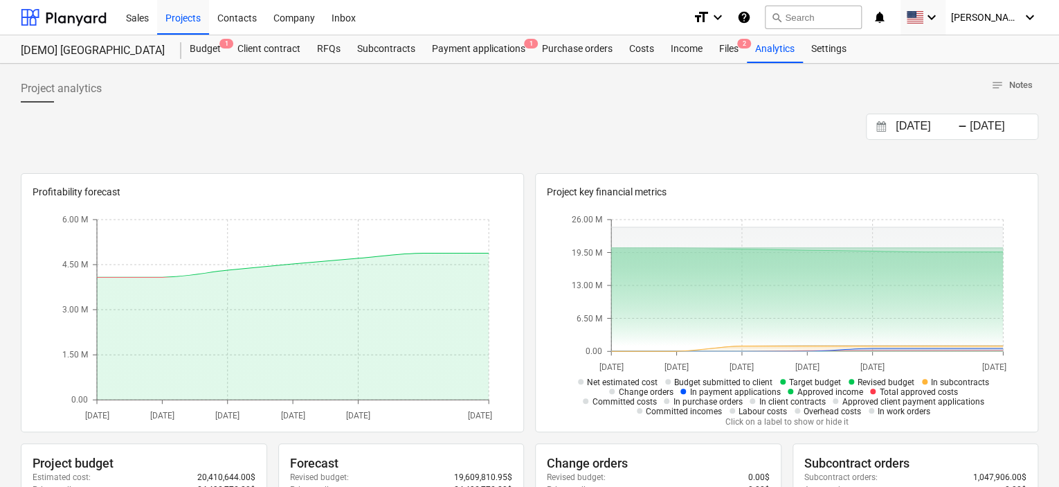
click at [529, 303] on div "Profitability forecast [DATE] [DATE] [DATE] [DATE] [DATE] [DATE] 0.00 1.50 M 3.…" at bounding box center [530, 302] width 1018 height 259
click at [994, 20] on span "[PERSON_NAME]" at bounding box center [985, 17] width 69 height 11
click at [995, 79] on div "Settings" at bounding box center [1017, 84] width 44 height 11
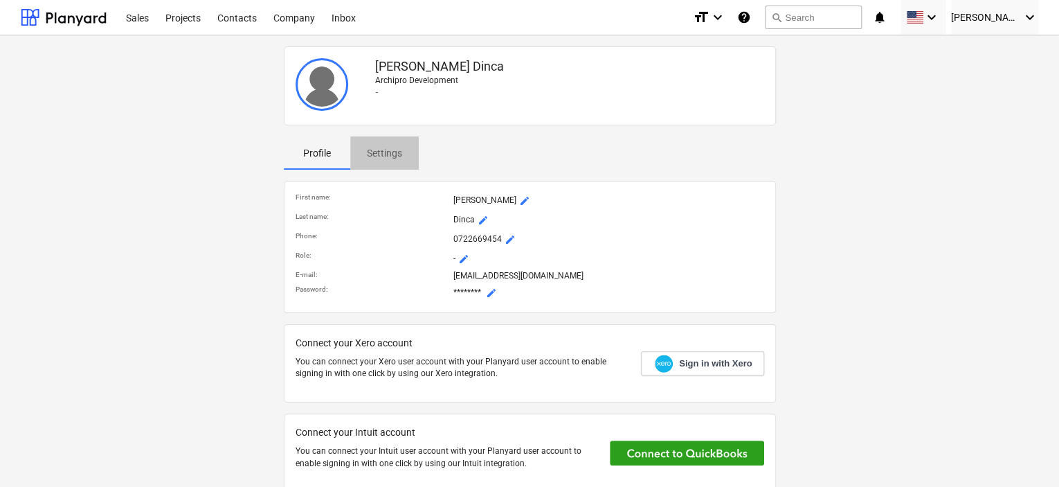
click at [385, 152] on p "Settings" at bounding box center [384, 153] width 35 height 15
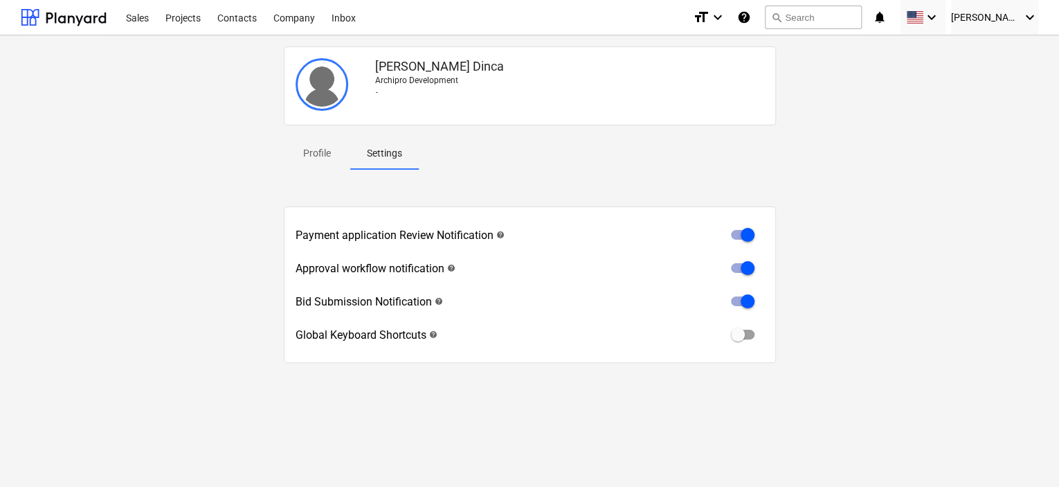
scroll to position [13, 0]
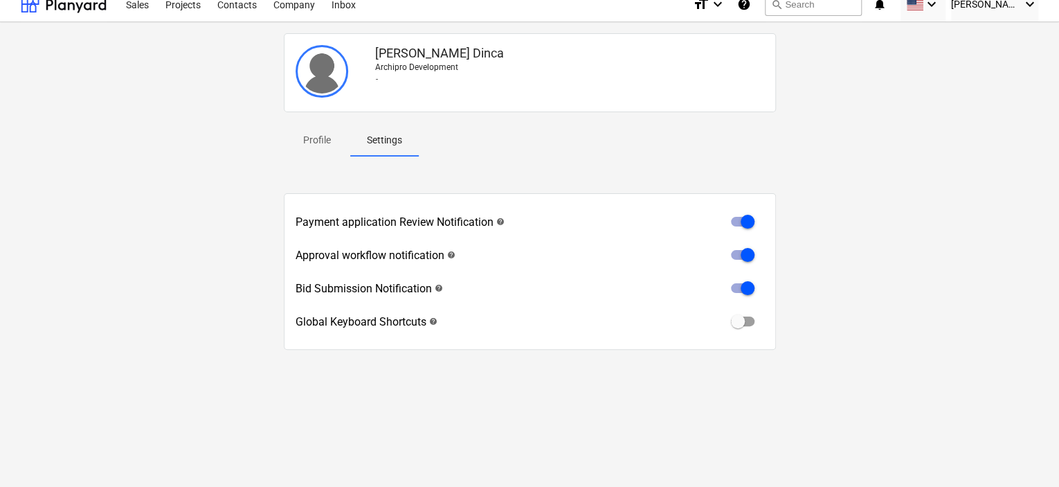
click at [302, 138] on p "Profile" at bounding box center [316, 140] width 33 height 15
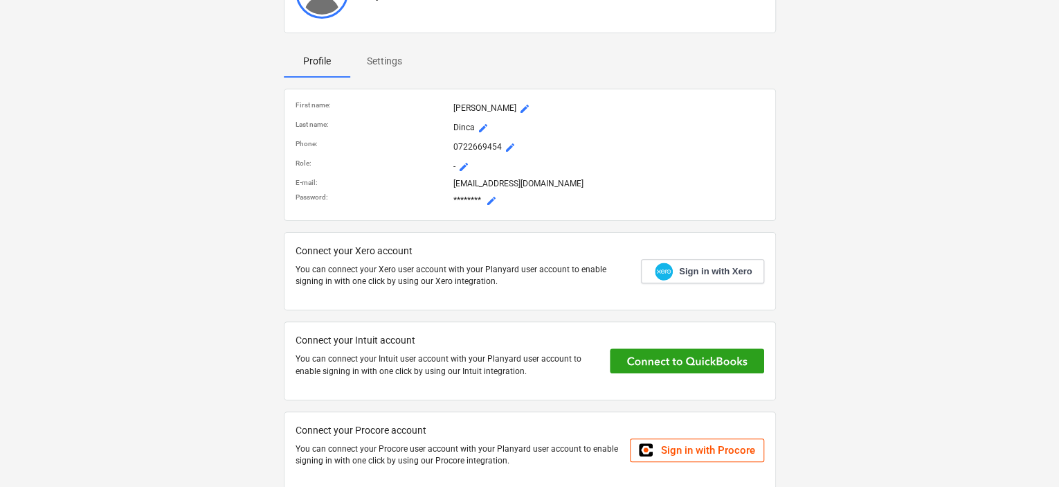
scroll to position [91, 0]
click at [493, 199] on span "mode_edit" at bounding box center [491, 201] width 11 height 11
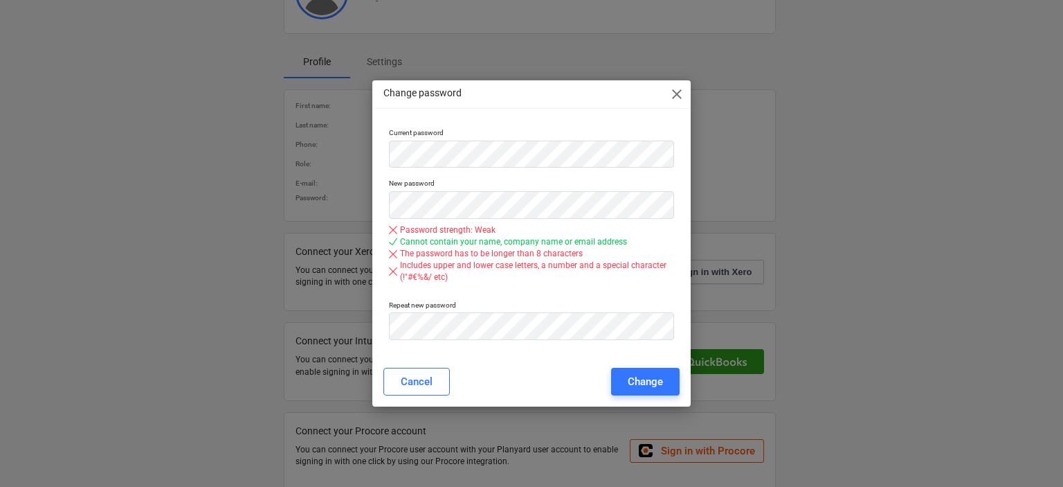
click at [683, 84] on div "Change password close" at bounding box center [531, 94] width 319 height 28
click at [674, 88] on span "close" at bounding box center [677, 94] width 17 height 17
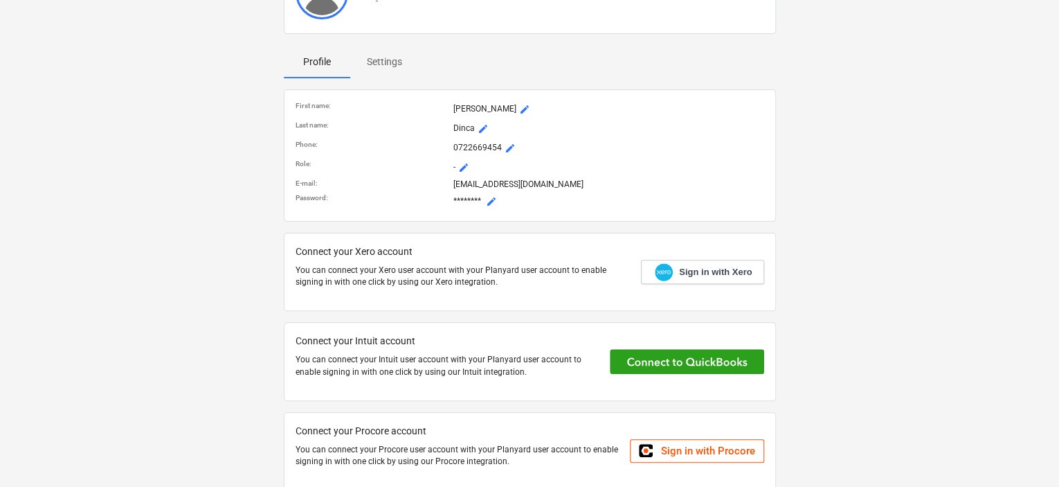
scroll to position [0, 0]
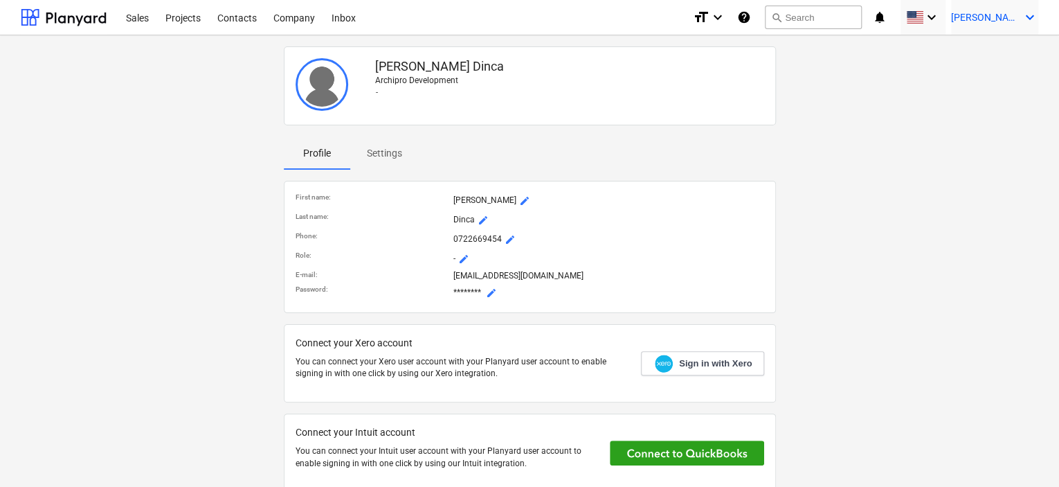
click at [1000, 16] on span "[PERSON_NAME]" at bounding box center [985, 17] width 69 height 11
click at [768, 136] on div at bounding box center [529, 243] width 1059 height 487
click at [105, 27] on div at bounding box center [64, 17] width 86 height 35
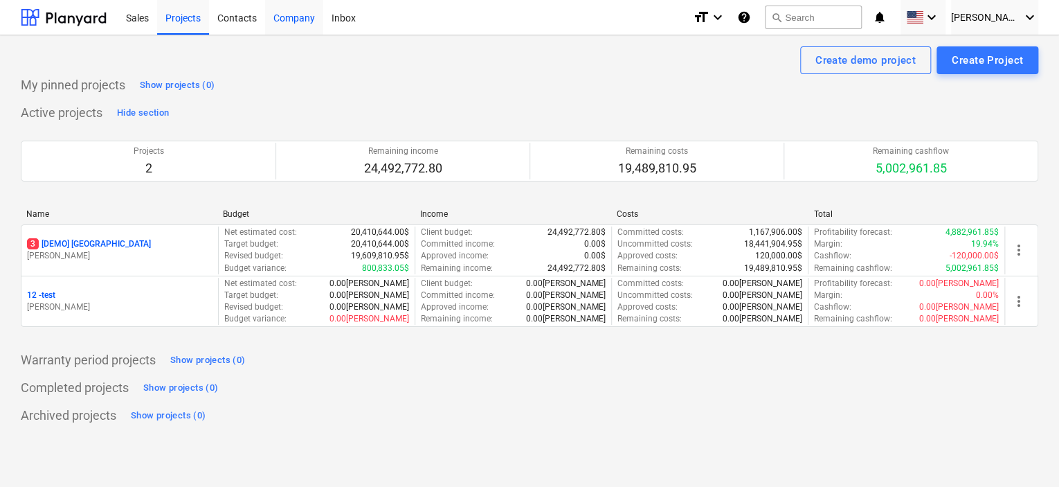
click at [286, 12] on div "Company" at bounding box center [294, 16] width 58 height 35
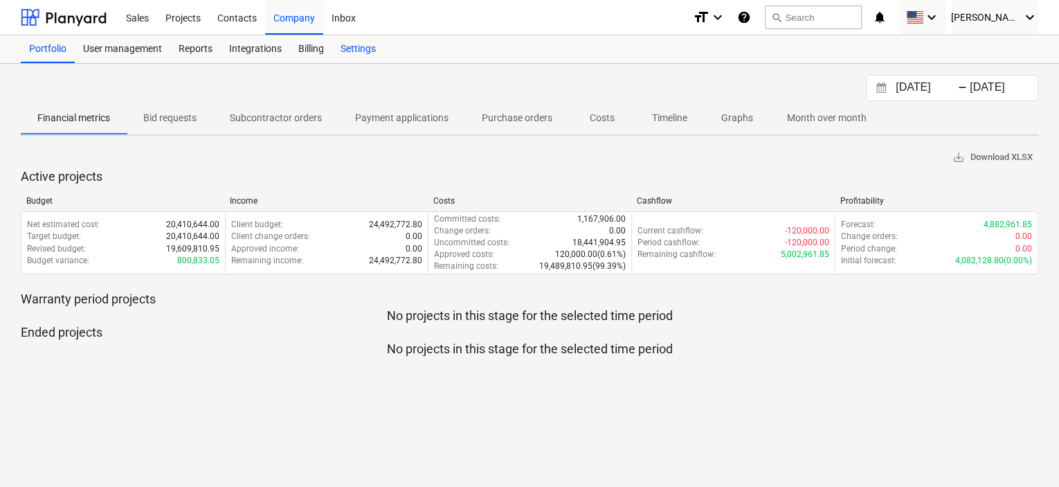
click at [356, 45] on div "Settings" at bounding box center [358, 49] width 52 height 28
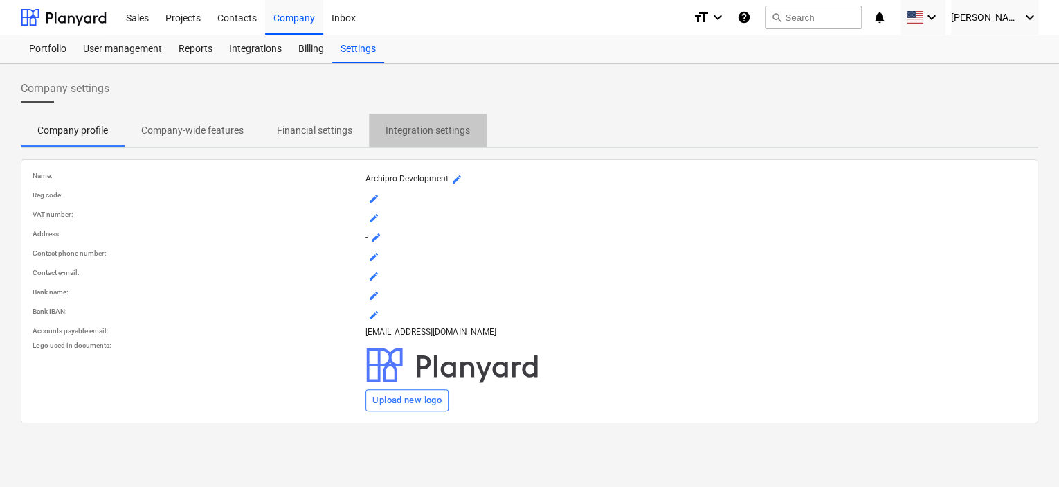
click at [431, 129] on p "Integration settings" at bounding box center [428, 130] width 84 height 15
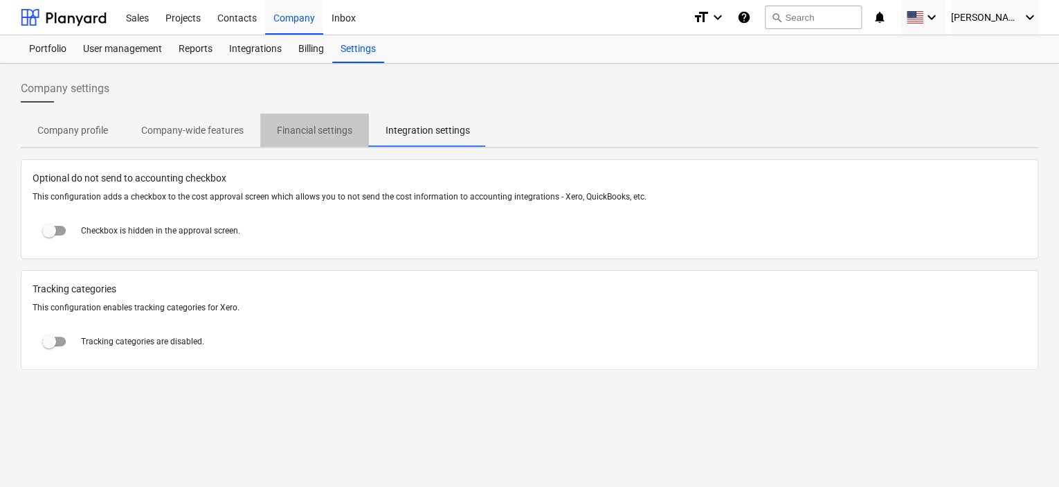
click at [329, 133] on p "Financial settings" at bounding box center [314, 130] width 75 height 15
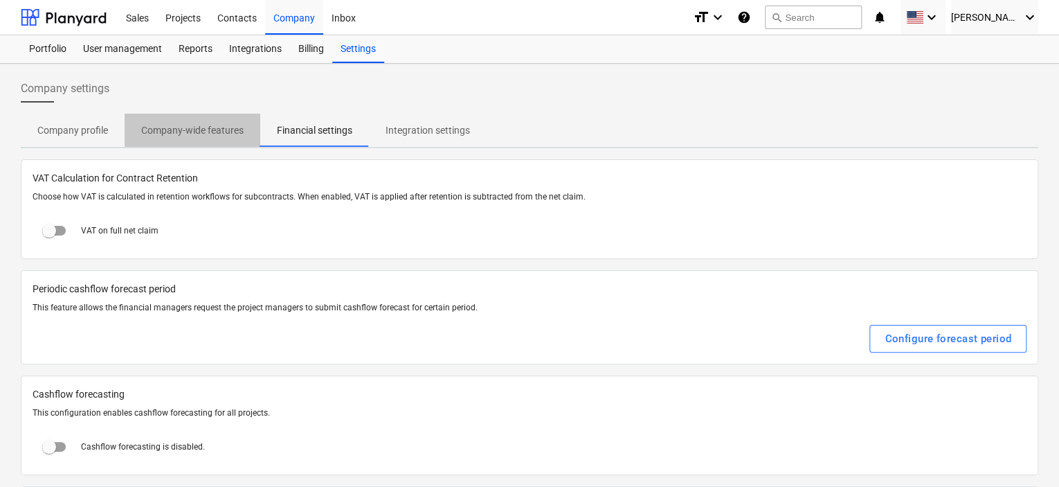
click at [192, 139] on span "Company-wide features" at bounding box center [193, 130] width 136 height 23
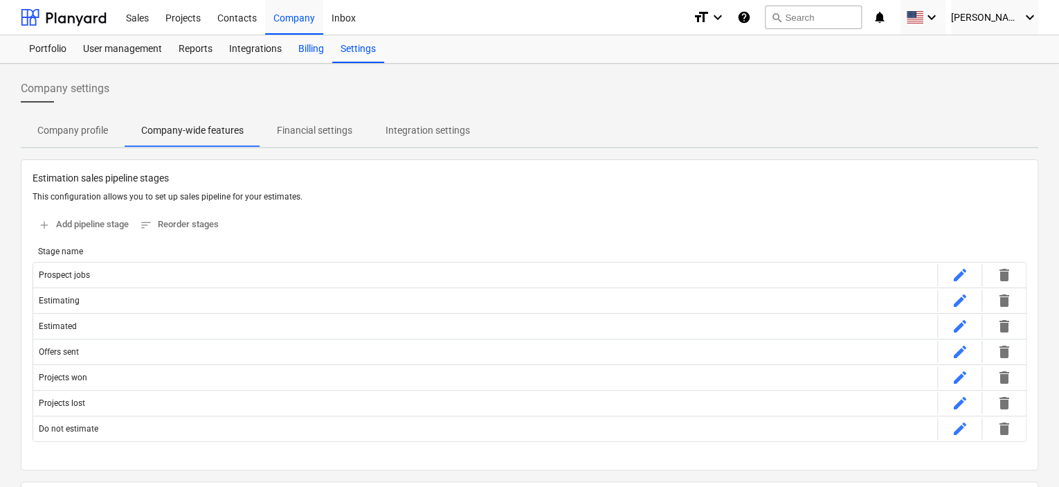
click at [309, 46] on div "Billing" at bounding box center [311, 49] width 42 height 28
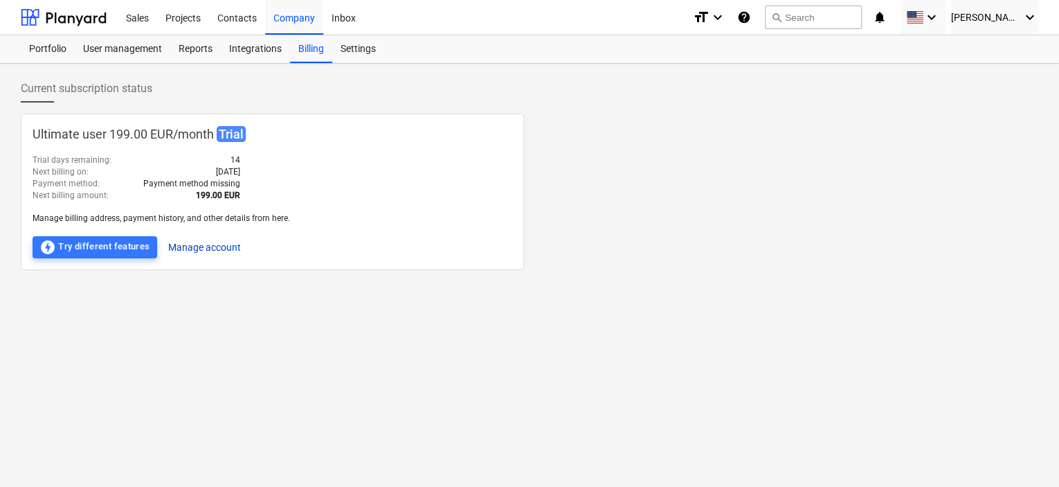
click at [223, 244] on button "Manage account" at bounding box center [204, 247] width 73 height 22
click at [995, 20] on span "[PERSON_NAME]" at bounding box center [985, 17] width 69 height 11
click at [995, 79] on div "Settings" at bounding box center [1017, 84] width 44 height 11
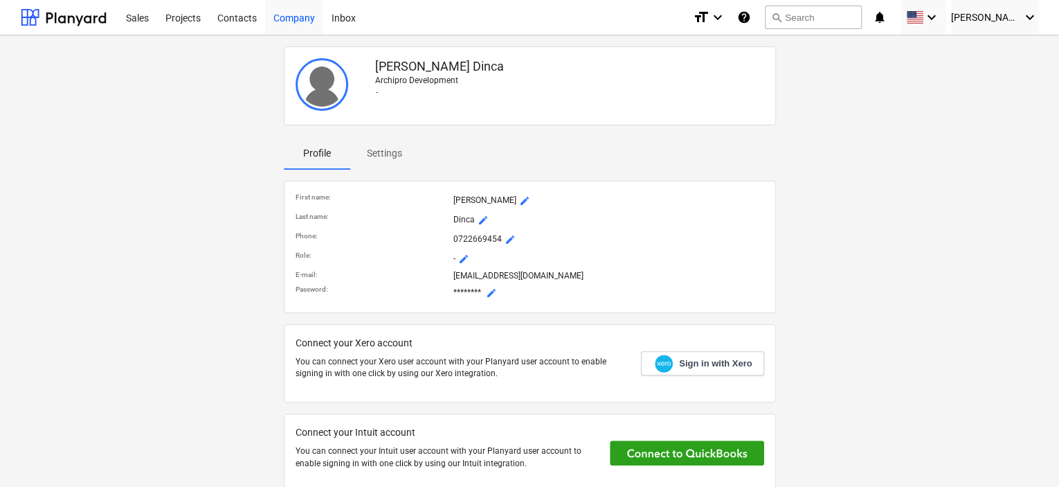
click at [299, 14] on div "Company" at bounding box center [294, 16] width 58 height 35
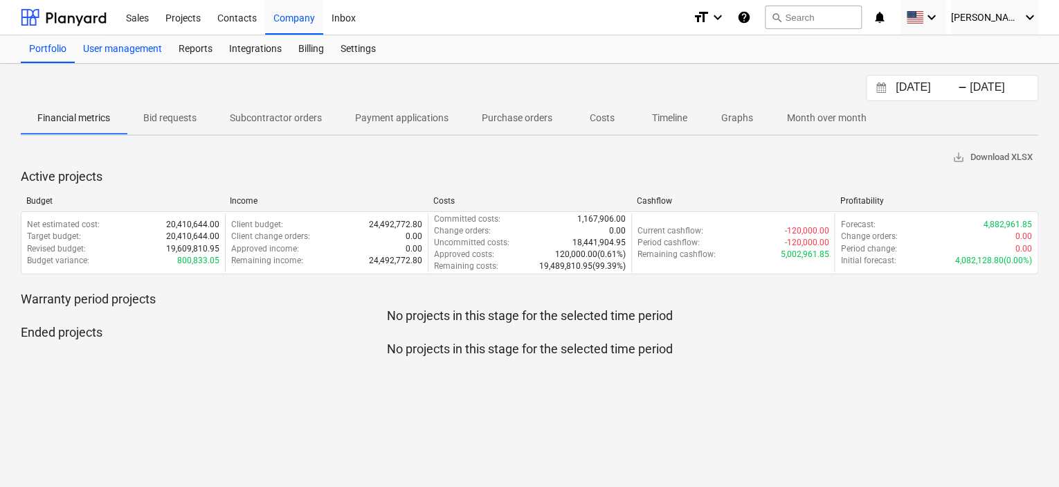
click at [140, 48] on div "User management" at bounding box center [123, 49] width 96 height 28
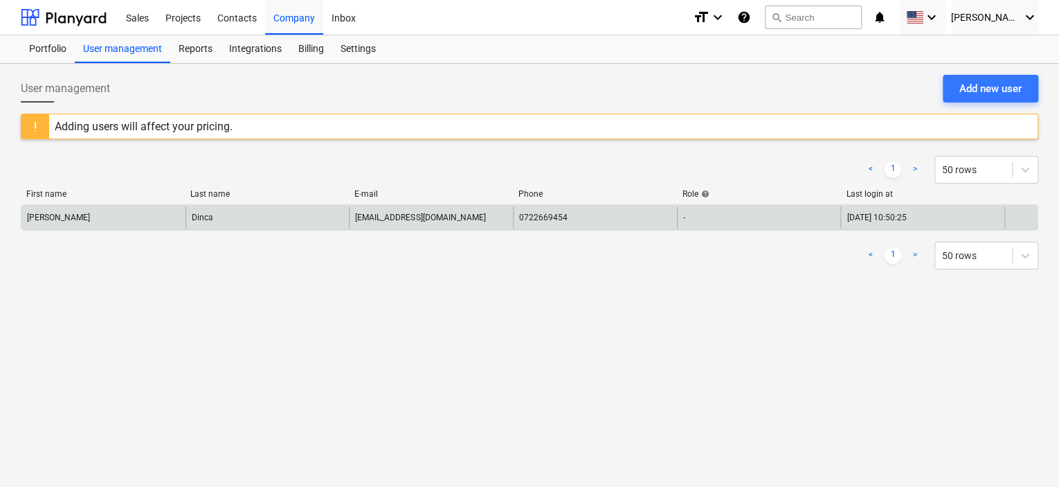
click at [1027, 221] on div at bounding box center [1020, 217] width 33 height 22
click at [1026, 217] on div at bounding box center [1020, 217] width 33 height 22
drag, startPoint x: 557, startPoint y: 214, endPoint x: 454, endPoint y: 208, distance: 103.3
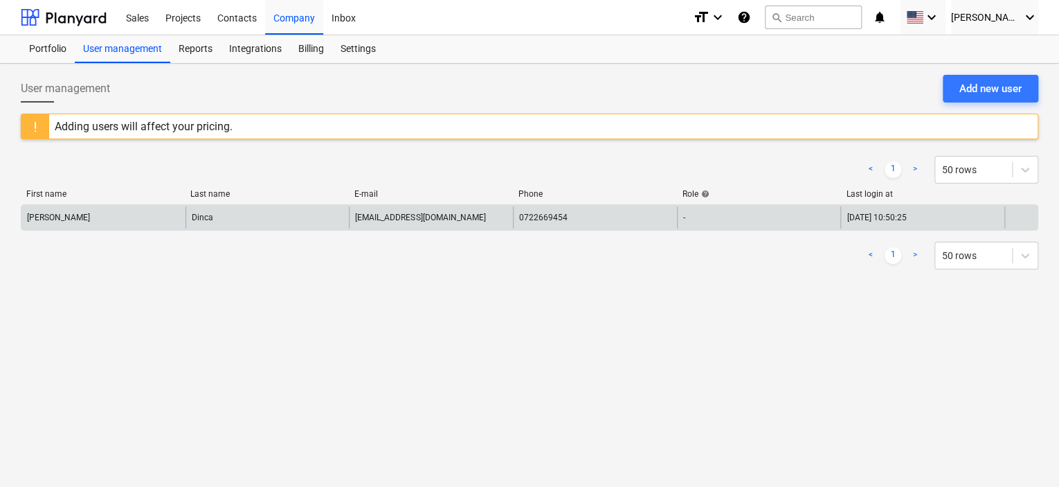
click at [454, 208] on div "[EMAIL_ADDRESS][DOMAIN_NAME]" at bounding box center [431, 217] width 164 height 22
click at [1022, 228] on div "[PERSON_NAME] [PERSON_NAME][EMAIL_ADDRESS][DOMAIN_NAME] 0722669454 - [DATE] 10:…" at bounding box center [530, 217] width 1018 height 26
click at [1022, 224] on div at bounding box center [1020, 217] width 33 height 22
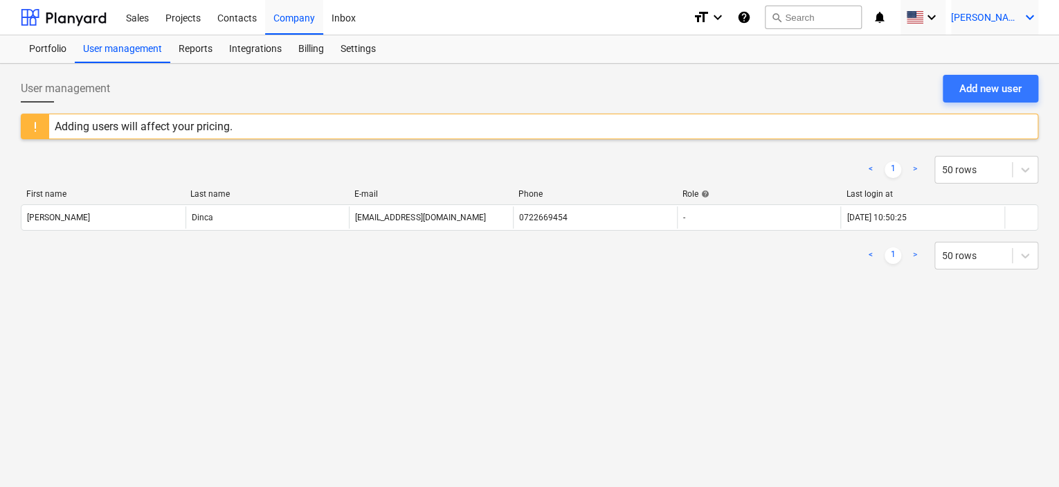
click at [1013, 15] on span "[PERSON_NAME]" at bounding box center [985, 17] width 69 height 11
click at [999, 79] on div "Settings" at bounding box center [1017, 84] width 44 height 11
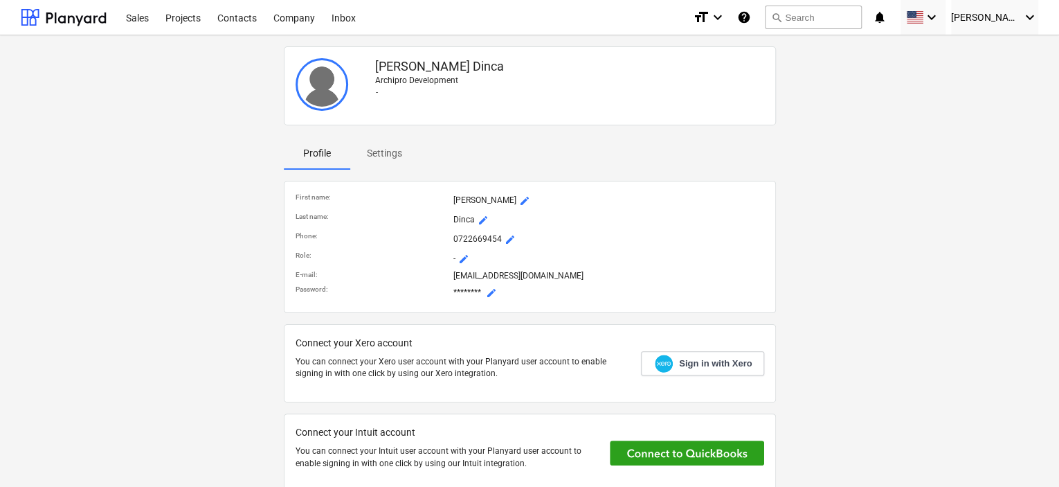
click at [390, 153] on p "Settings" at bounding box center [384, 153] width 35 height 15
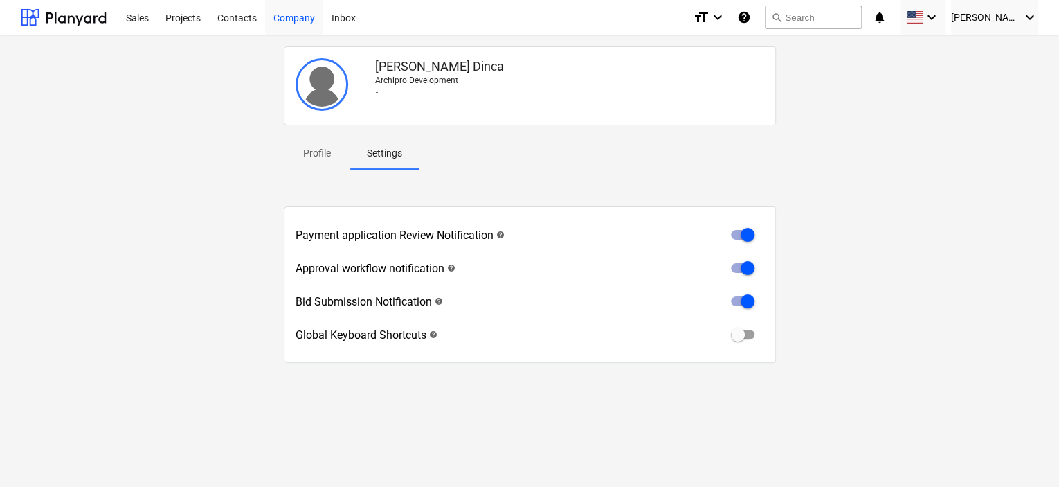
click at [290, 18] on div "Company" at bounding box center [294, 16] width 58 height 35
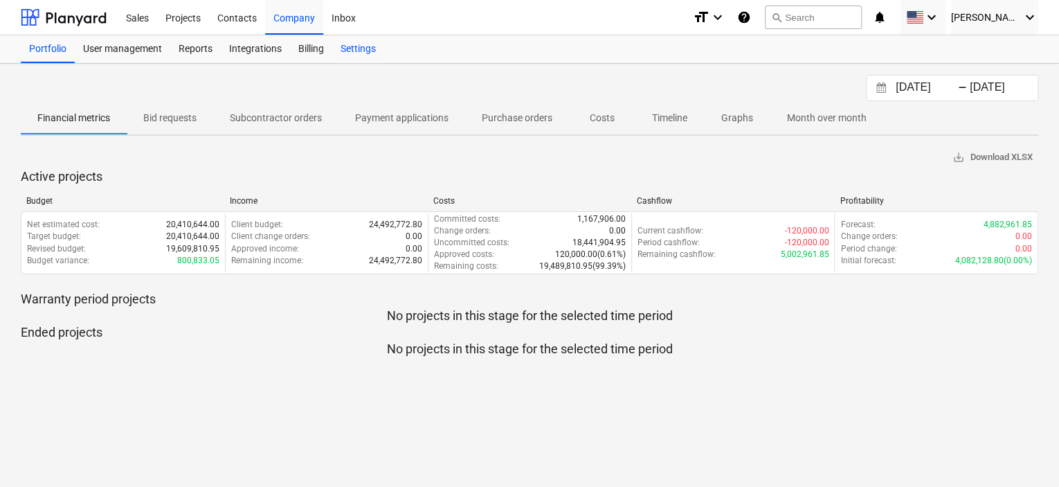
click at [361, 51] on div "Settings" at bounding box center [358, 49] width 52 height 28
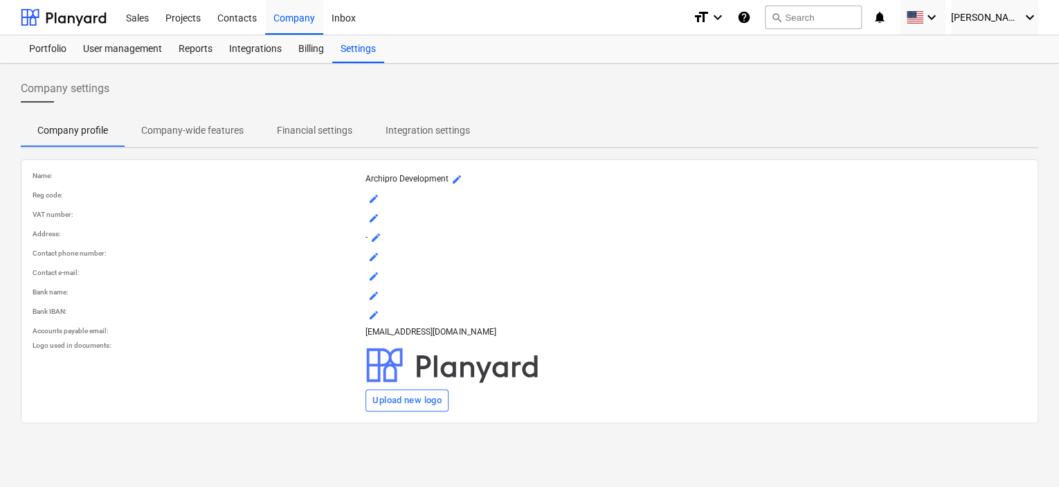
click at [438, 125] on p "Integration settings" at bounding box center [428, 130] width 84 height 15
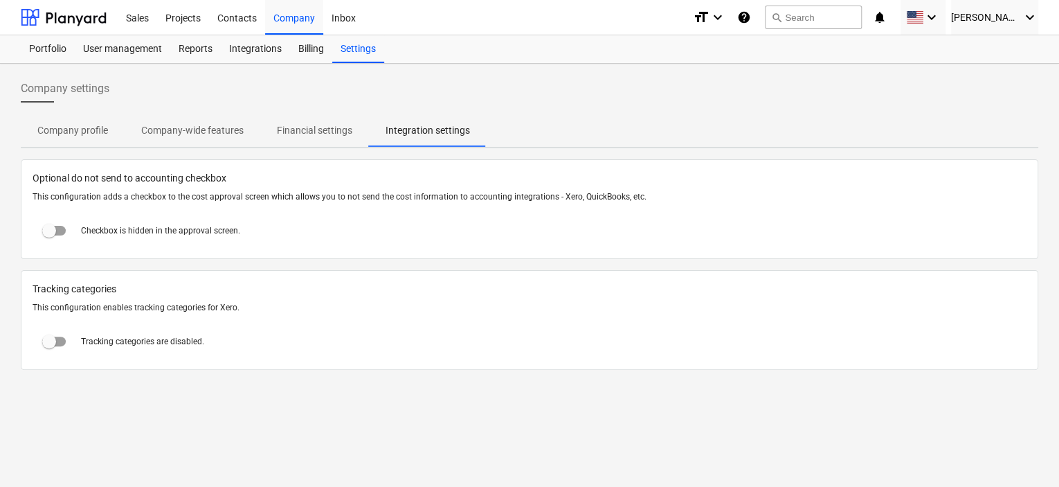
click at [102, 126] on p "Company profile" at bounding box center [72, 130] width 71 height 15
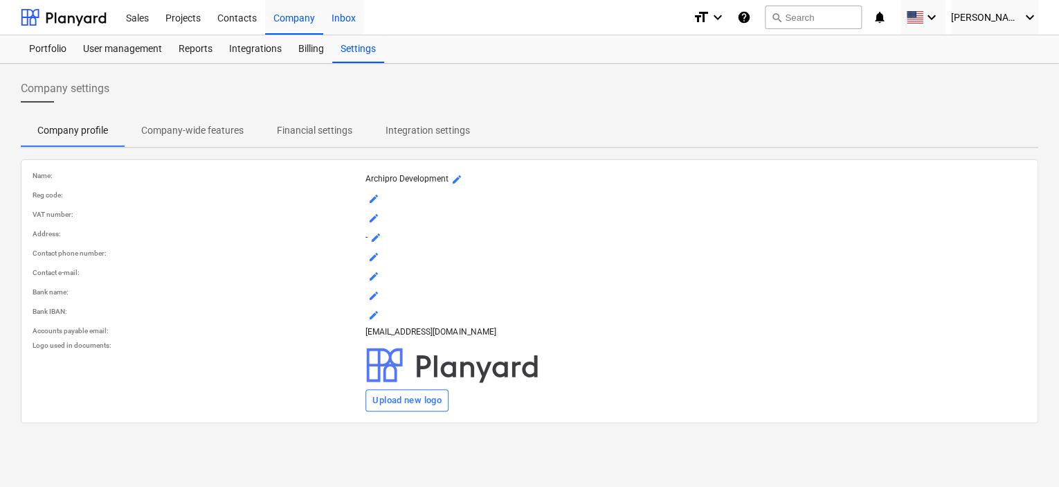
click at [357, 24] on div "Inbox" at bounding box center [343, 16] width 41 height 35
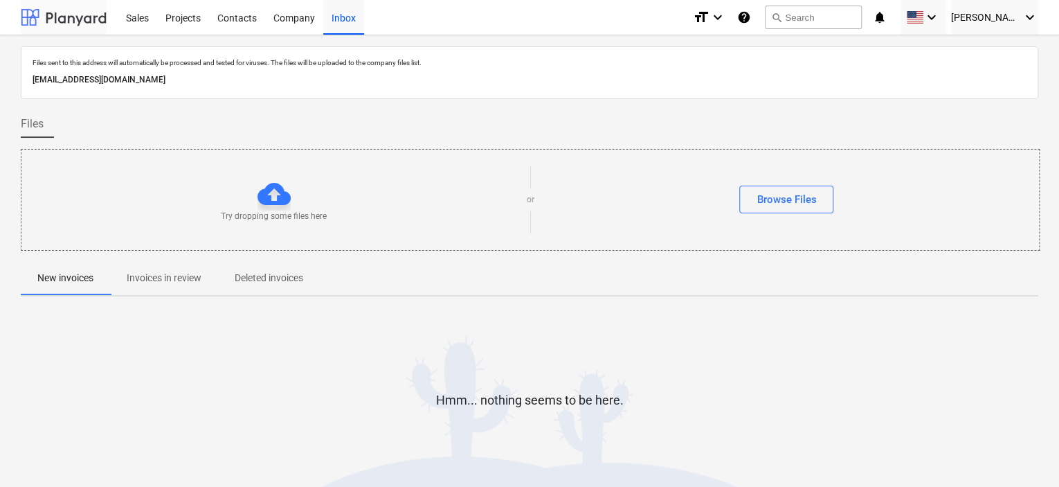
click at [73, 21] on div at bounding box center [64, 17] width 86 height 35
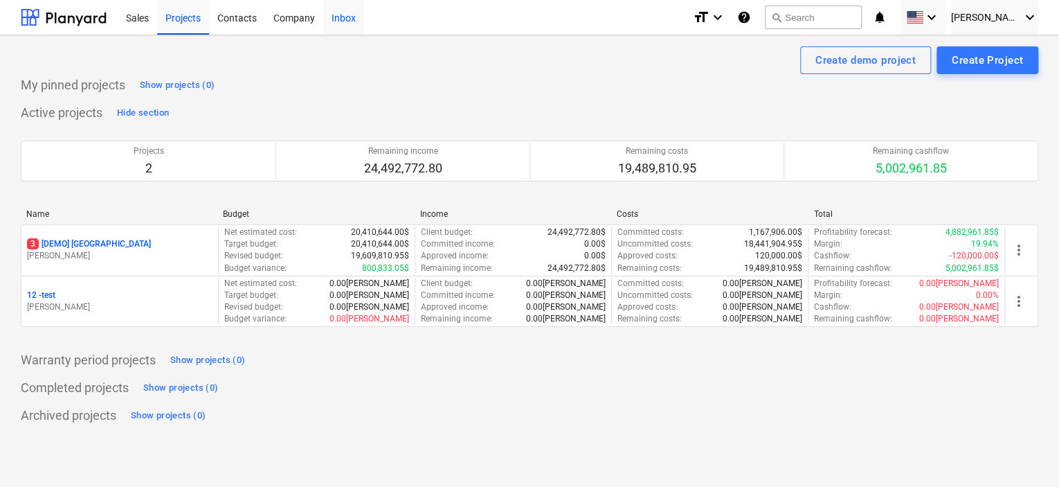
click at [341, 24] on div "Inbox" at bounding box center [343, 16] width 41 height 35
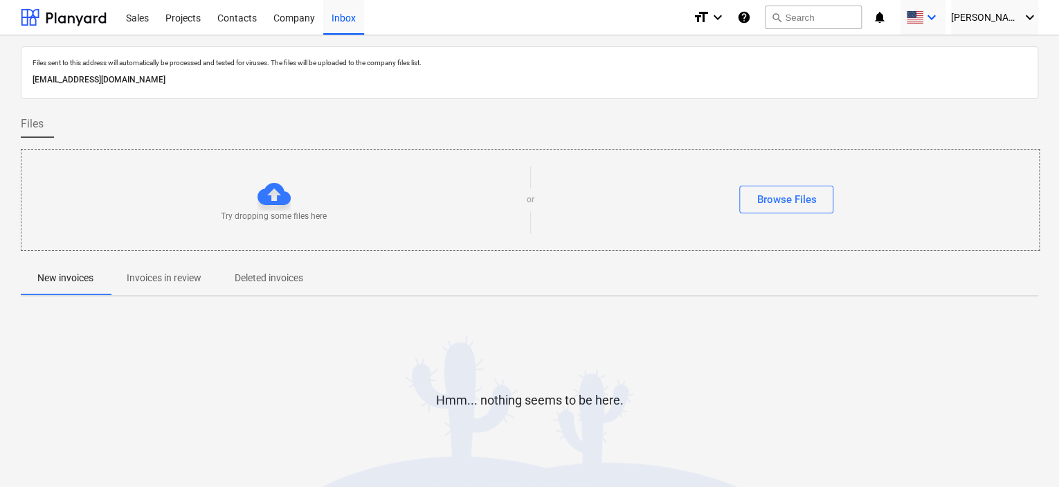
click at [923, 19] on span at bounding box center [914, 17] width 17 height 13
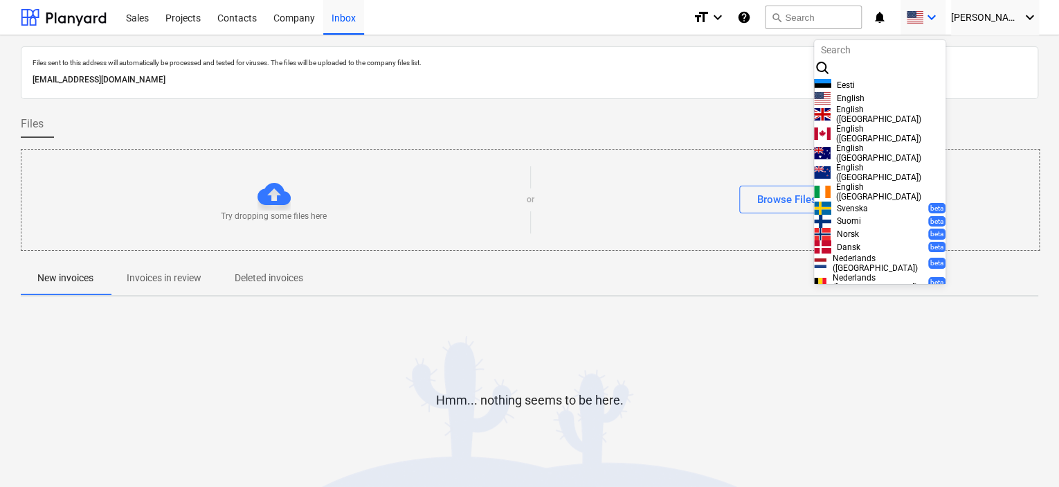
click at [939, 19] on div at bounding box center [529, 243] width 1059 height 487
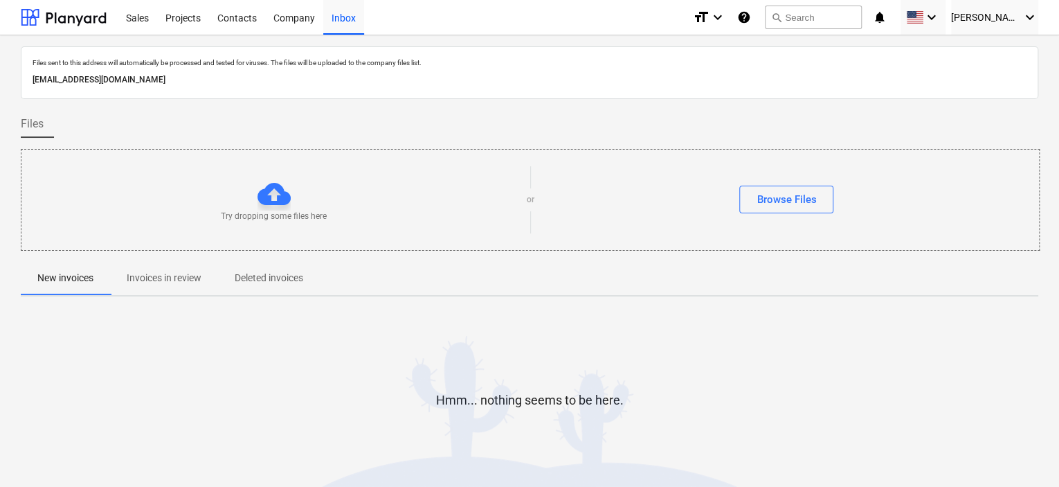
click at [751, 14] on icon "help" at bounding box center [744, 17] width 14 height 17
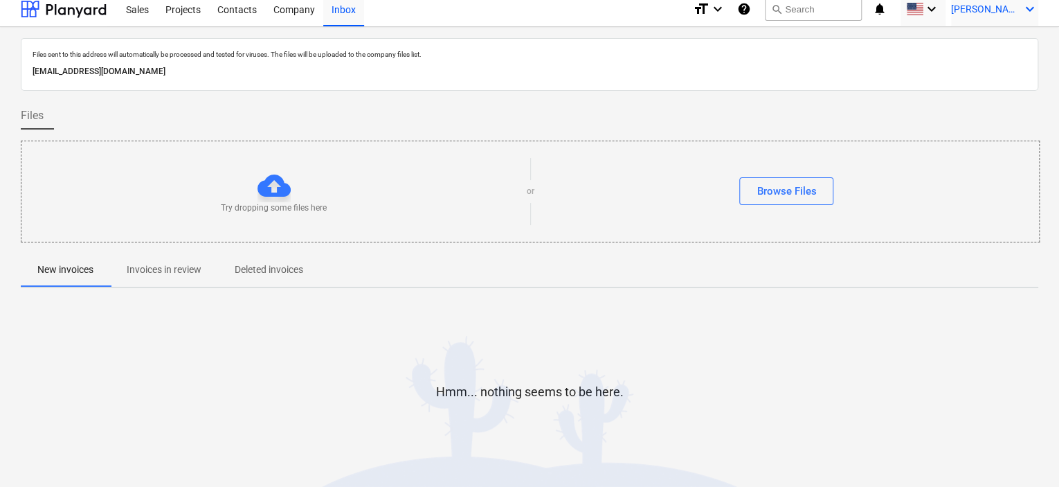
click at [1004, 16] on div "[PERSON_NAME] keyboard_arrow_down" at bounding box center [994, 9] width 87 height 35
click at [997, 71] on div "Settings" at bounding box center [1017, 76] width 44 height 11
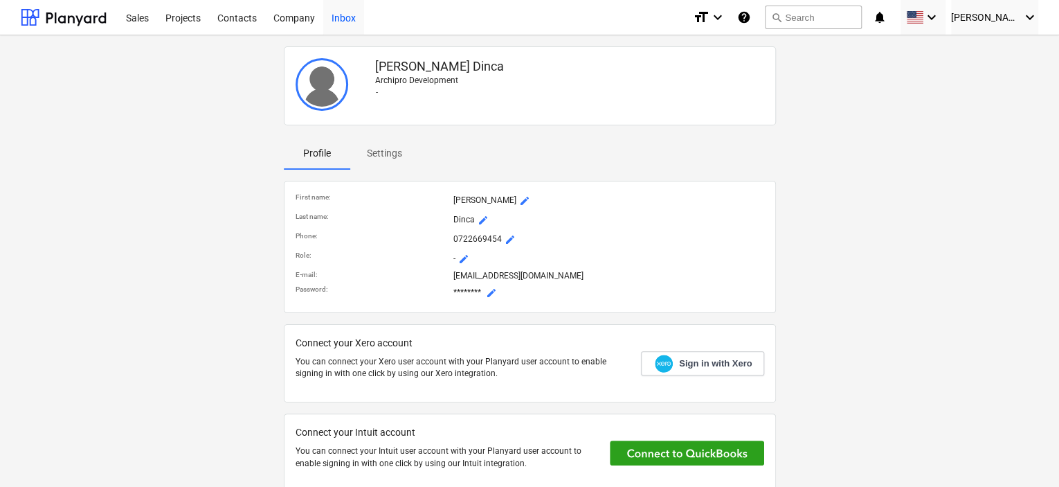
click at [341, 19] on div "Inbox" at bounding box center [343, 16] width 41 height 35
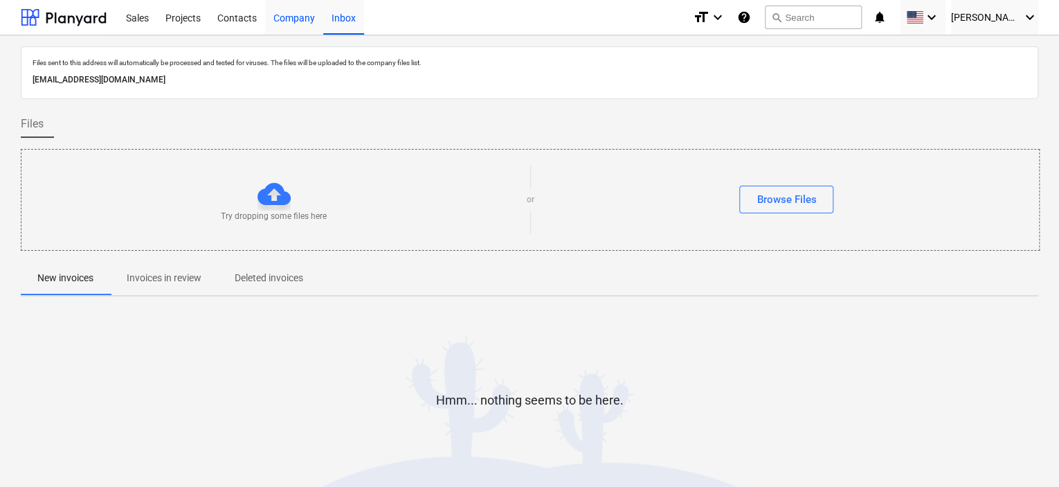
click at [284, 19] on div "Company" at bounding box center [294, 16] width 58 height 35
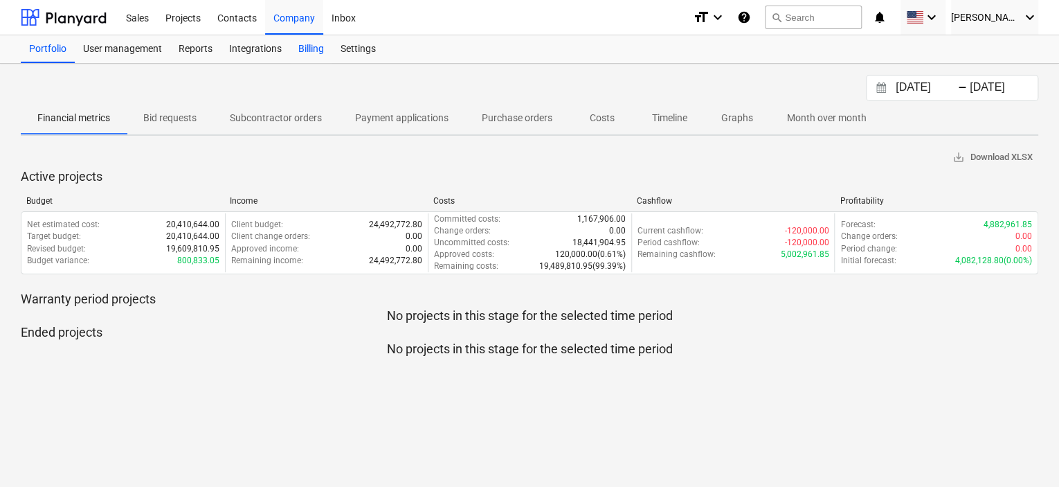
click at [303, 45] on div "Billing" at bounding box center [311, 49] width 42 height 28
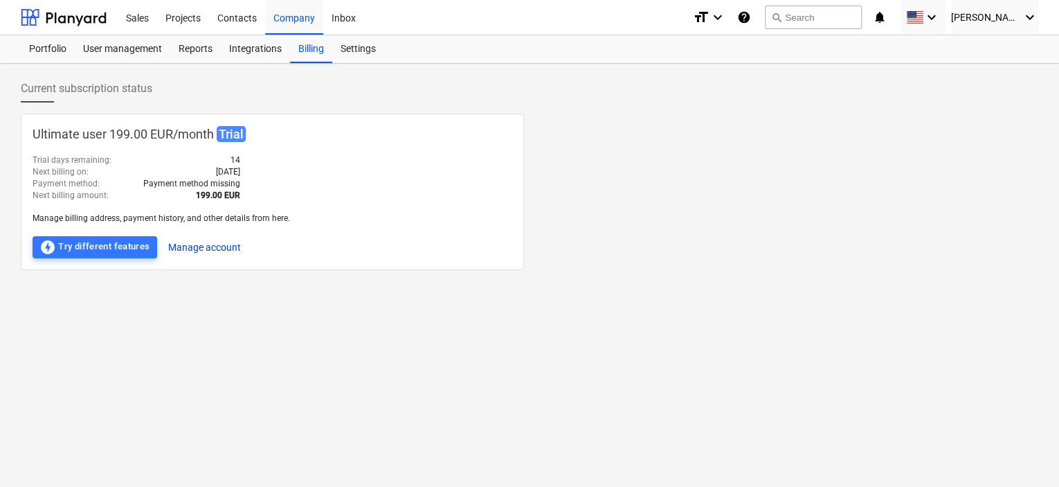
click at [222, 247] on button "Manage account" at bounding box center [204, 247] width 73 height 22
click at [985, 21] on span "[PERSON_NAME]" at bounding box center [985, 17] width 69 height 11
click at [995, 90] on div "Log out" at bounding box center [1017, 95] width 44 height 11
